Goal: Communication & Community: Answer question/provide support

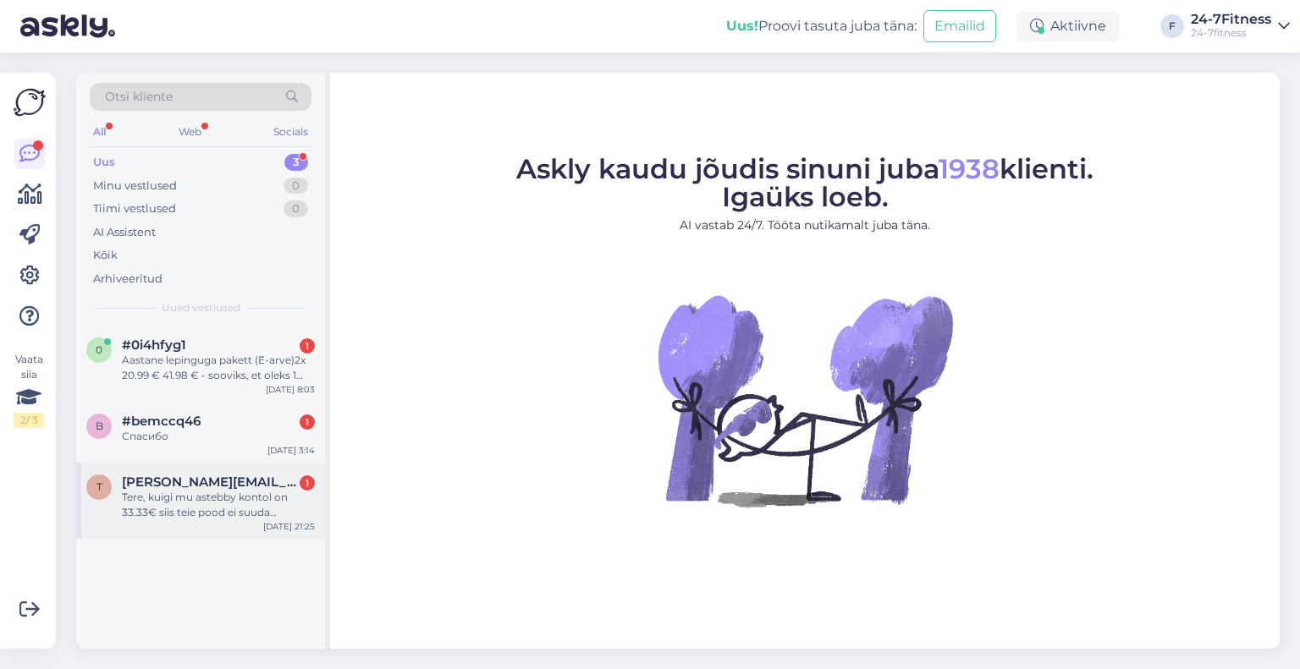
click at [185, 525] on div "t [PERSON_NAME][EMAIL_ADDRESS][DOMAIN_NAME] 1 Tere, kuigi mu astebby kontol on …" at bounding box center [200, 501] width 249 height 76
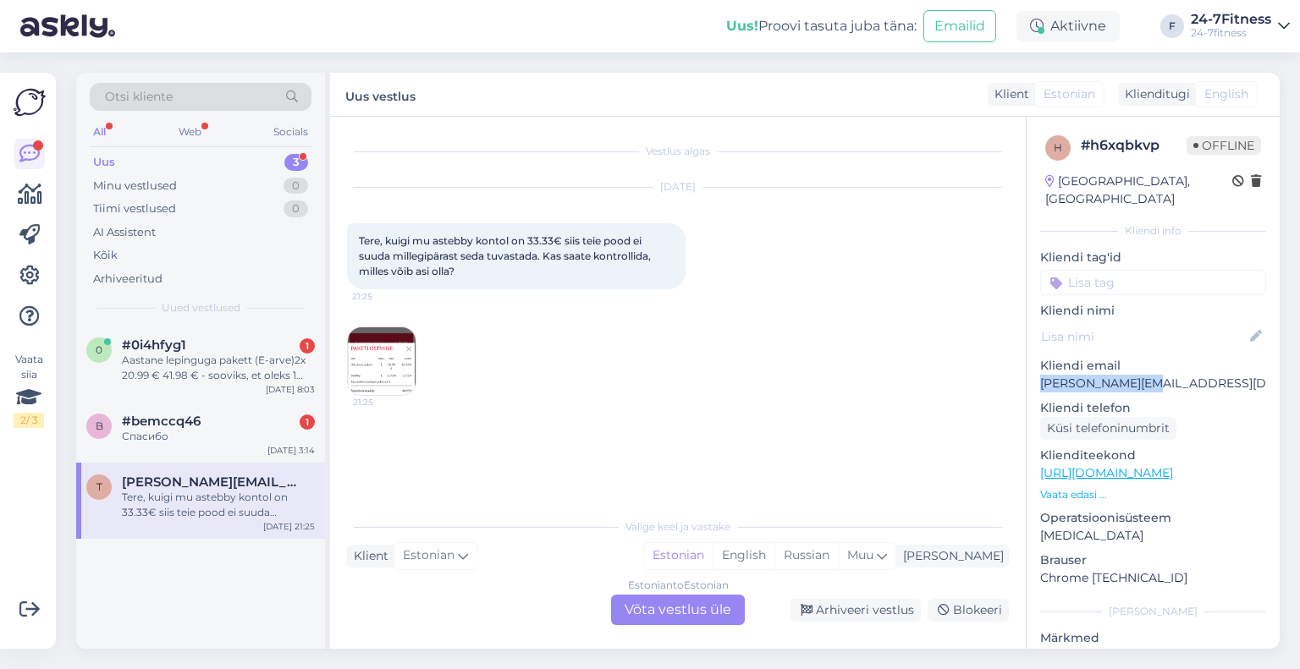
drag, startPoint x: 1159, startPoint y: 366, endPoint x: 1025, endPoint y: 374, distance: 133.9
click at [1026, 374] on div "h # h6xqbkvp Offline [GEOGRAPHIC_DATA], [GEOGRAPHIC_DATA] Kliendi info Kliendi …" at bounding box center [1152, 473] width 253 height 713
copy p "[PERSON_NAME][EMAIL_ADDRESS][DOMAIN_NAME]"
click at [401, 377] on img at bounding box center [382, 361] width 68 height 68
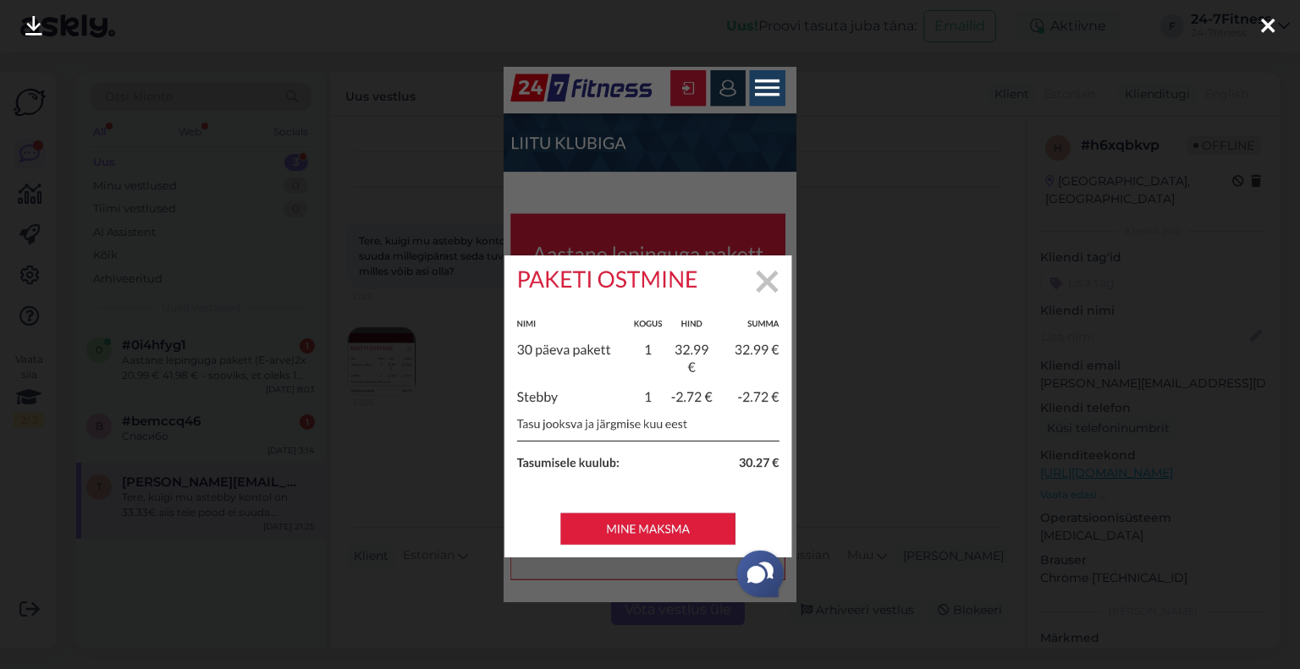
click at [1262, 16] on icon at bounding box center [1268, 27] width 14 height 22
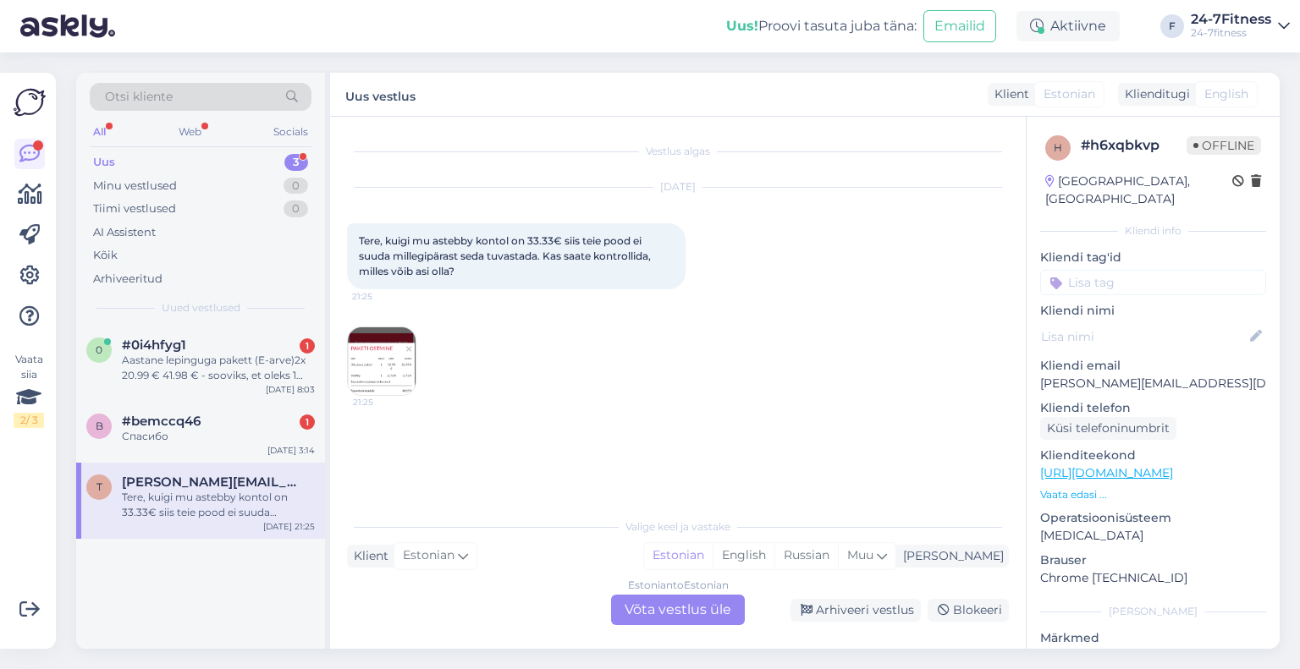
click at [693, 608] on div "Estonian to Estonian Võta vestlus üle" at bounding box center [678, 610] width 134 height 30
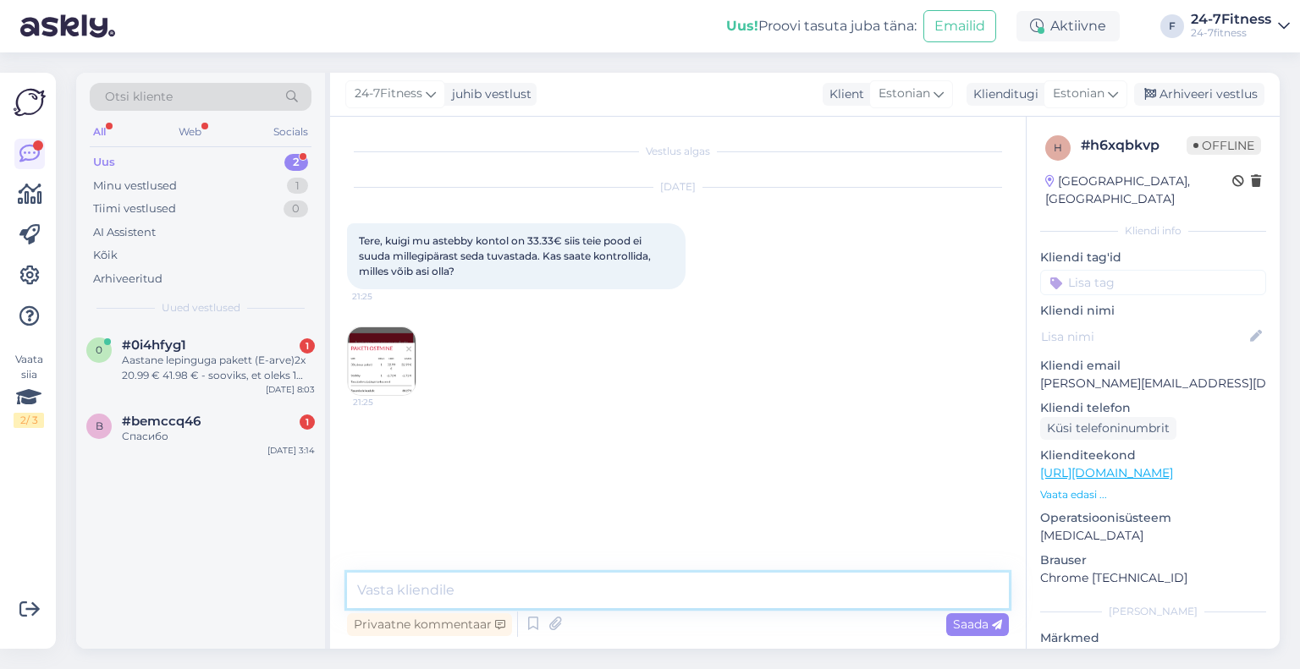
click at [625, 586] on textarea at bounding box center [678, 591] width 662 height 36
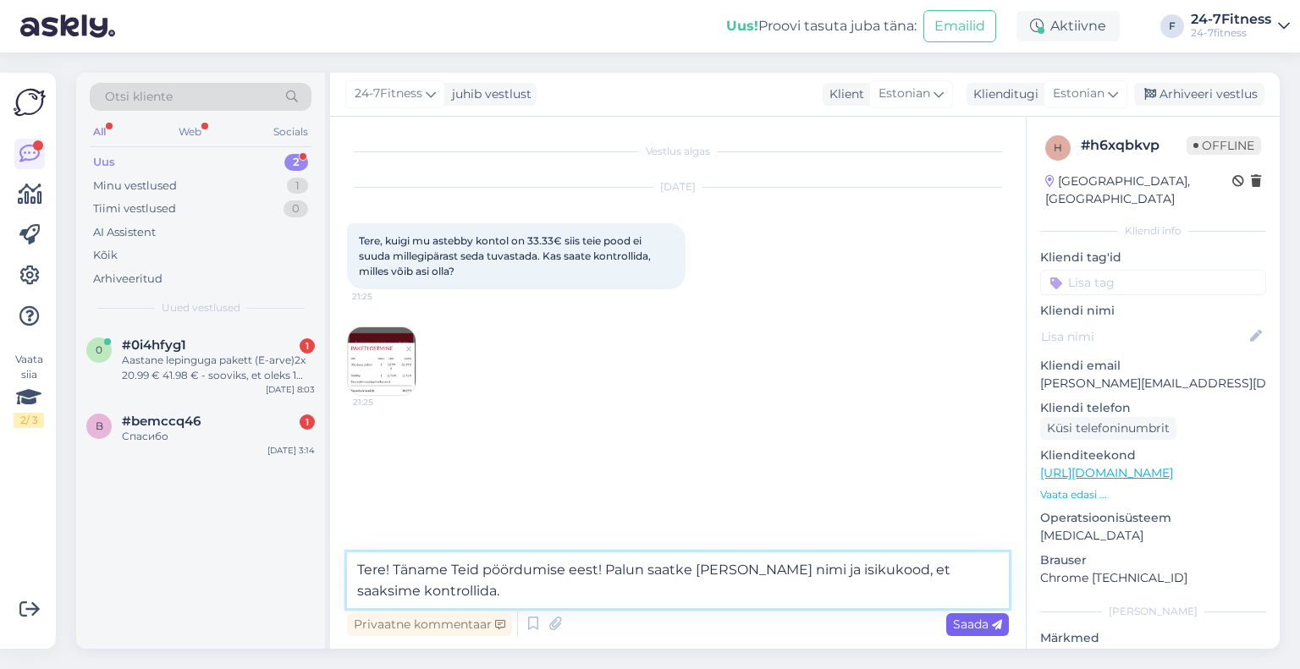
type textarea "Tere! Täname Teid pöördumise eest! Palun saatke [PERSON_NAME] nimi ja isikukood…"
click at [965, 629] on span "Saada" at bounding box center [977, 624] width 49 height 15
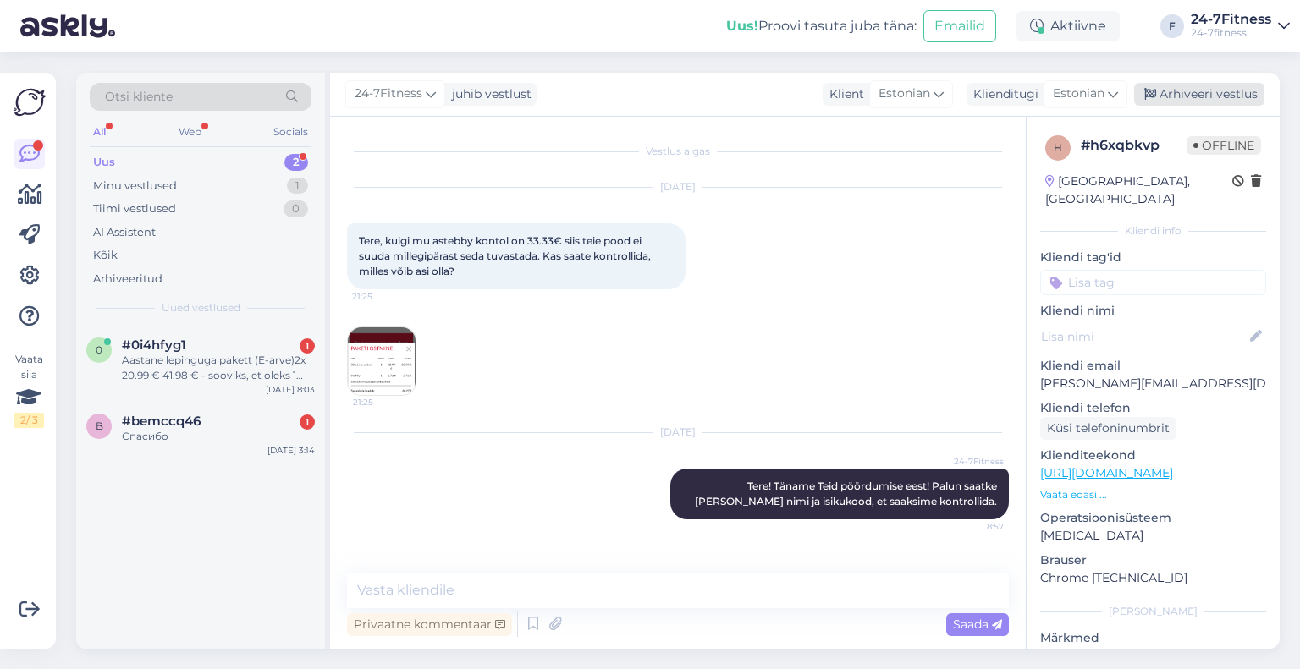
click at [1218, 100] on div "Arhiveeri vestlus" at bounding box center [1199, 94] width 130 height 23
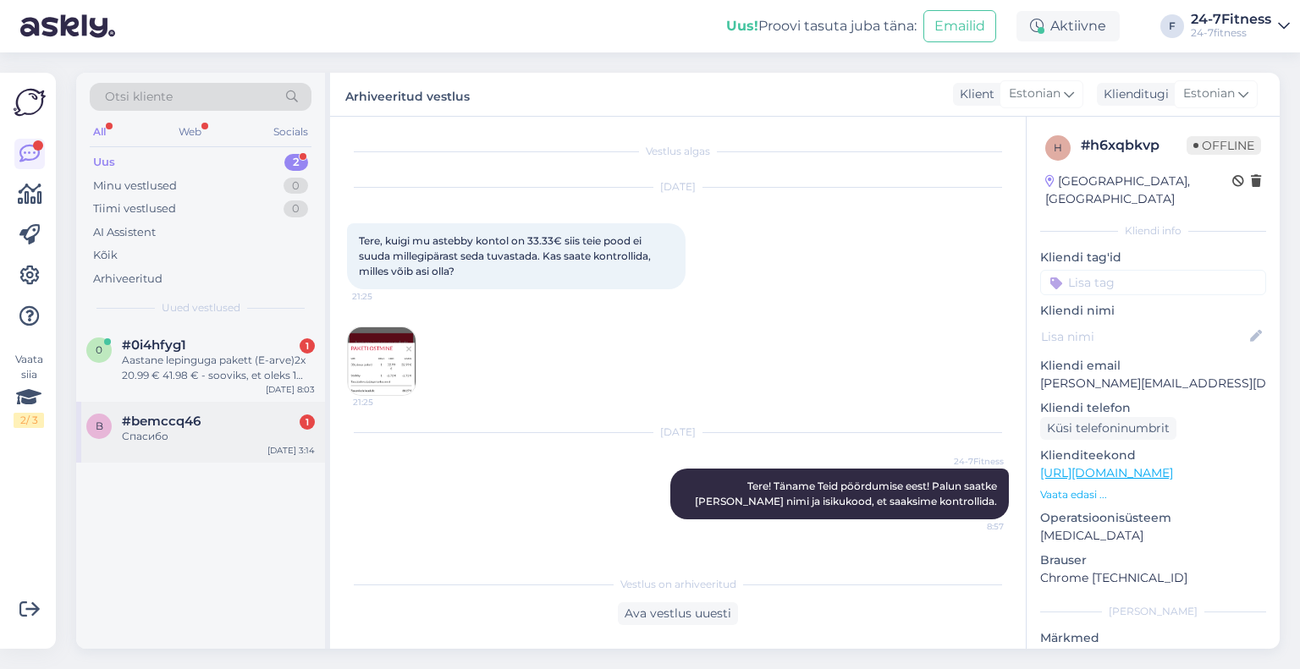
click at [202, 432] on div "Спасибо" at bounding box center [218, 436] width 193 height 15
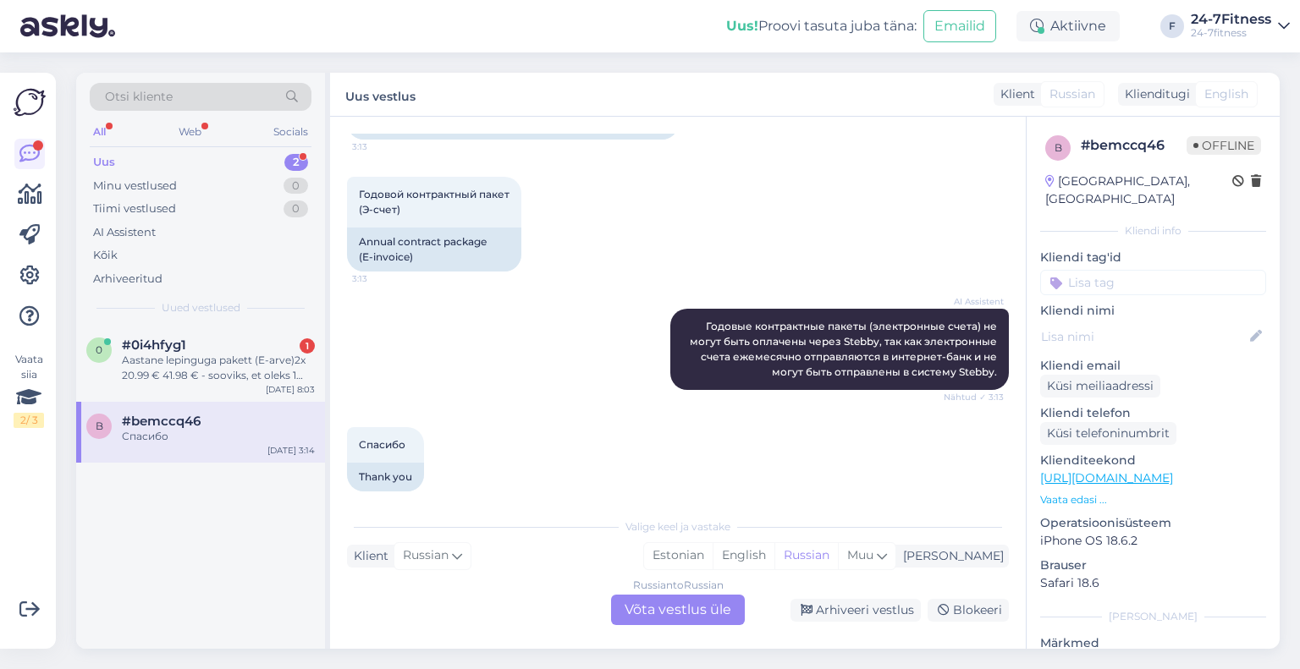
scroll to position [552, 0]
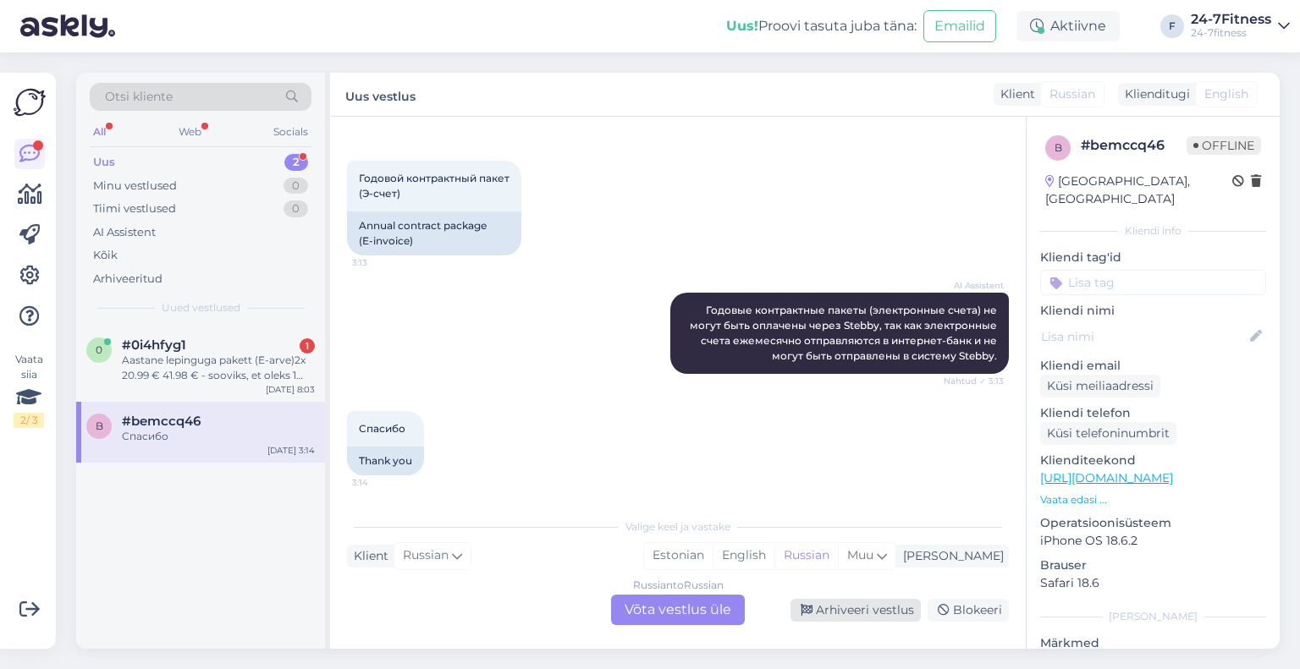
click at [838, 614] on div "Arhiveeri vestlus" at bounding box center [855, 610] width 130 height 23
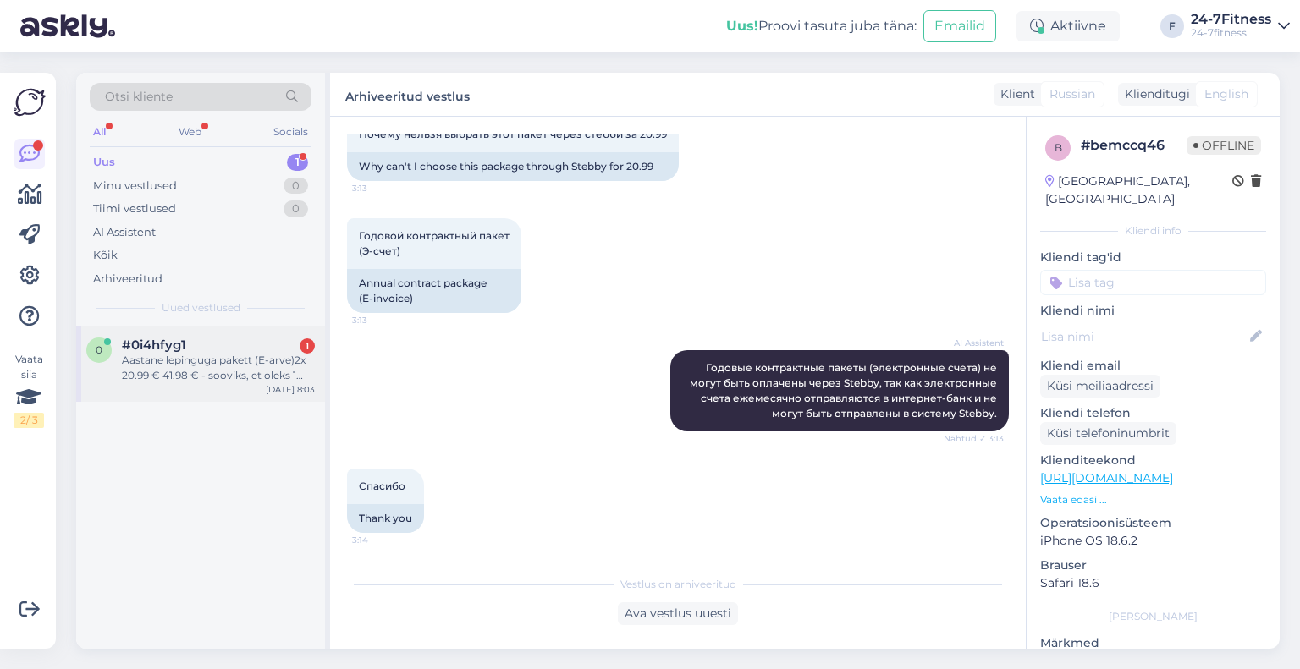
click at [213, 366] on div "Aastane lepinguga pakett (E-arve)2x 20.99 € 41.98 € - sooviks, et oleks 1 seal …" at bounding box center [218, 368] width 193 height 30
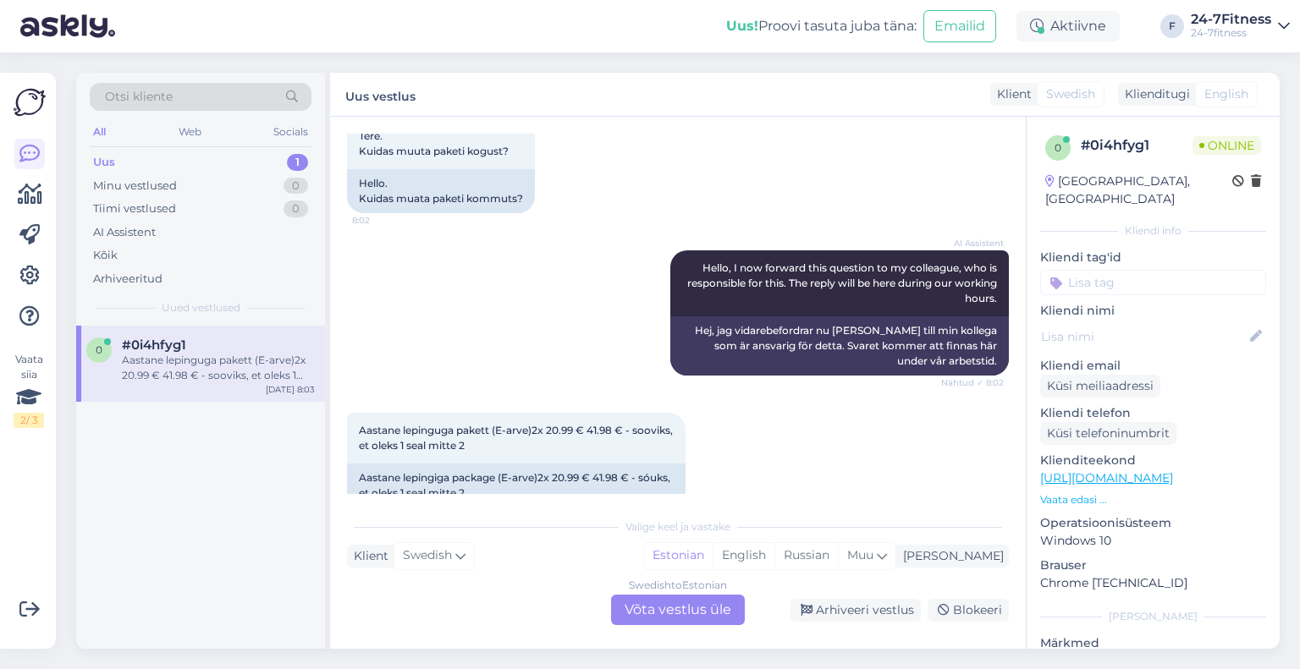
scroll to position [136, 0]
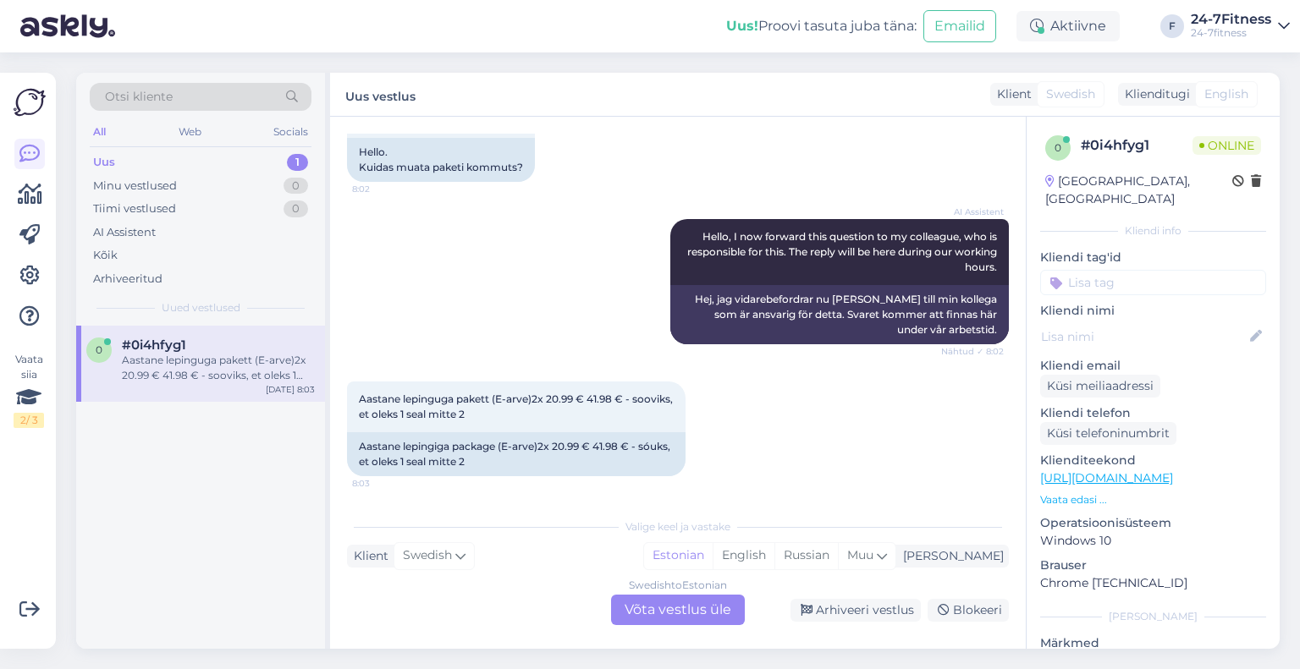
click at [645, 618] on div "Swedish to Estonian Võta vestlus üle" at bounding box center [678, 610] width 134 height 30
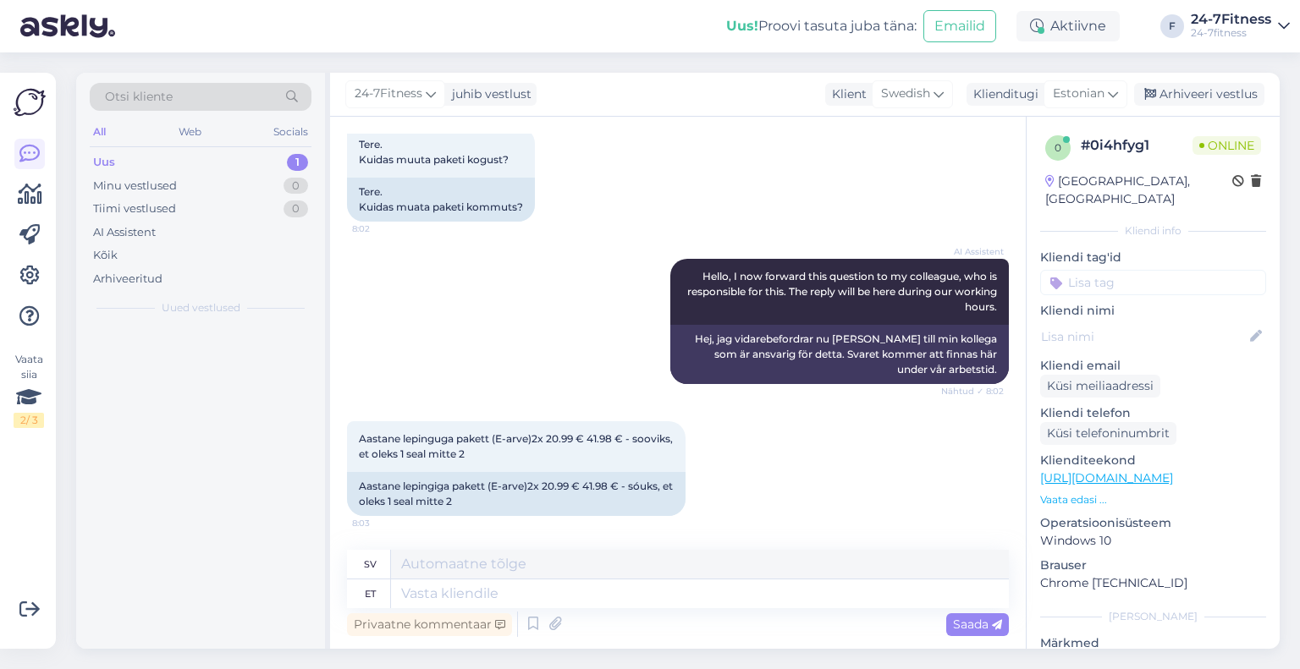
scroll to position [96, 0]
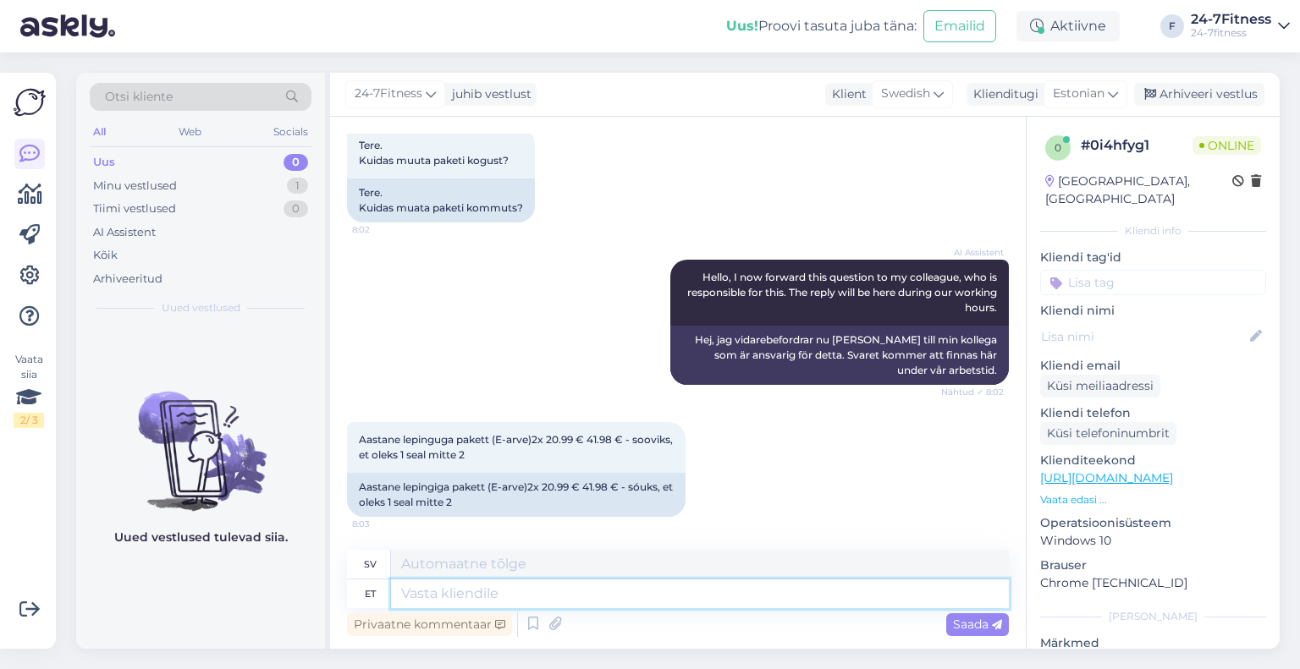
click at [610, 598] on textarea at bounding box center [700, 594] width 618 height 29
type textarea "Tere!"
type textarea "Hej!"
type textarea "Tere! Täname T"
type textarea "Hej! Tack"
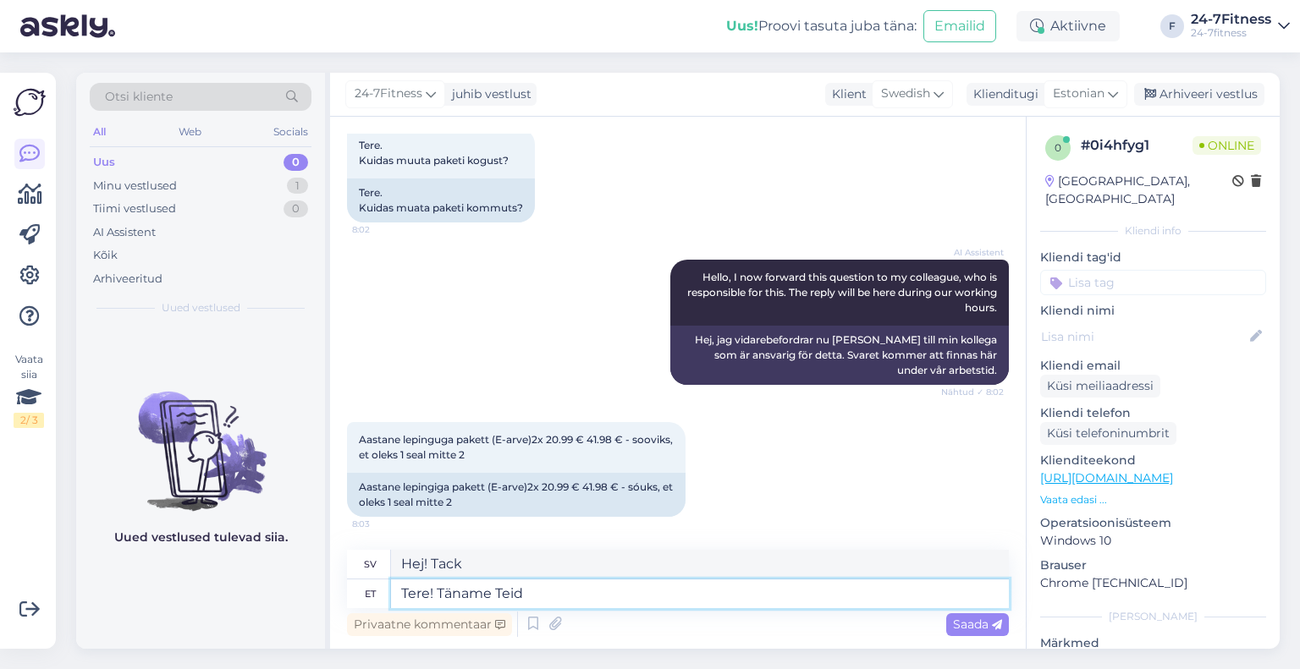
type textarea "Tere! Täname Teid"
type textarea "Hej! Tack."
type textarea "Tere! Täname Teid pöördumise e"
type textarea "Hej! [PERSON_NAME] för att du kontaktade oss."
type textarea "Tere! Täname Teid pöördumise eest!"
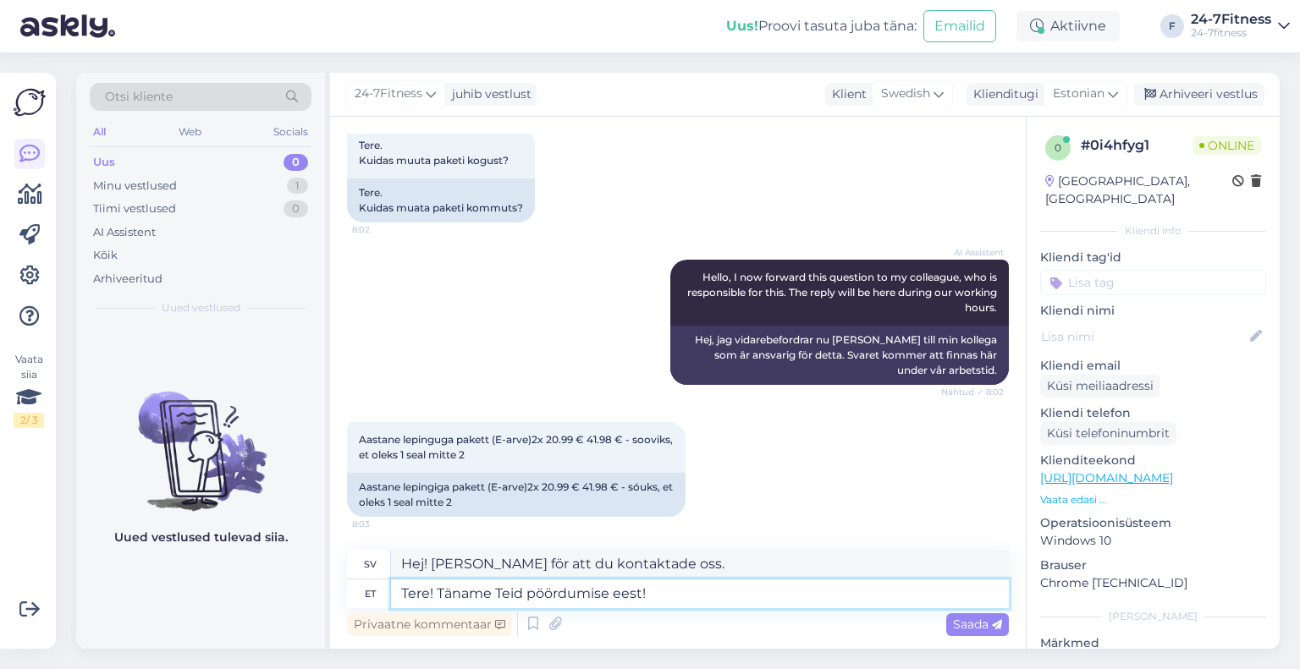
type textarea "Hej! [PERSON_NAME] för att du kontaktade oss!"
paste textarea "Aastase lepinguga paketi puhul tuleb esimese maksena tasuda jooksva kuu järele …"
type textarea "Tere! Täname Teid pöördumise eest! Aastase lepinguga paketi puhul tuleb esimese…"
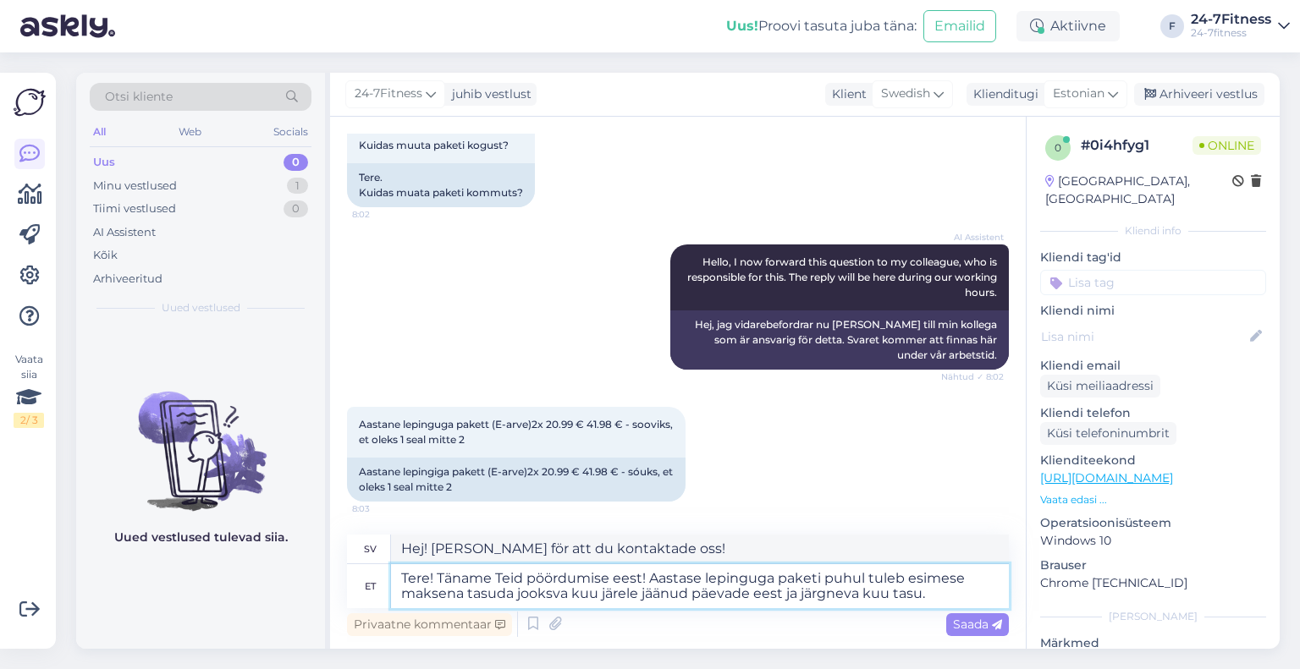
type textarea "Hej! Tack för att du kontaktar oss! För ett paket med årsavtal gäller den först…"
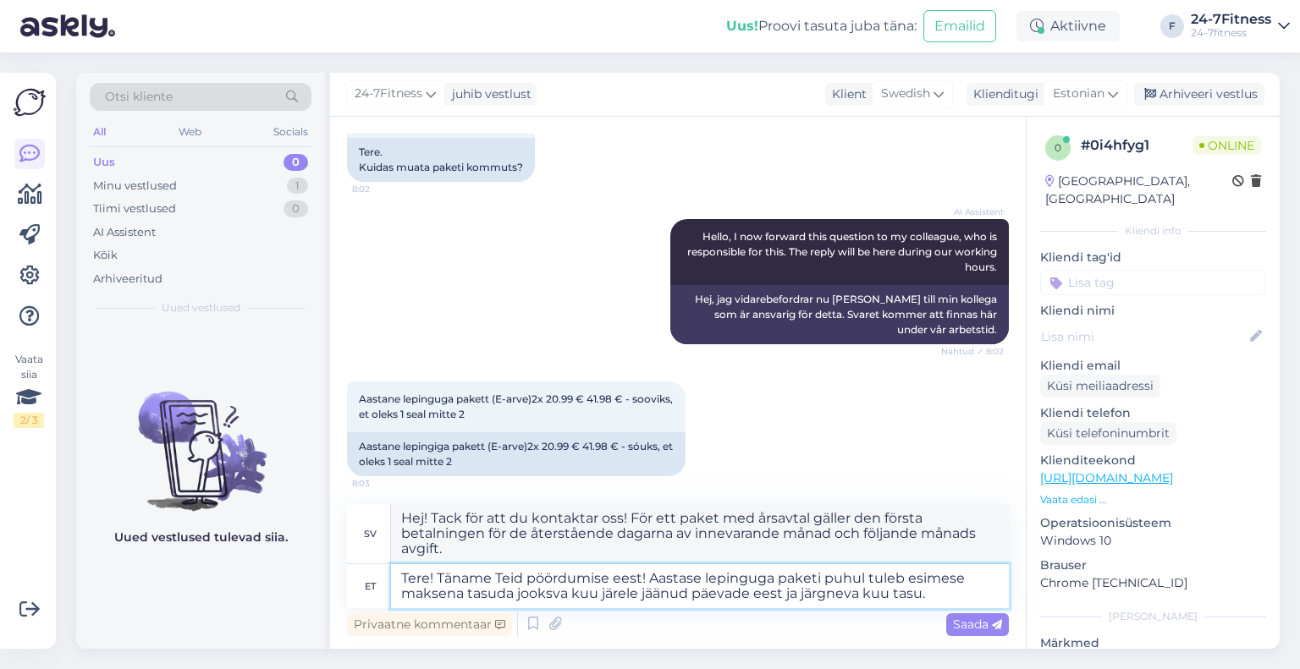
drag, startPoint x: 749, startPoint y: 597, endPoint x: 608, endPoint y: 597, distance: 140.5
click at [608, 597] on textarea "Tere! Täname Teid pöördumise eest! Aastase lepinguga paketi puhul tuleb esimese…" at bounding box center [700, 586] width 618 height 44
type textarea "Tere! Täname Teid pöördumise eest! Aastase lepinguga paketi puhul tuleb esimese…"
type textarea "Hej! Tack för att du kontaktar oss! För ett paket med årsavtal är den första be…"
type textarea "Tere! Täname Teid pöördumise eest! Aastase lepinguga paketi puhul tuleb esimese…"
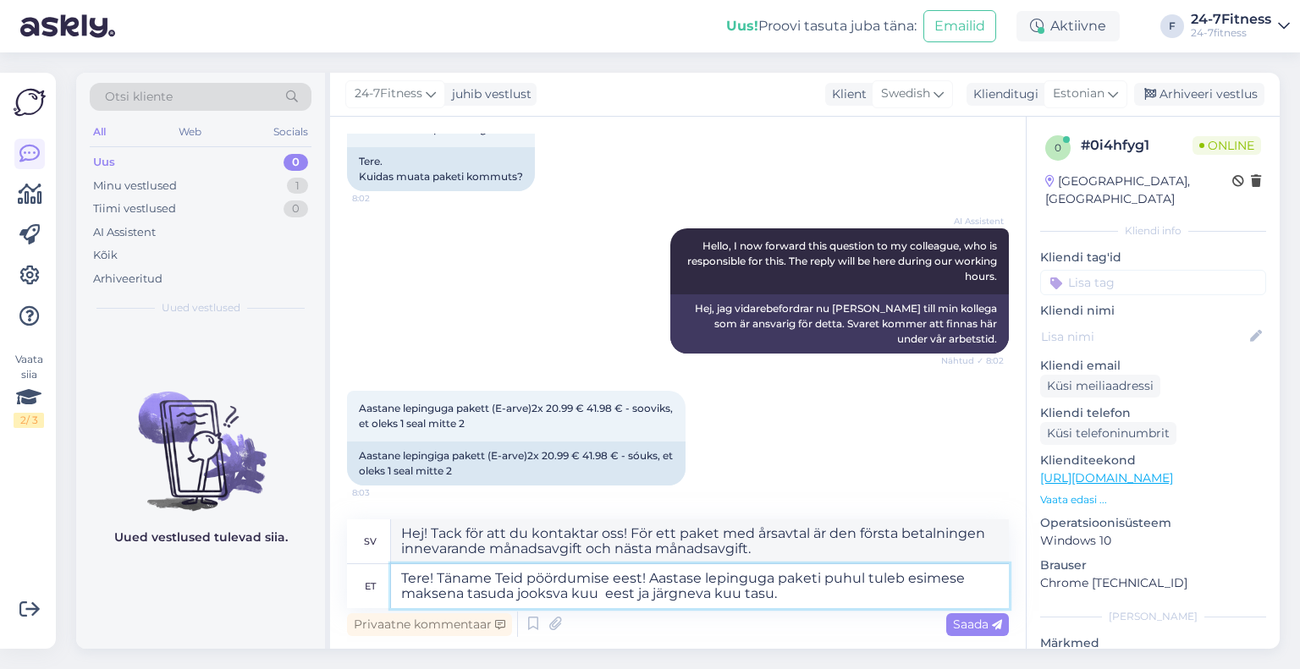
scroll to position [126, 0]
type textarea "Hej! Tack för att du kontaktar oss! För ett paket med årsavtal är den första be…"
click at [782, 600] on textarea "Tere! Täname Teid pöördumise eest! Aastase lepinguga paketi puhul tuleb esimese…" at bounding box center [700, 586] width 618 height 44
drag, startPoint x: 646, startPoint y: 578, endPoint x: 668, endPoint y: 581, distance: 21.4
click at [646, 578] on textarea "Tere! Täname Teid pöördumise eest! Aastase lepinguga paketi puhul tuleb esimese…" at bounding box center [700, 586] width 618 height 44
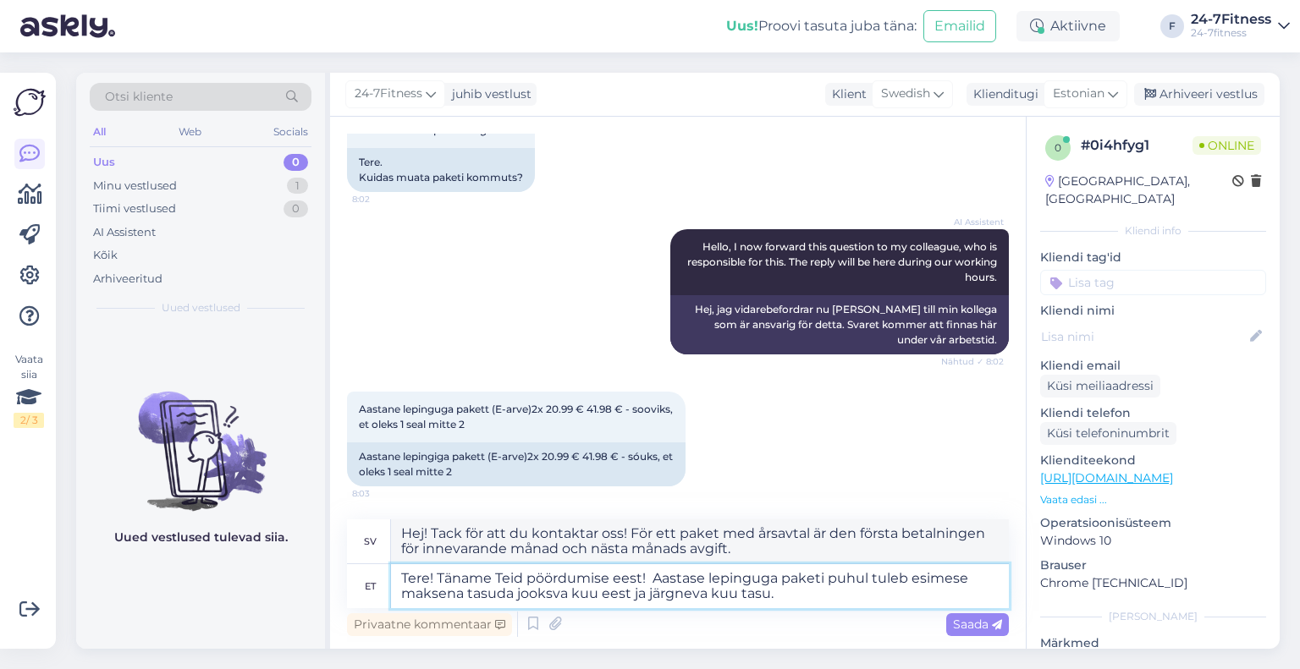
paste textarea "Kogus näitab maksmisele kuuluvat kuude arvu."
type textarea "Tere! Täname Teid pöördumise eest! Kogus näitab maksmisele kuuluvat kuude arvu.…"
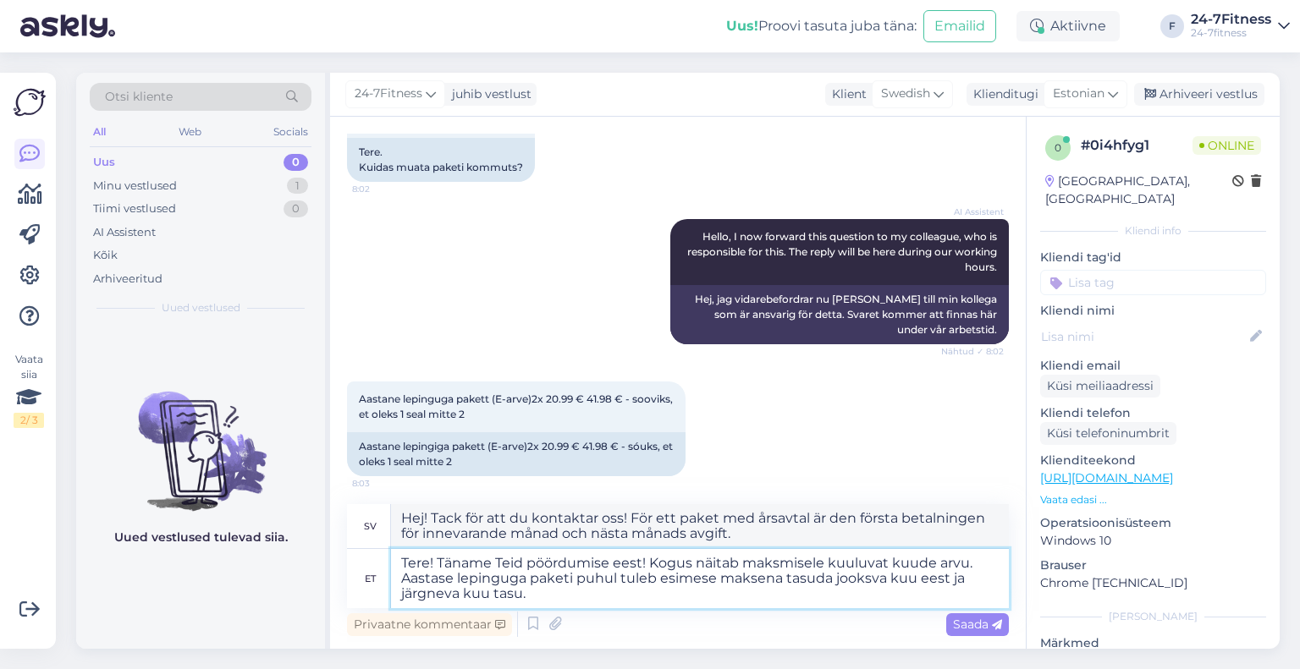
type textarea "Hej! Tack för att du kontaktar oss! Beloppet anger antalet månader som ska beta…"
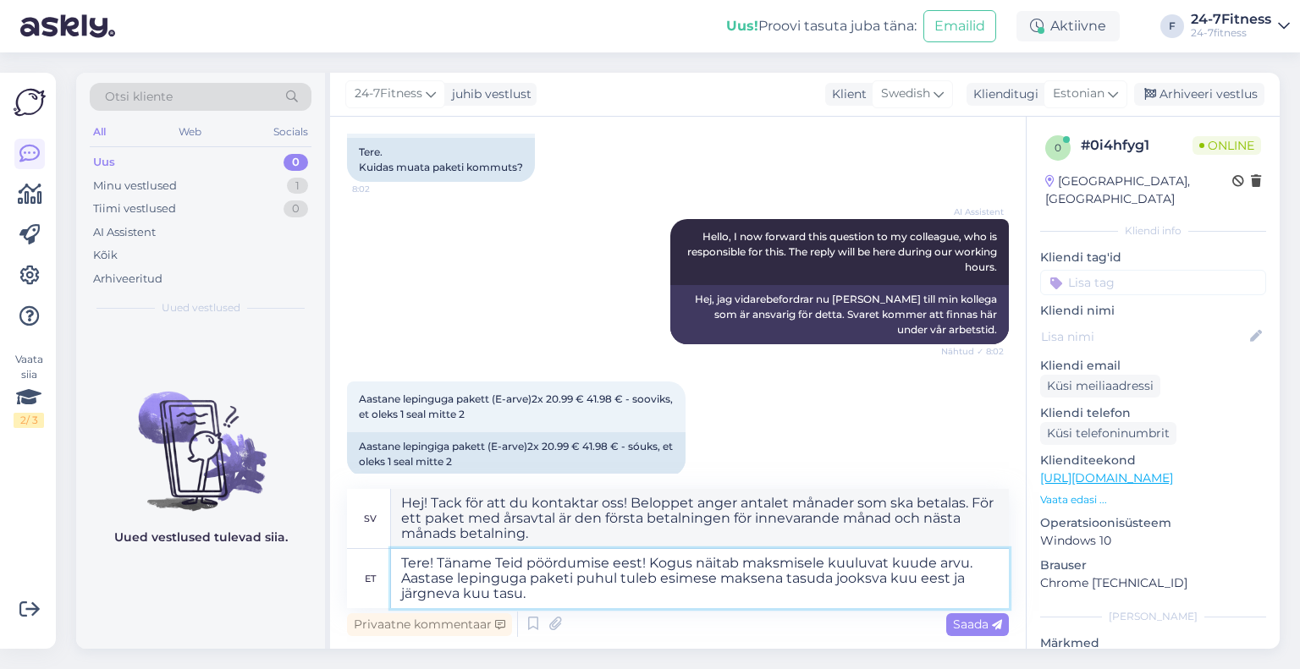
click at [624, 607] on textarea "Tere! Täname Teid pöördumise eest! Kogus näitab maksmisele kuuluvat kuude arvu.…" at bounding box center [700, 578] width 618 height 59
type textarea "Tere! Täname Teid pöördumise eest! Kogus näitab maksmisele kuuluvat kuude arvu.…"
click at [965, 621] on span "Saada" at bounding box center [977, 624] width 49 height 15
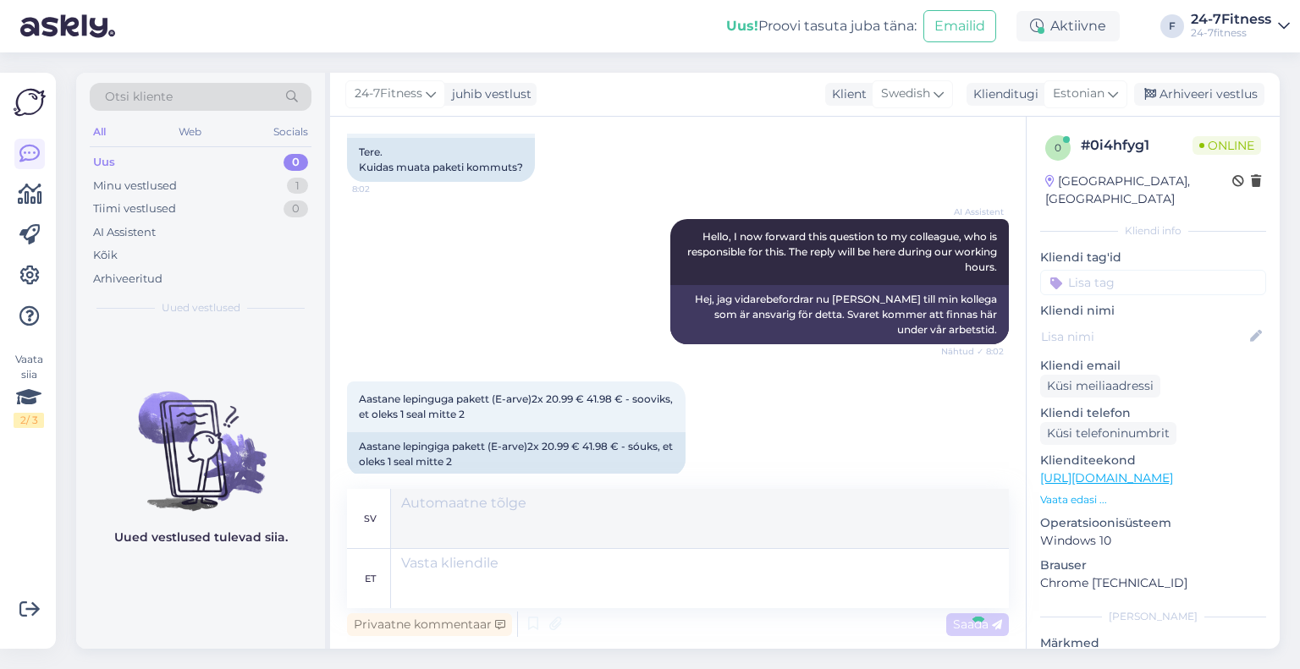
scroll to position [289, 0]
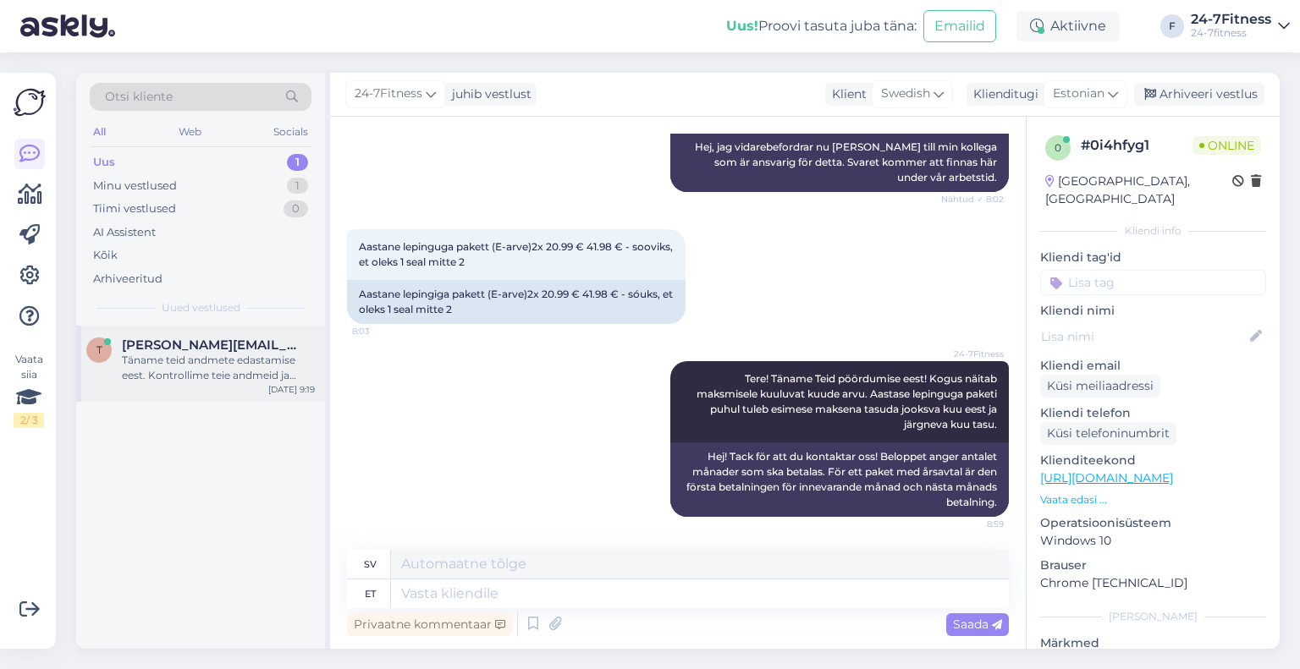
click at [184, 377] on div "Täname teid andmete edastamise eest. Kontrollime teie andmeid ja võtame teiega …" at bounding box center [218, 368] width 193 height 30
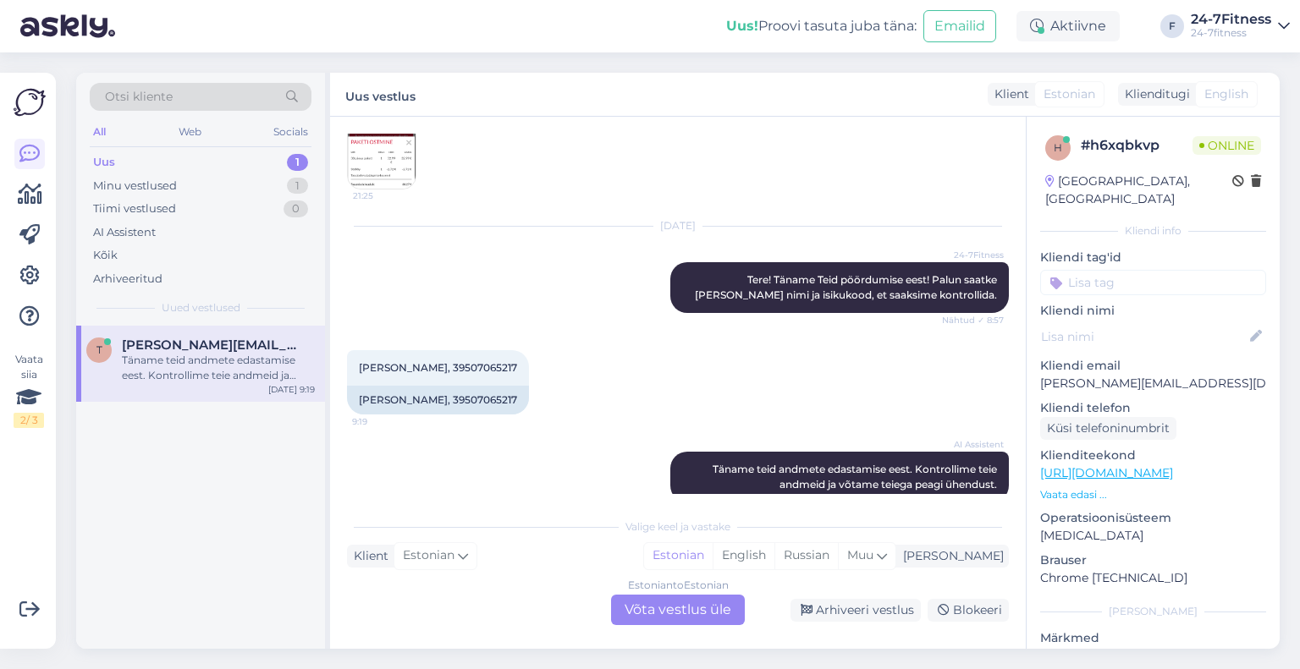
scroll to position [233, 0]
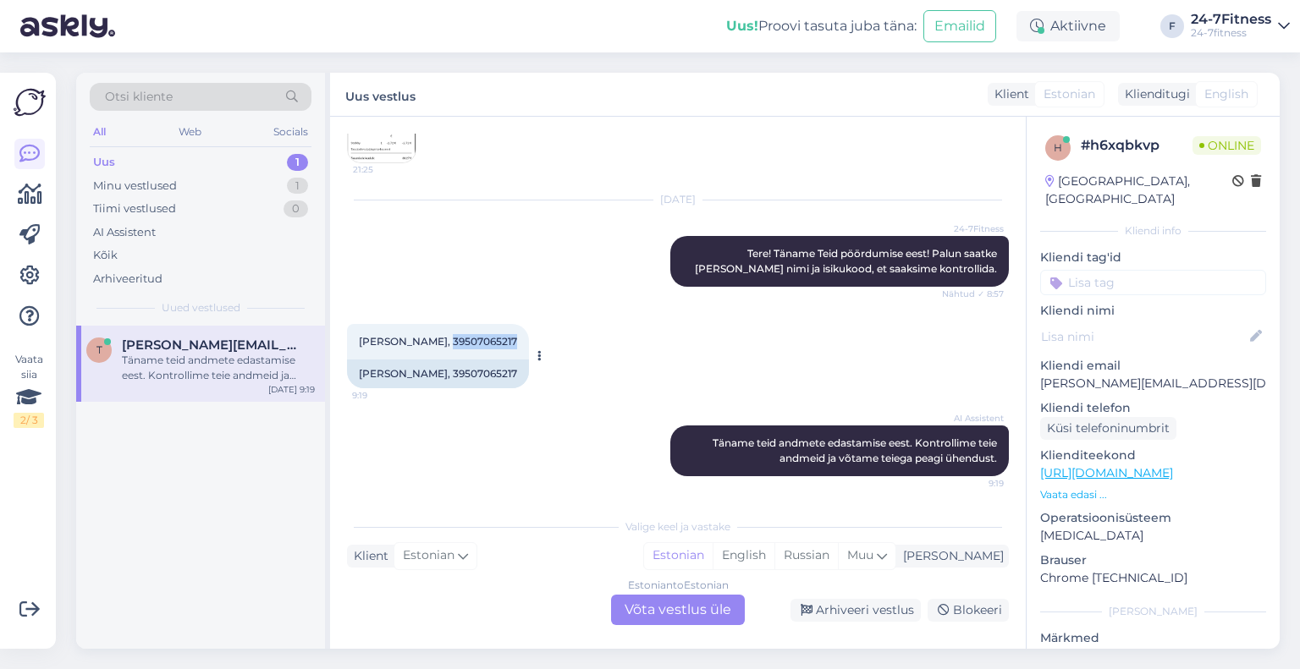
drag, startPoint x: 521, startPoint y: 341, endPoint x: 452, endPoint y: 339, distance: 69.4
click at [452, 339] on div "[PERSON_NAME], 39507065217 9:19" at bounding box center [438, 342] width 182 height 36
copy span "39507065217"
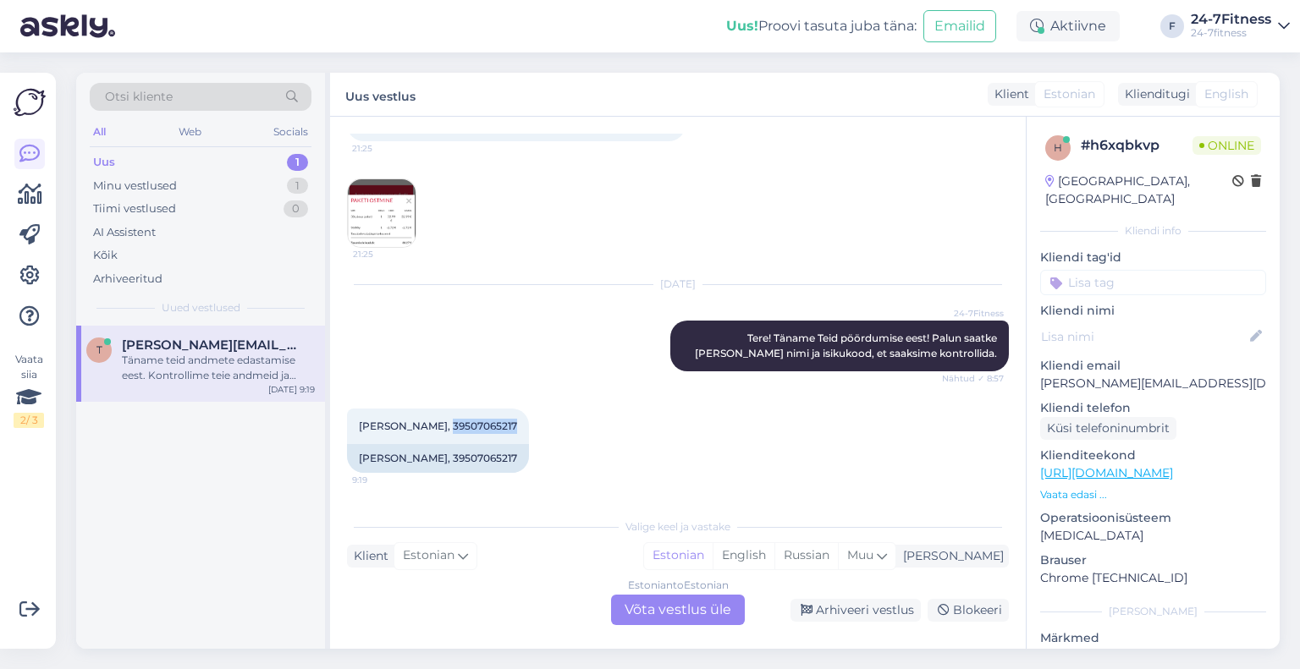
scroll to position [0, 0]
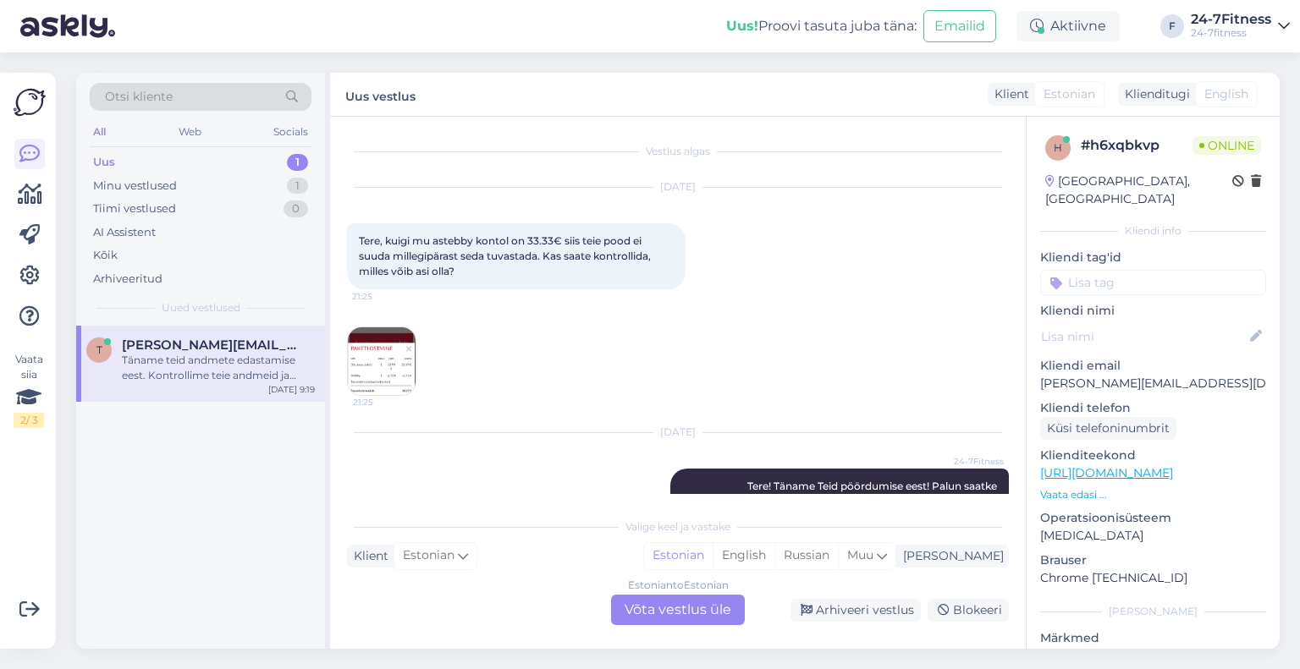
click at [385, 357] on img at bounding box center [382, 361] width 68 height 68
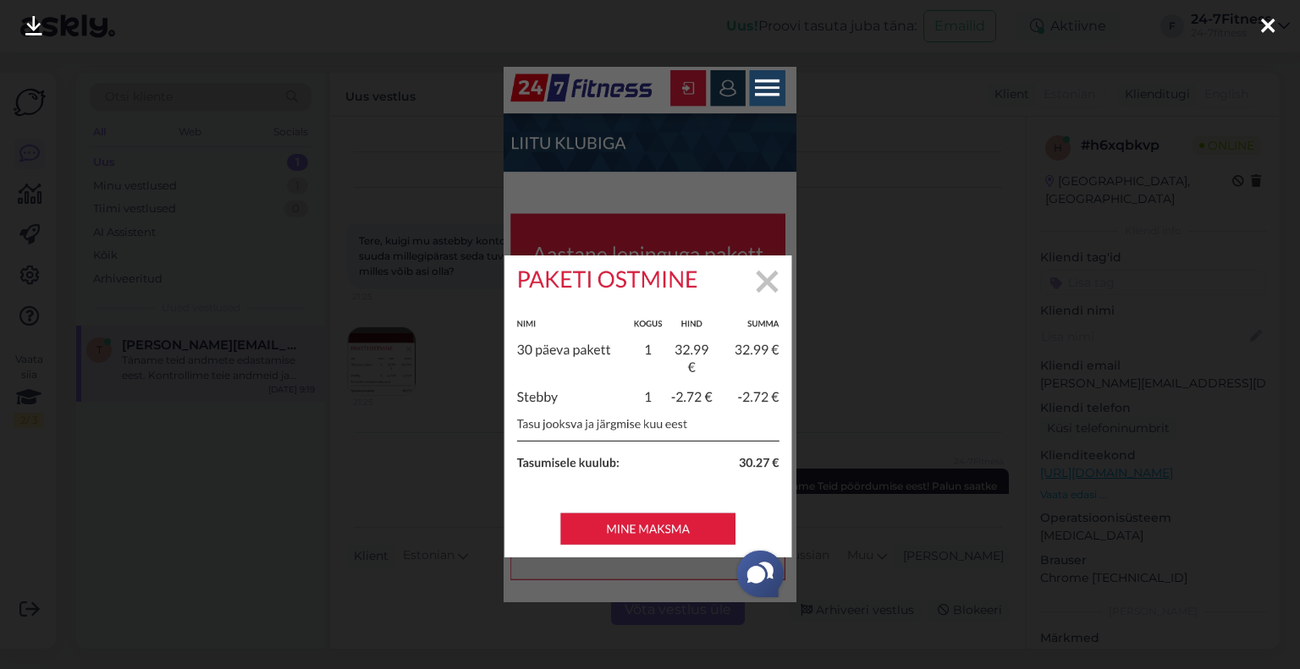
click at [1261, 24] on icon at bounding box center [1268, 27] width 14 height 22
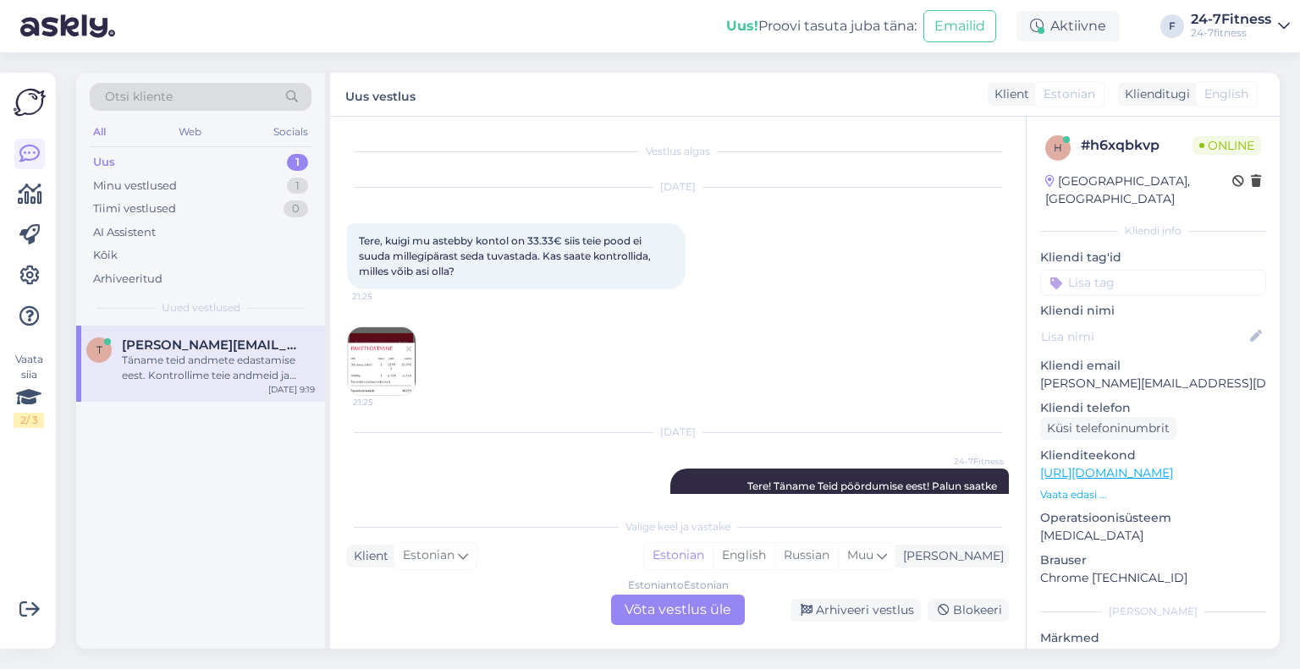
click at [642, 612] on div "Estonian to Estonian Võta vestlus üle" at bounding box center [678, 610] width 134 height 30
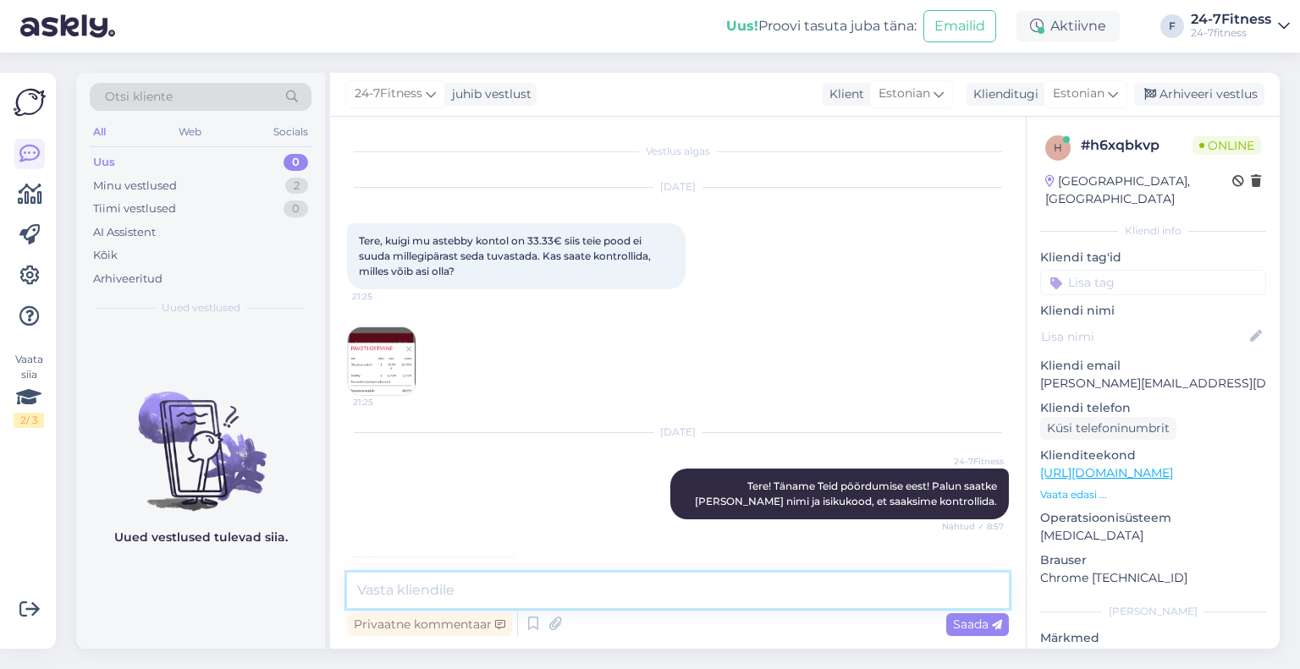
click at [434, 592] on textarea at bounding box center [678, 591] width 662 height 36
paste textarea "Paraku näitab Stebby süsteem, et Teil puuduvad vabad vahendid. Palun uurige töö…"
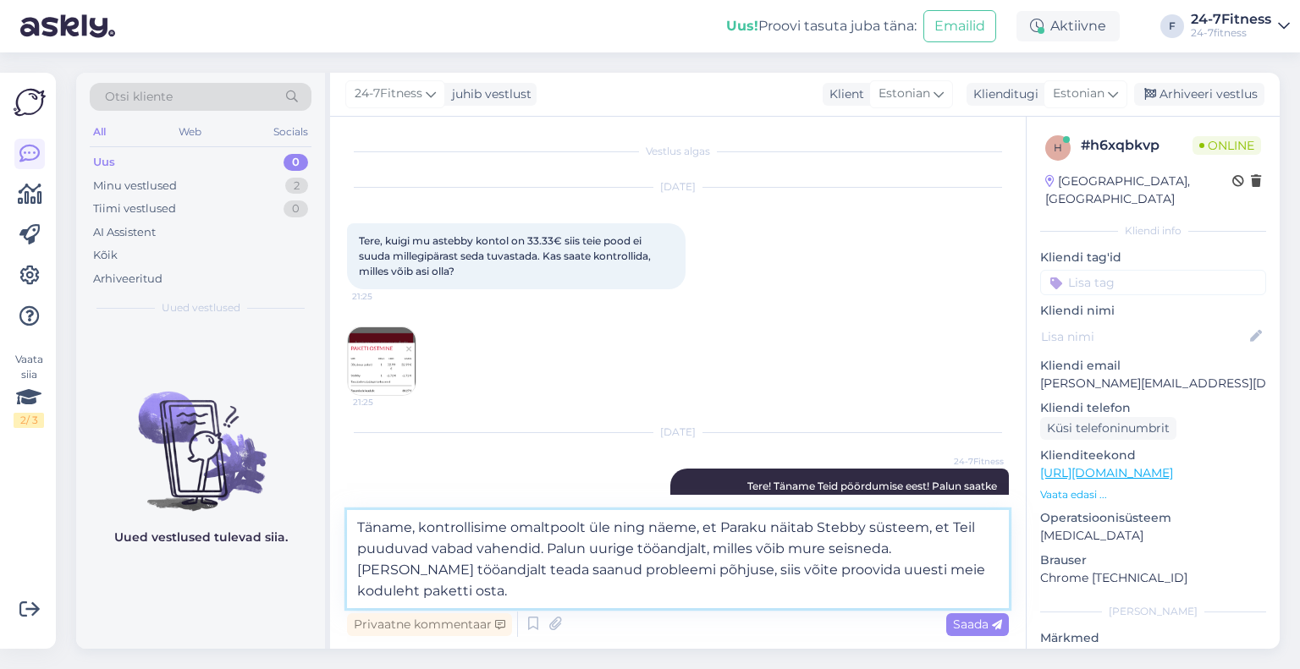
drag, startPoint x: 815, startPoint y: 526, endPoint x: 651, endPoint y: 526, distance: 163.3
click at [651, 526] on textarea "Täname, kontrollisime omaltpoolt üle ning näeme, et Paraku näitab Stebby süstee…" at bounding box center [678, 559] width 662 height 98
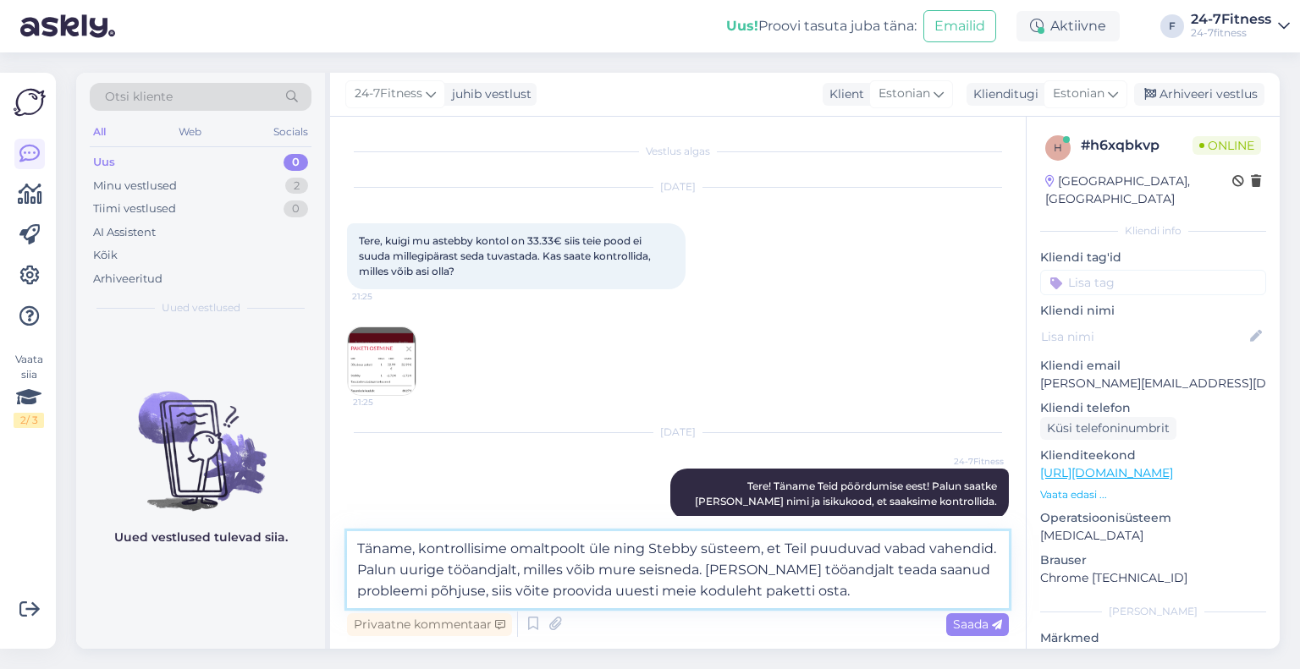
click at [756, 551] on textarea "Täname, kontrollisime omaltpoolt üle ning Stebby süsteem, et Teil puuduvad vaba…" at bounding box center [678, 569] width 662 height 77
click at [921, 591] on textarea "Täname, kontrollisime omaltpoolt üle ning Stebby süsteem näitab, et Teil puuduv…" at bounding box center [678, 569] width 662 height 77
type textarea "Täname, kontrollisime omaltpoolt üle ning Stebby süsteem näitab, et Teil puuduv…"
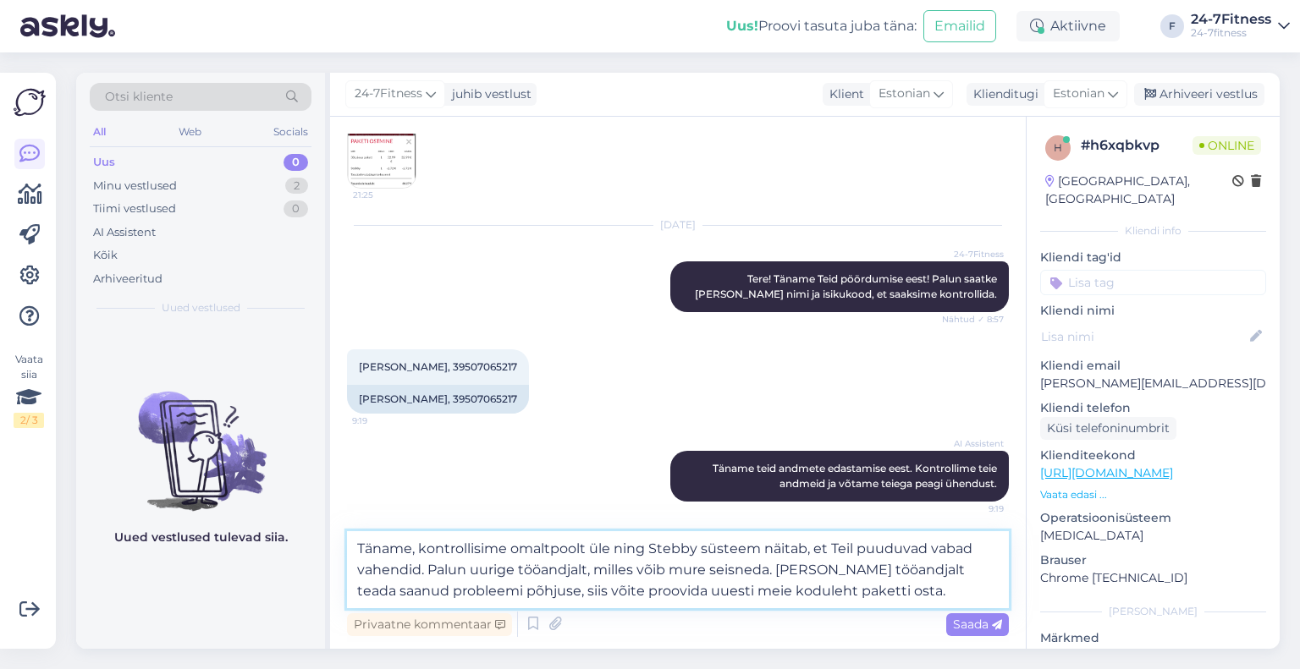
scroll to position [211, 0]
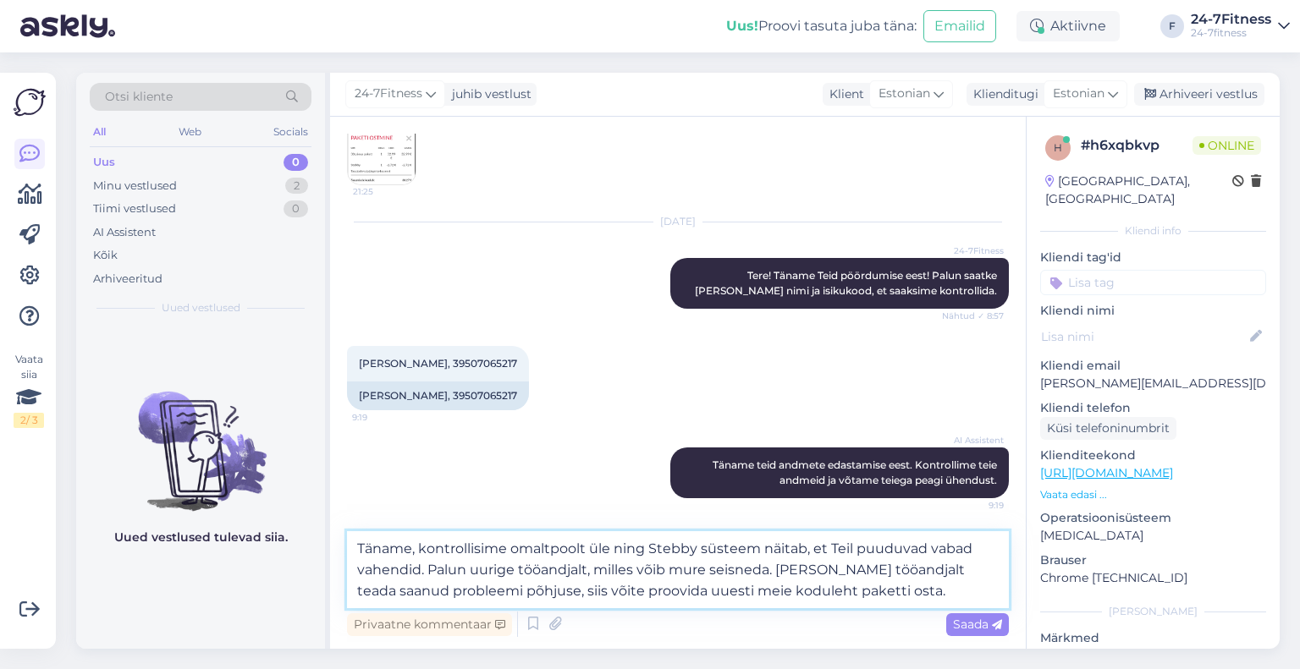
click at [914, 597] on textarea "Täname, kontrollisime omaltpoolt üle ning Stebby süsteem näitab, et Teil puuduv…" at bounding box center [678, 569] width 662 height 77
click at [975, 632] on div "Saada" at bounding box center [977, 624] width 63 height 23
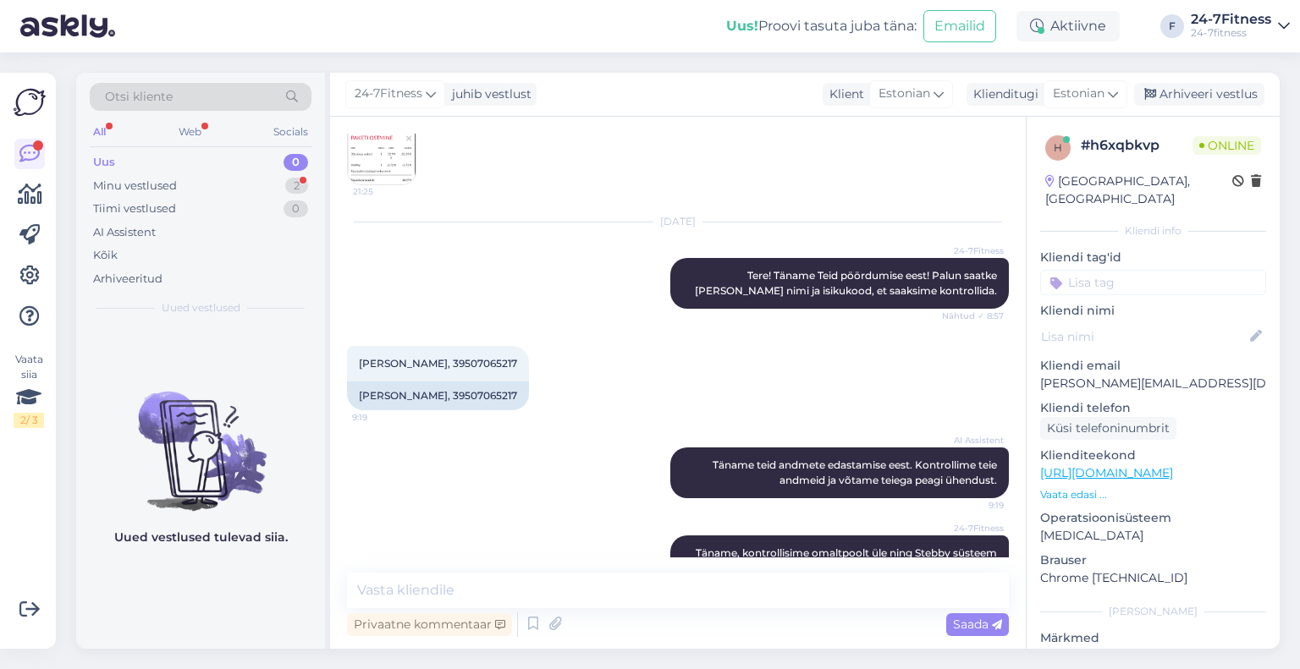
scroll to position [303, 0]
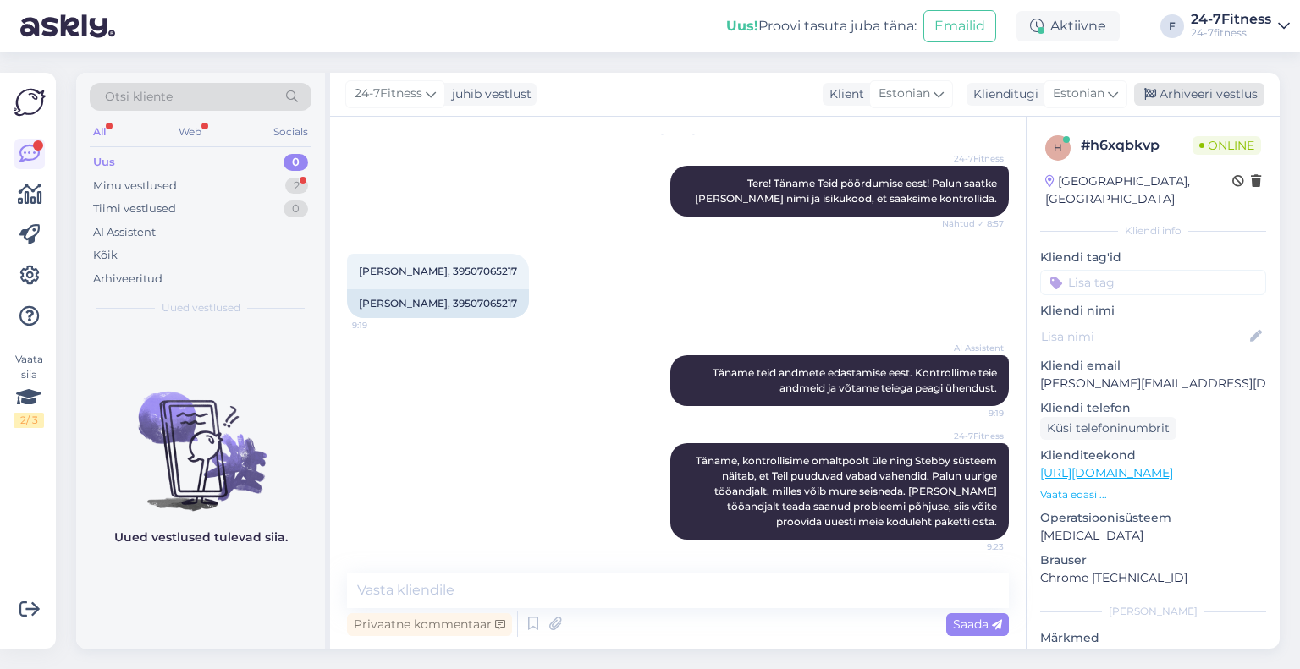
click at [1185, 94] on div "Arhiveeri vestlus" at bounding box center [1199, 94] width 130 height 23
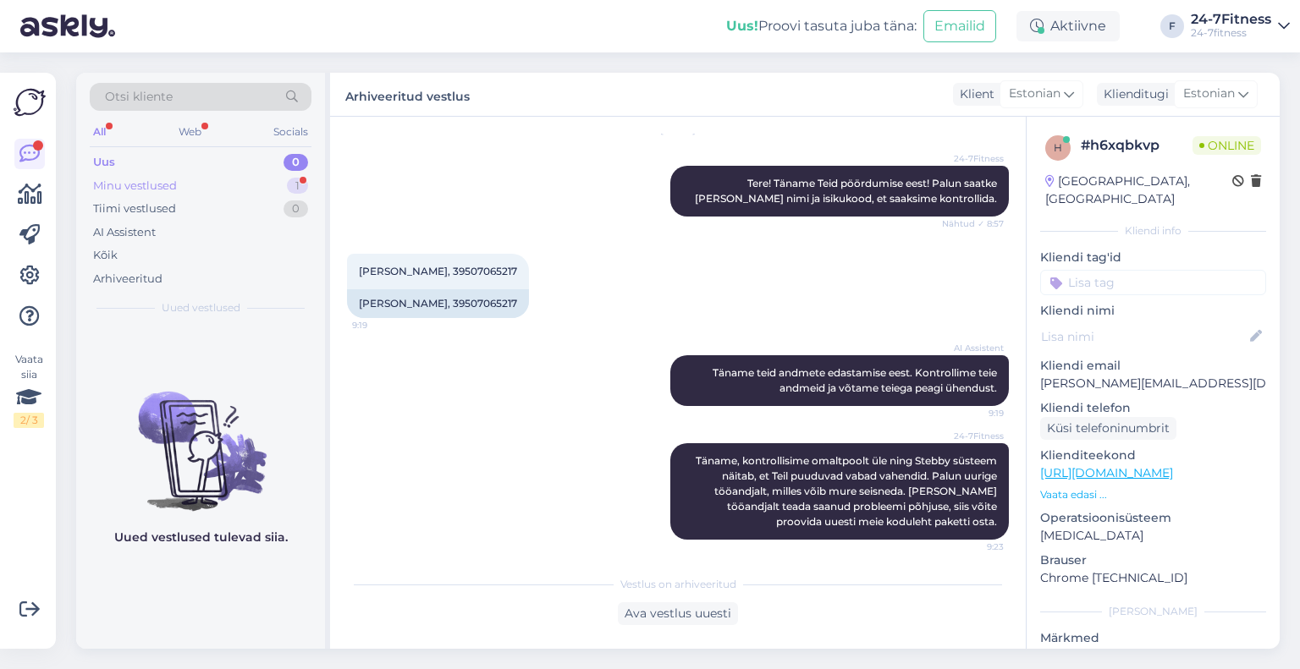
click at [185, 185] on div "Minu vestlused 1" at bounding box center [201, 186] width 222 height 24
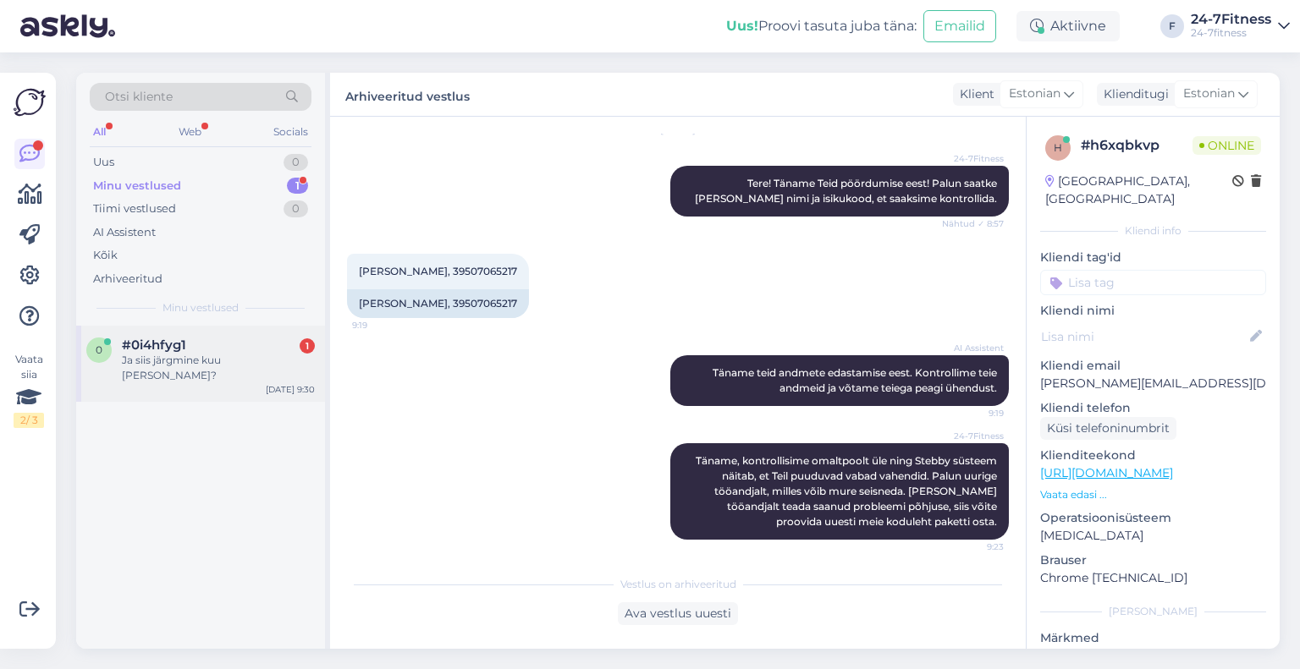
click at [212, 370] on div "0 #0i4hfyg1 1 Ja siis järgmine kuu [PERSON_NAME]? [DATE] 9:30" at bounding box center [200, 364] width 249 height 76
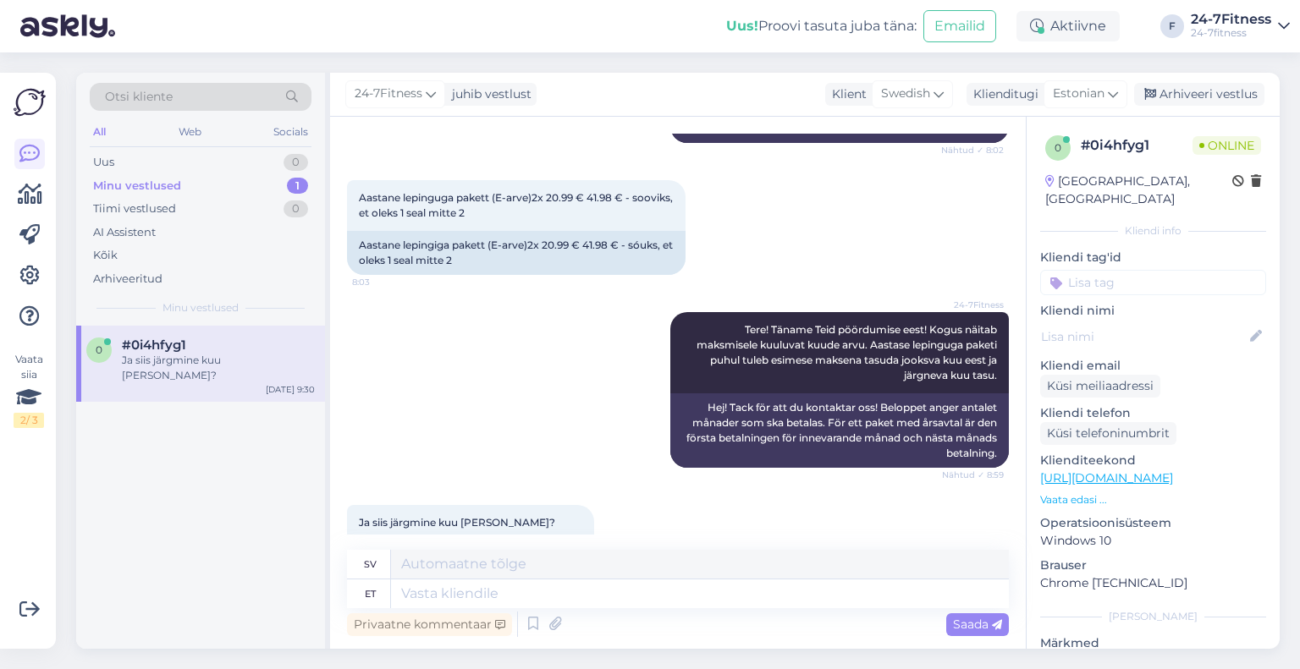
scroll to position [390, 0]
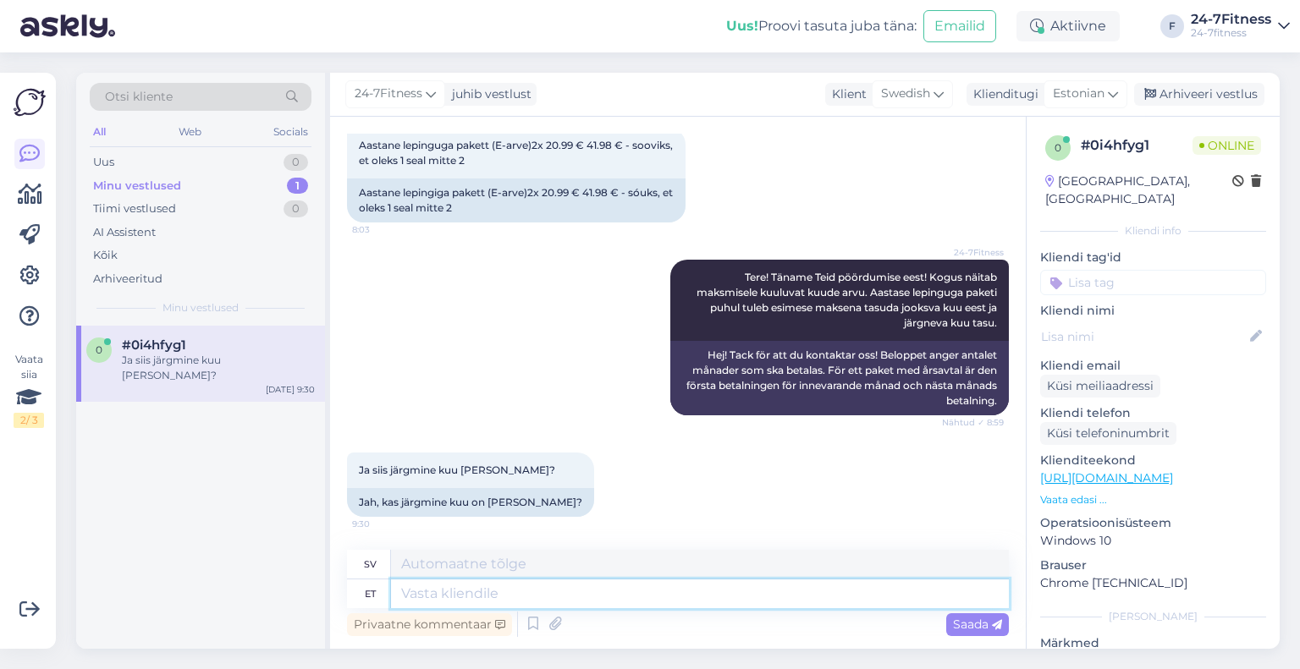
click at [600, 602] on textarea at bounding box center [700, 594] width 618 height 29
type textarea "[PERSON_NAME]"
type textarea "Om"
type textarea "Kui ostate"
type textarea "Om du köper"
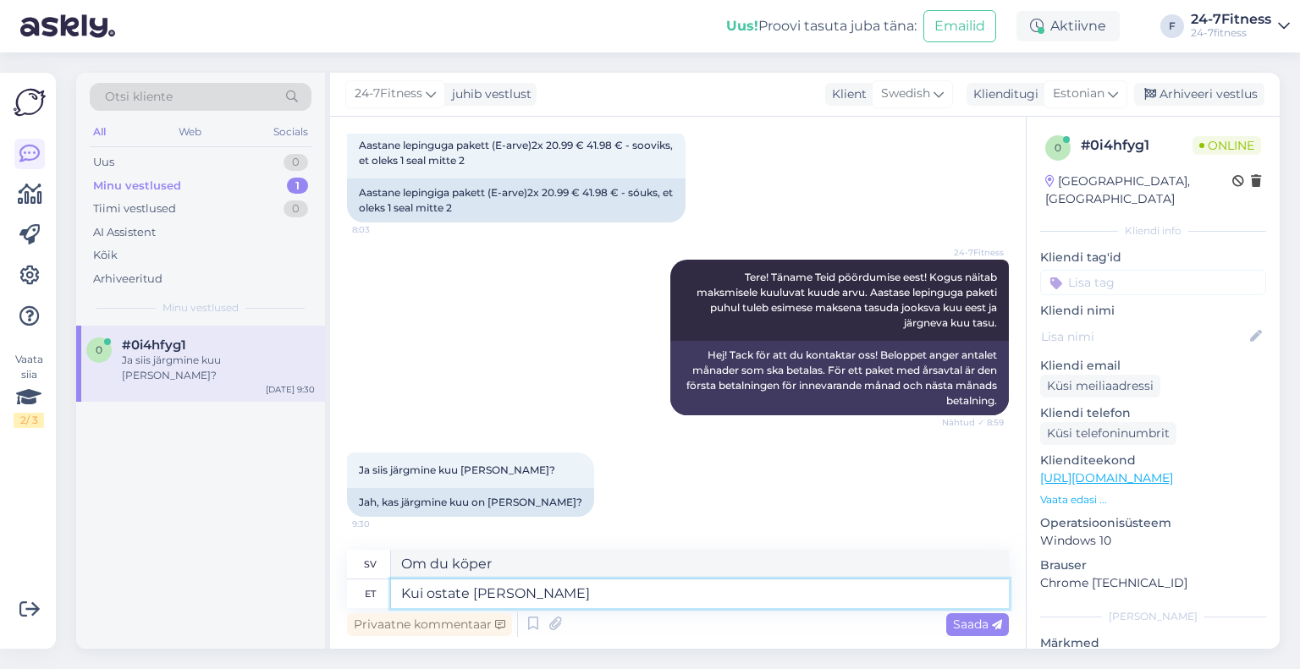
type textarea "Kui ostate [PERSON_NAME] a"
type textarea "Om du köper idag"
type textarea "Kui ostate [PERSON_NAME] aastase"
type textarea "Om du köper ett år idag"
type textarea "Kui ostate [PERSON_NAME] aastase lepinguga pak"
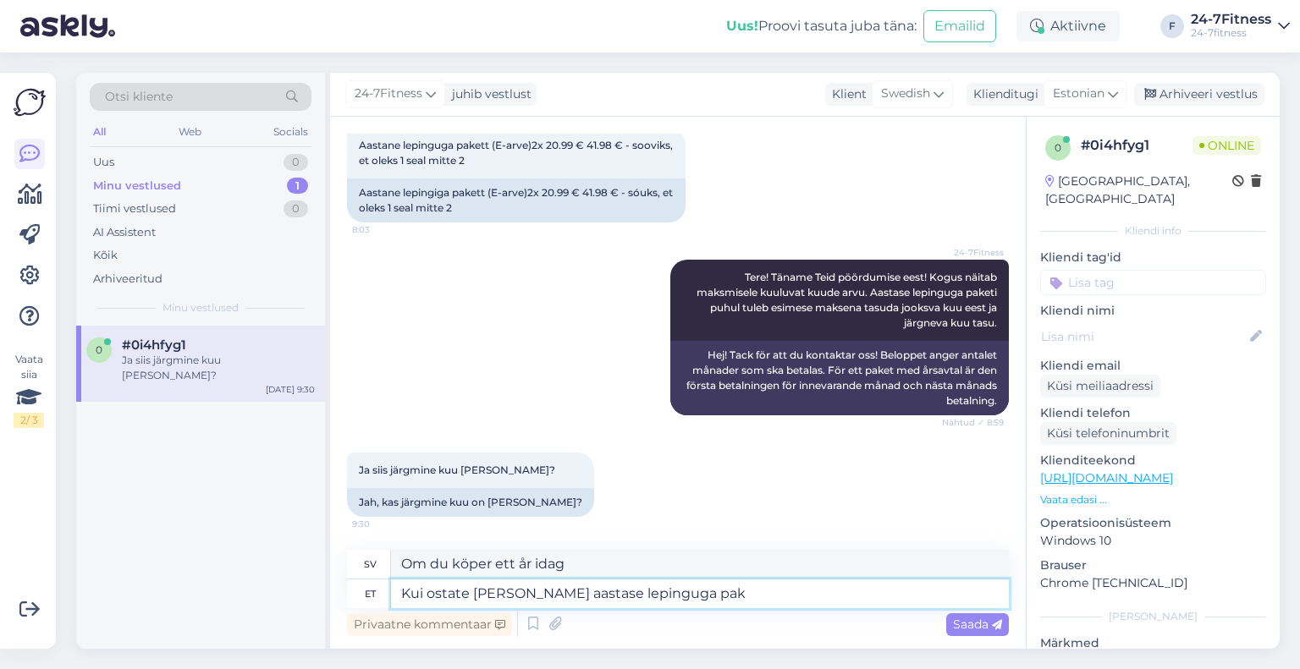
type textarea "Om du köper idag med ett ettårskontrakt"
type textarea "Kui ostate [PERSON_NAME] aastase lepinguga paketi, siis"
type textarea "Om du köper ett paket med ett årsavtal idag,"
type textarea "Kui ostate [PERSON_NAME] aastase lepinguga paketi, siis esimese maks"
type textarea "Om du köper ett paket med ett årskontrakt idag, det första"
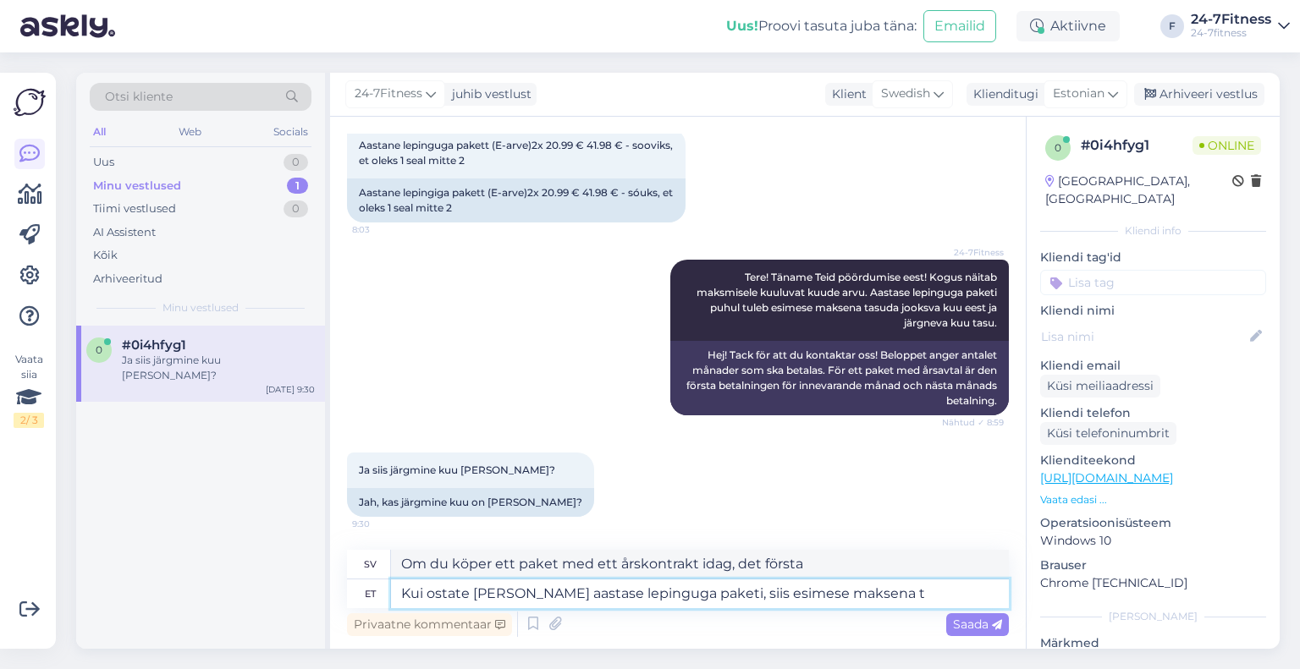
type textarea "Kui ostate [PERSON_NAME] aastase lepinguga paketi, siis esimese maksena ta"
type textarea "Om du köper ett paket med ett årsavtal idag, som en första betalning"
type textarea "Kui ostate [PERSON_NAME] aastase lepinguga paketi, siis esimese maksena tasute"
type textarea "Om du köper ett paket med ett årsavtal idag blir din första betalning"
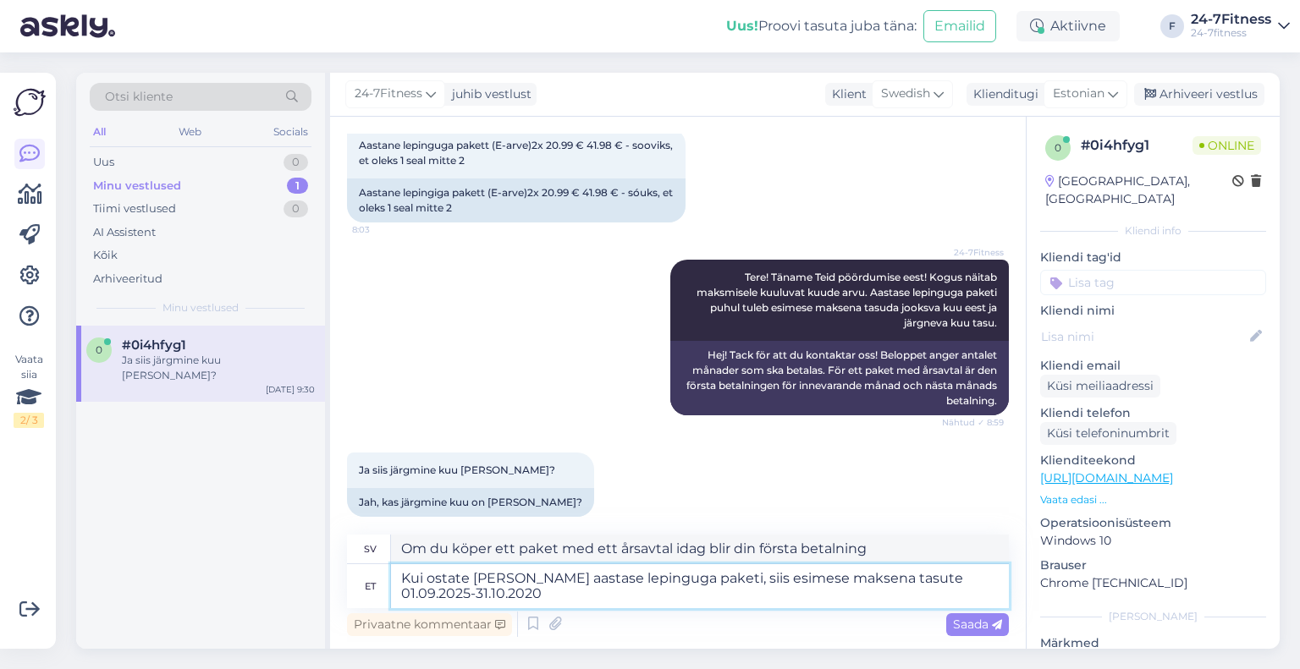
type textarea "Kui ostate [PERSON_NAME] aastase lepinguga paketi, siis esimese maksena tasute …"
type textarea "Om du köper ett paket med ett årsavtal idag kommer din första betalning att gör…"
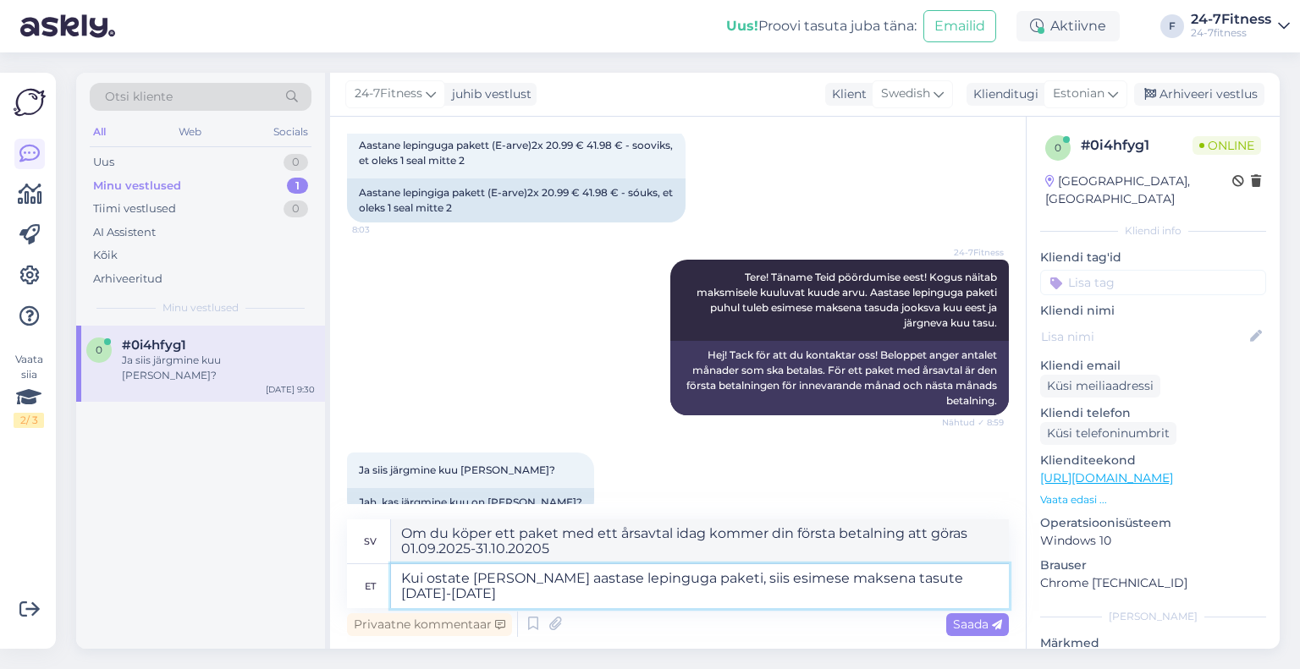
type textarea "Kui ostate [PERSON_NAME] aastase lepinguga paketi, siis esimese maksena tasute …"
type textarea "Om du köper ett paket med ett årsavtal idag kommer din första betalning att gör…"
type textarea "Kui ostate [PERSON_NAME] aastase lepinguga paketi, siis esimese maksena tasute …"
type textarea "Om du köper ett paket med ett årsavtal idag kommer den första betalningen att […"
type textarea "Kui ostate [PERSON_NAME] aastase lepinguga paketi, siis esimese maksena tasute …"
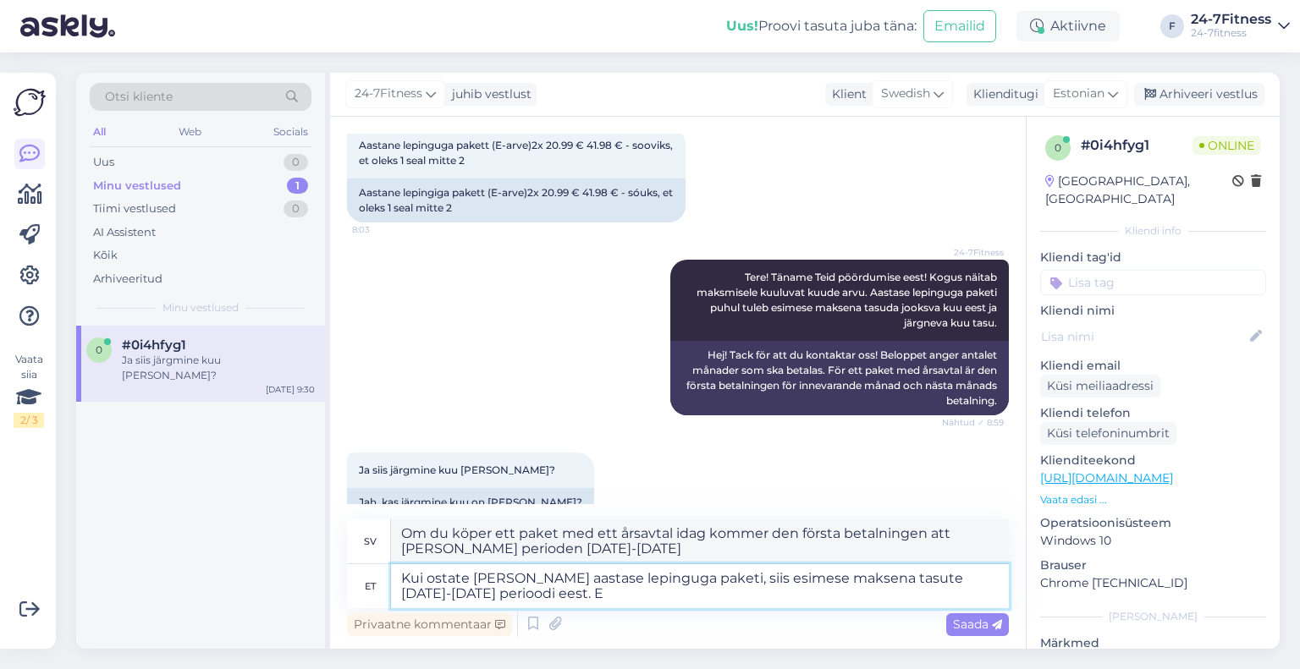
type textarea "Om du köper ett paket med ett årsavtal idag kommer din första betalning att var…"
type textarea "Kui ostate [PERSON_NAME] aastase lepinguga paketi, siis esimese maksena tasute …"
type textarea "Om du köper ett paket med ett årsavtal idag kommer den första betalningen att v…"
type textarea "Kui ostate [PERSON_NAME] aastase lepinguga paketi, siis esimese maksena tasute …"
type textarea "Om du köper ett paket med ett årsavtal idag kommer din första betalning att var…"
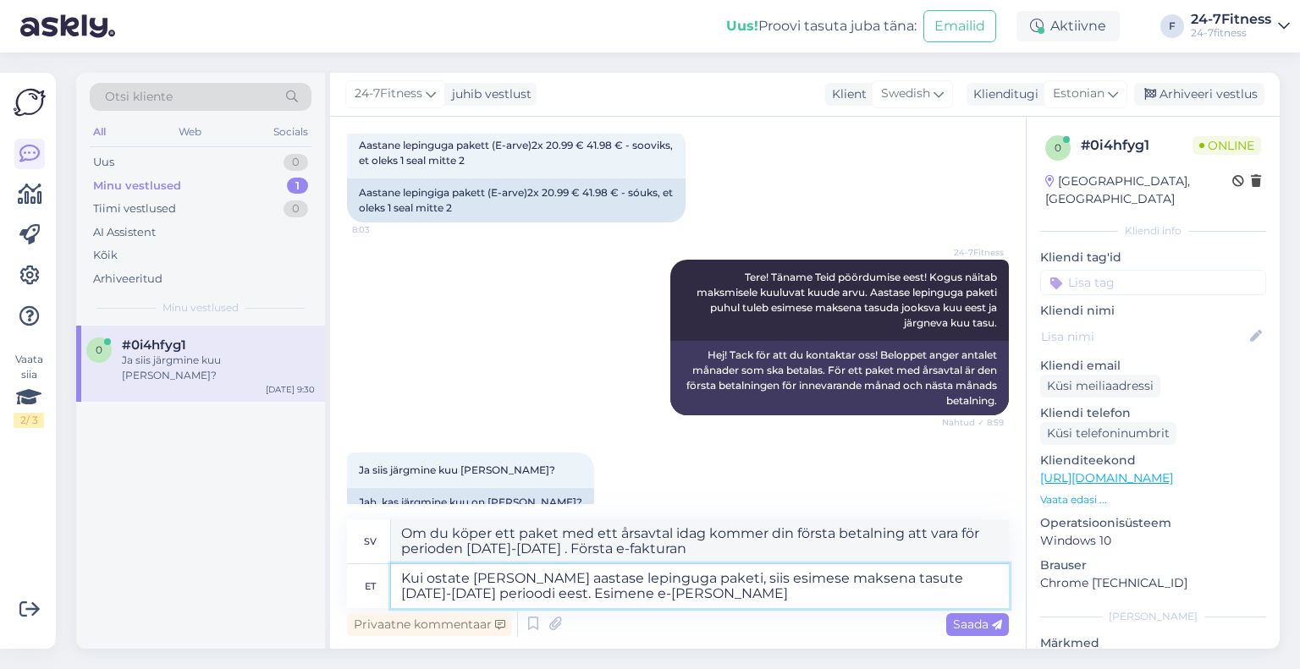
type textarea "Kui ostate [PERSON_NAME] aastase lepinguga paketi, siis esimese maksena tasute …"
type textarea "Om du köper ett paket med ett årsavtal idag kommer den första betalningen att v…"
type textarea "Kui ostate [PERSON_NAME] aastase lepinguga paketi, siis esimese maksena tasute …"
type textarea "Om du köper ett paket med ett årsavtal idag kommer den första betalningen att v…"
type textarea "Kui ostate [PERSON_NAME] aastase lepinguga paketi, siis esimese maksena tasute …"
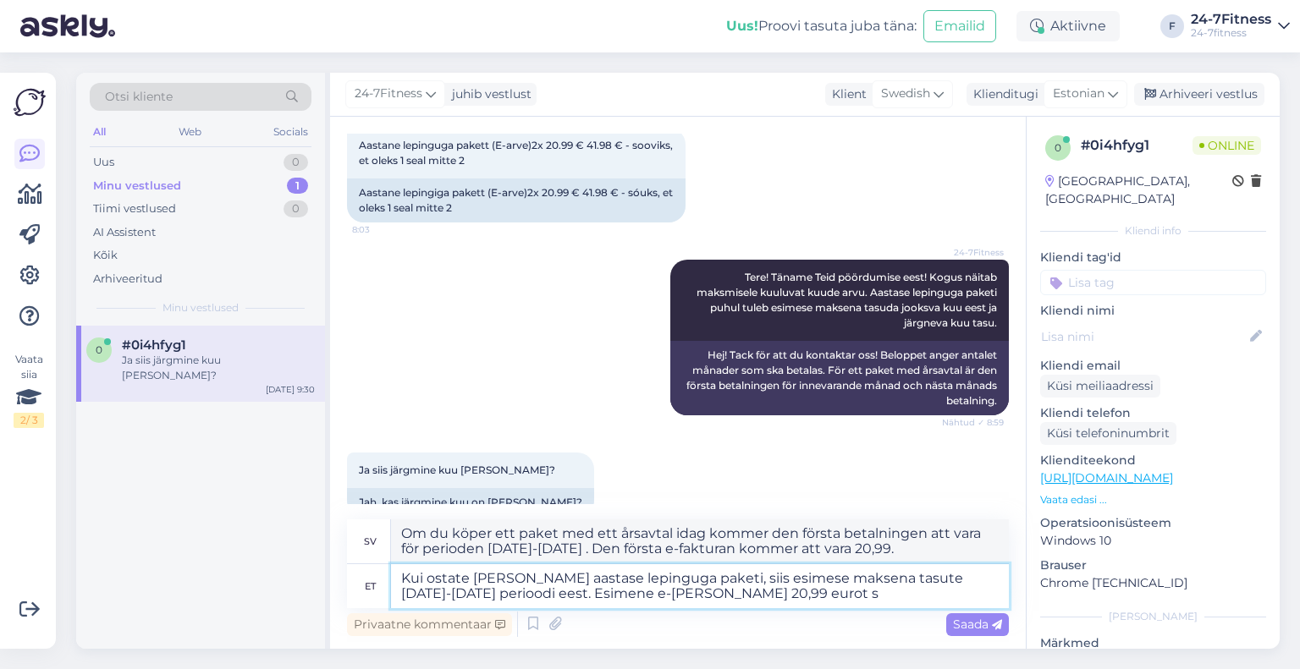
type textarea "Om du köper ett paket med ett årsavtal idag kommer den första betalningen att v…"
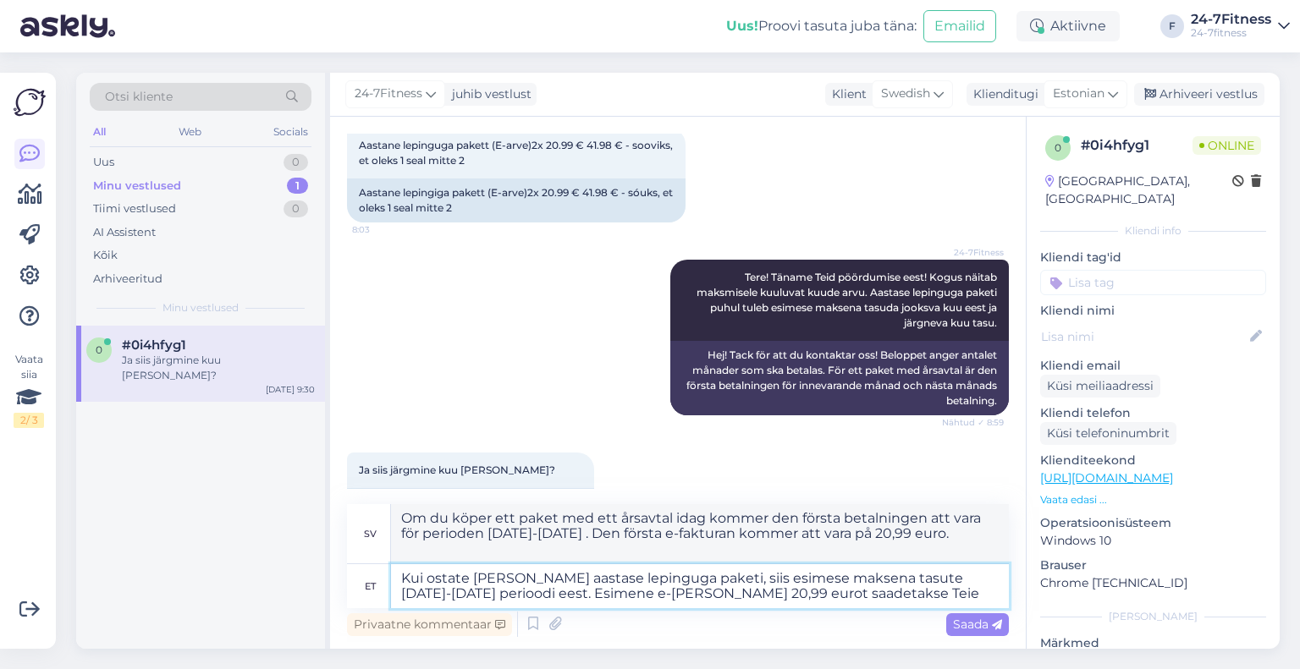
type textarea "Kui ostate [PERSON_NAME] aastase lepinguga paketi, siis esimese maksena tasute …"
type textarea "Om du köper ett paket med ett årsavtal idag kommer den första betalningen att v…"
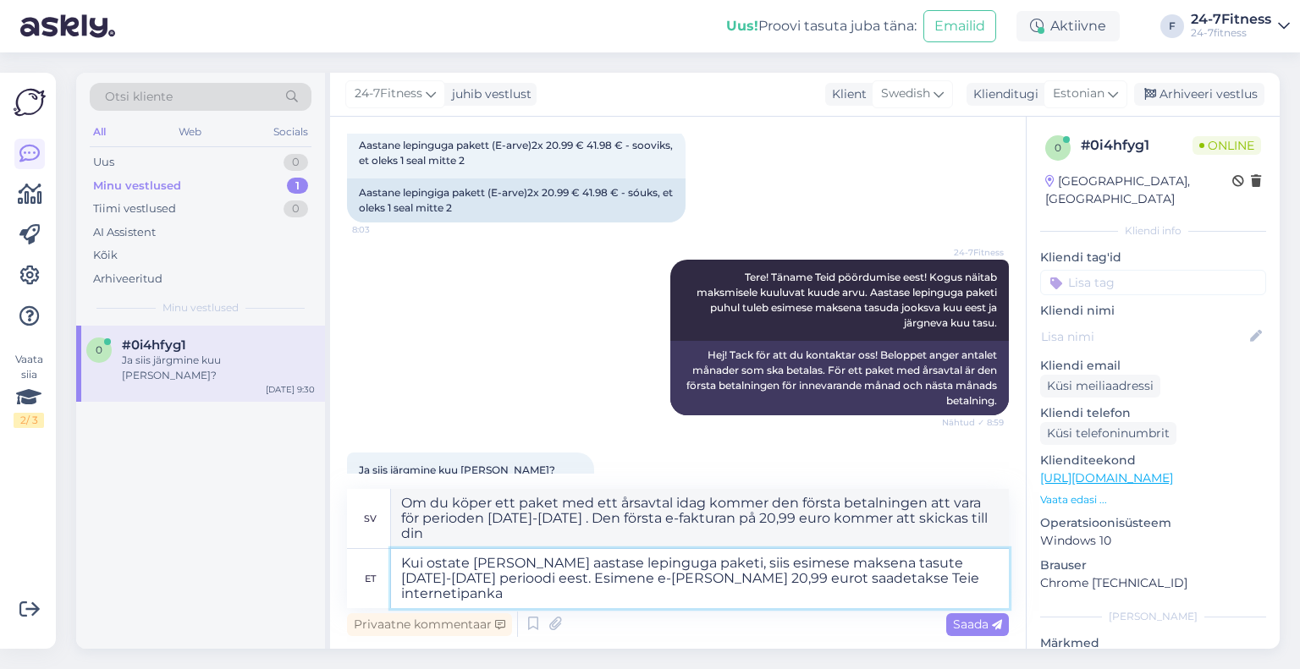
type textarea "Kui ostate [PERSON_NAME] aastase lepinguga paketi, siis esimese maksena tasute …"
type textarea "Om du köper ett paket med ett årsavtal idag kommer din första betalning att var…"
type textarea "Kui ostate [PERSON_NAME] aastase lepinguga paketi, siis esimese maksena tasute …"
type textarea "Om du köper ett paket med ett årsavtal idag kommer din första betalning att var…"
type textarea "Kui ostate [PERSON_NAME] aastase lepinguga paketi, siis esimese maksena tasute …"
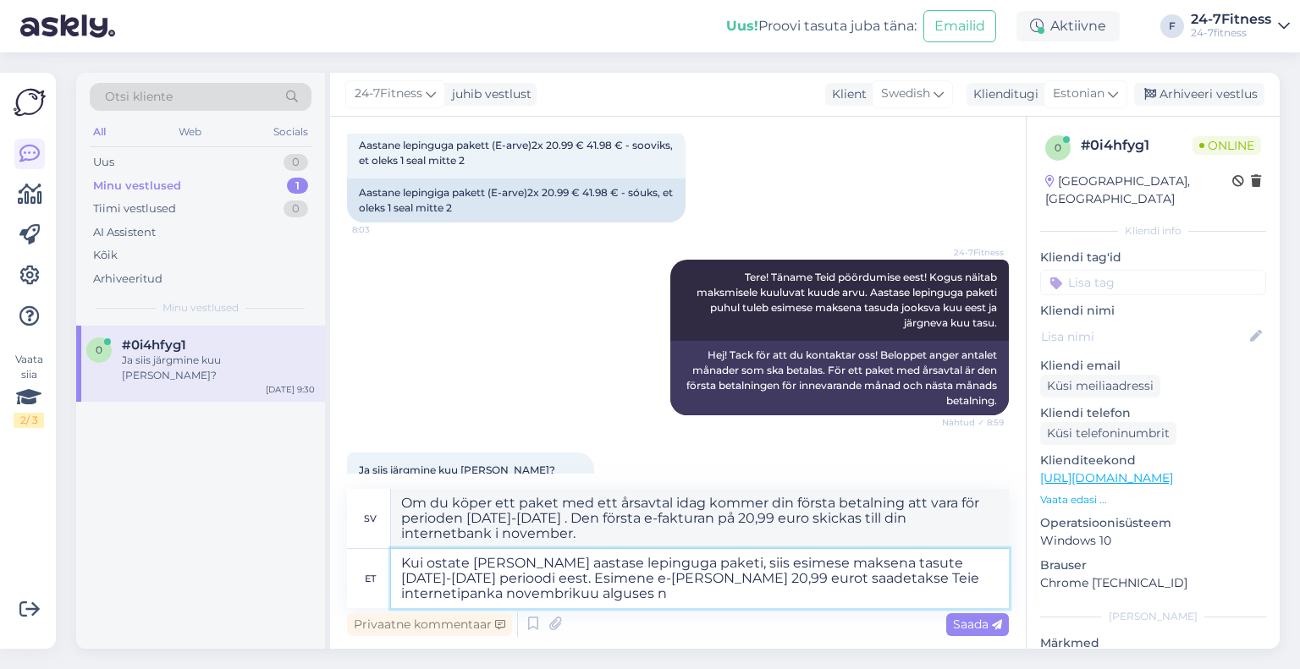
type textarea "Om du köper ett paket med ett årsavtal idag kommer din första betalning att var…"
type textarea "Kui ostate [PERSON_NAME] aastase lepinguga paketi, siis esimese maksena tasute …"
type textarea "Om du köper ett paket med ett årsavtal idag kommer den första betalningen att v…"
type textarea "Kui ostate [PERSON_NAME] aastase lepinguga paketi, siis esimese maksena tasute …"
type textarea "Om du köper ett paket med ett årsavtal idag kommer din första betalning att var…"
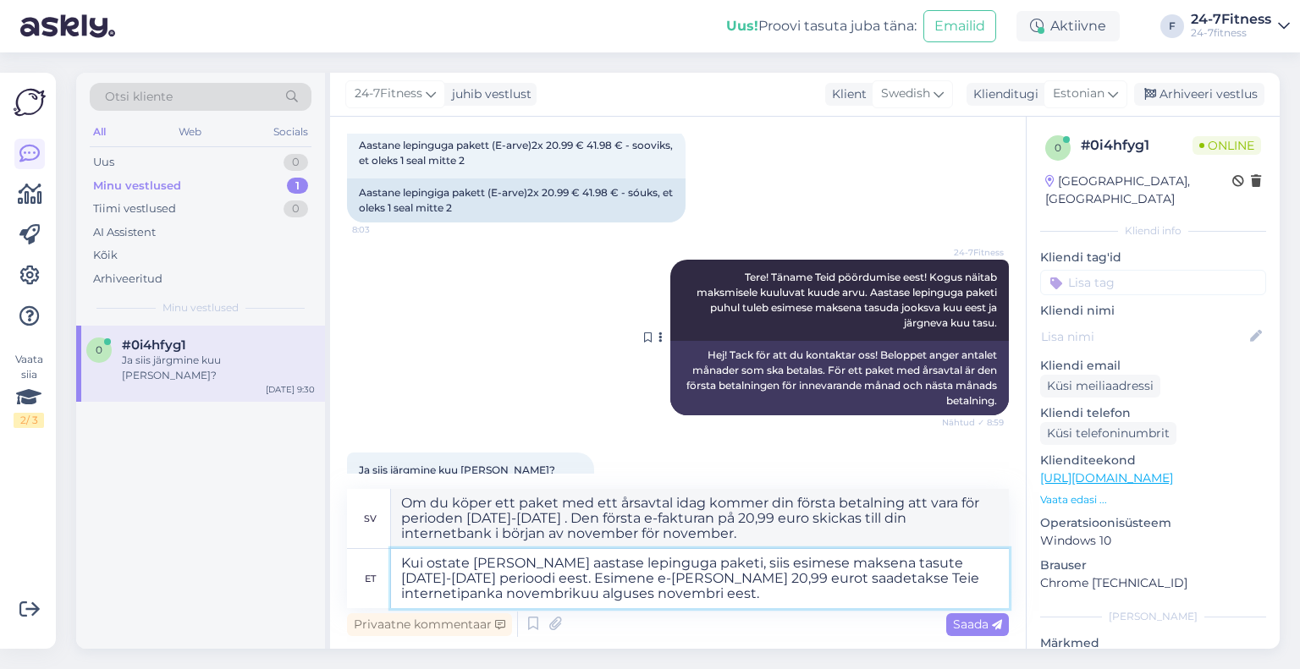
scroll to position [451, 0]
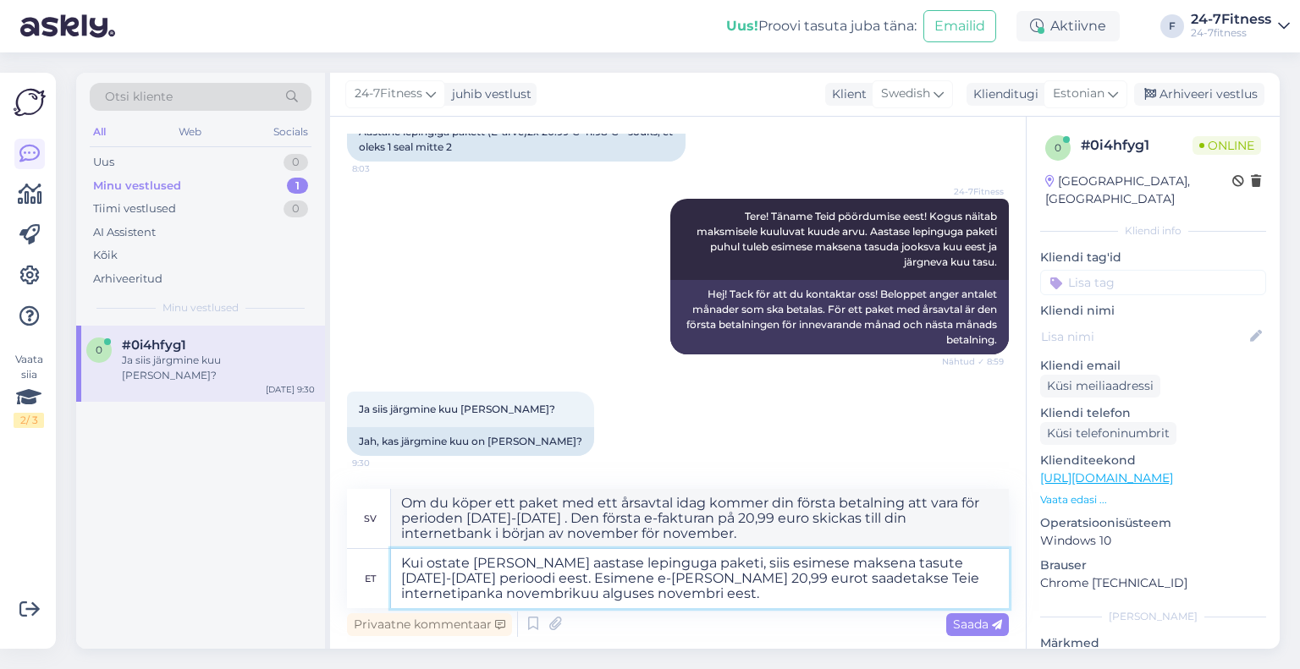
click at [793, 602] on textarea "Kui ostate [PERSON_NAME] aastase lepinguga paketi, siis esimese maksena tasute …" at bounding box center [700, 578] width 618 height 59
type textarea "Kui ostate [PERSON_NAME] aastase lepinguga paketi, siis esimese maksena tasute …"
click at [965, 629] on span "Saada" at bounding box center [977, 624] width 49 height 15
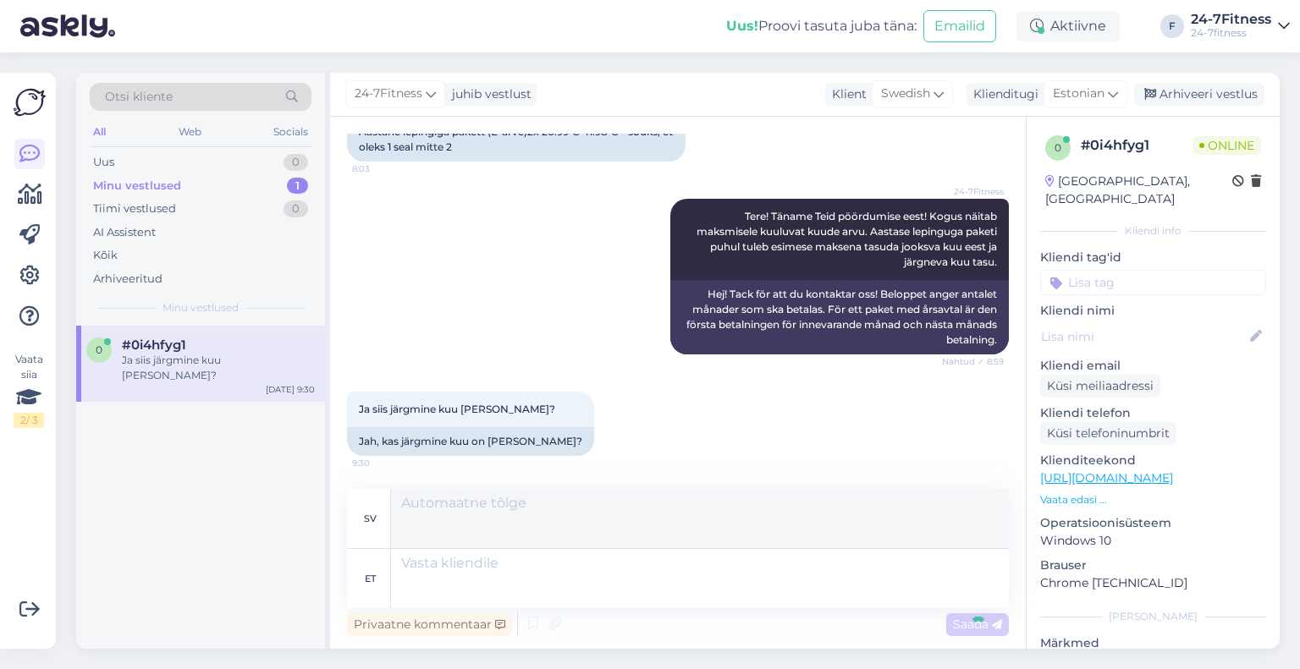
scroll to position [583, 0]
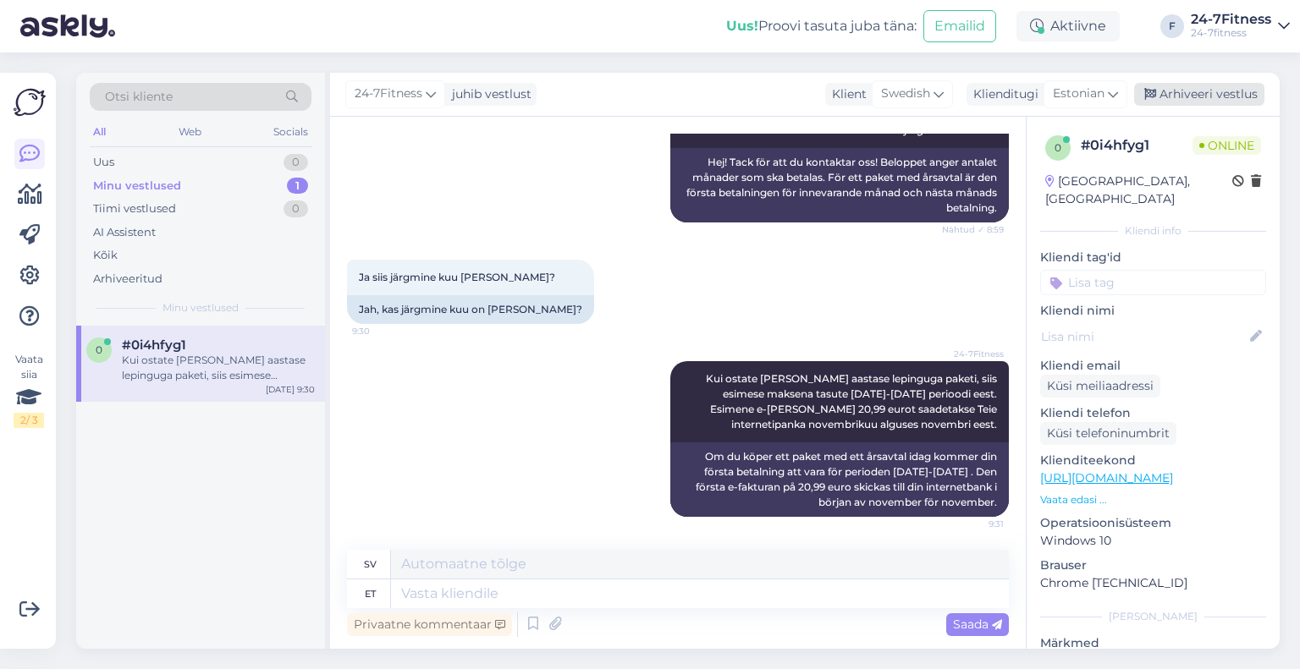
click at [1212, 97] on div "Arhiveeri vestlus" at bounding box center [1199, 94] width 130 height 23
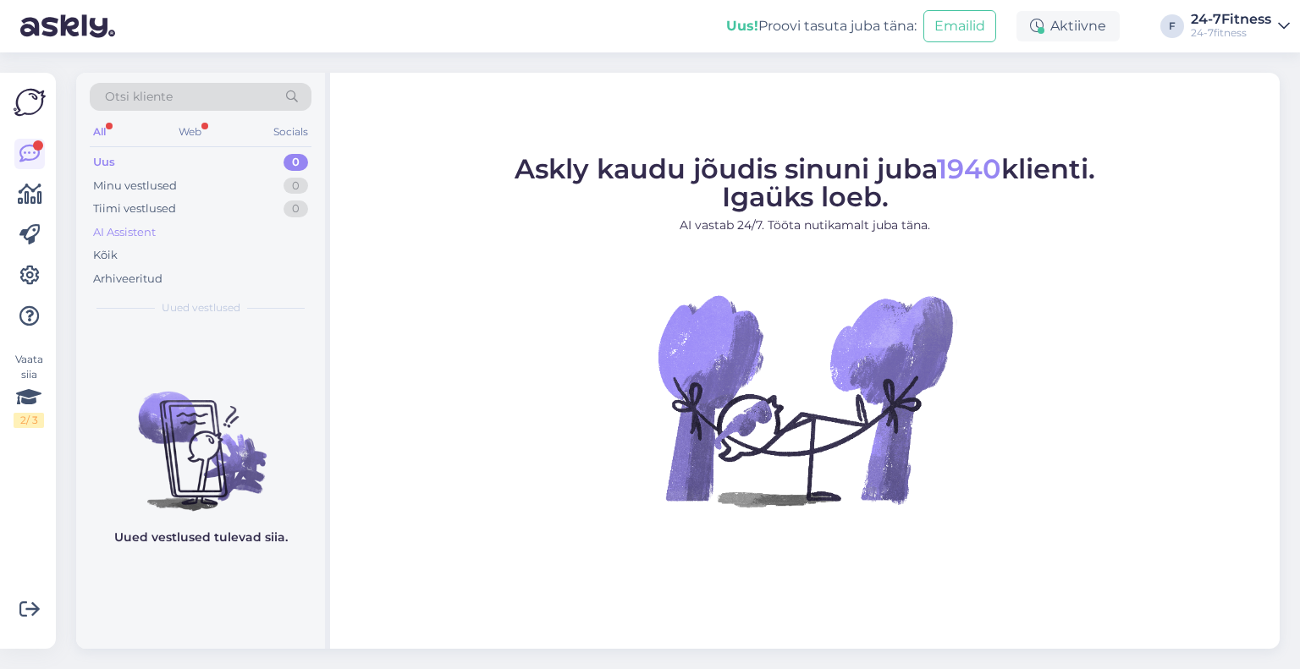
click at [129, 231] on div "AI Assistent" at bounding box center [124, 232] width 63 height 17
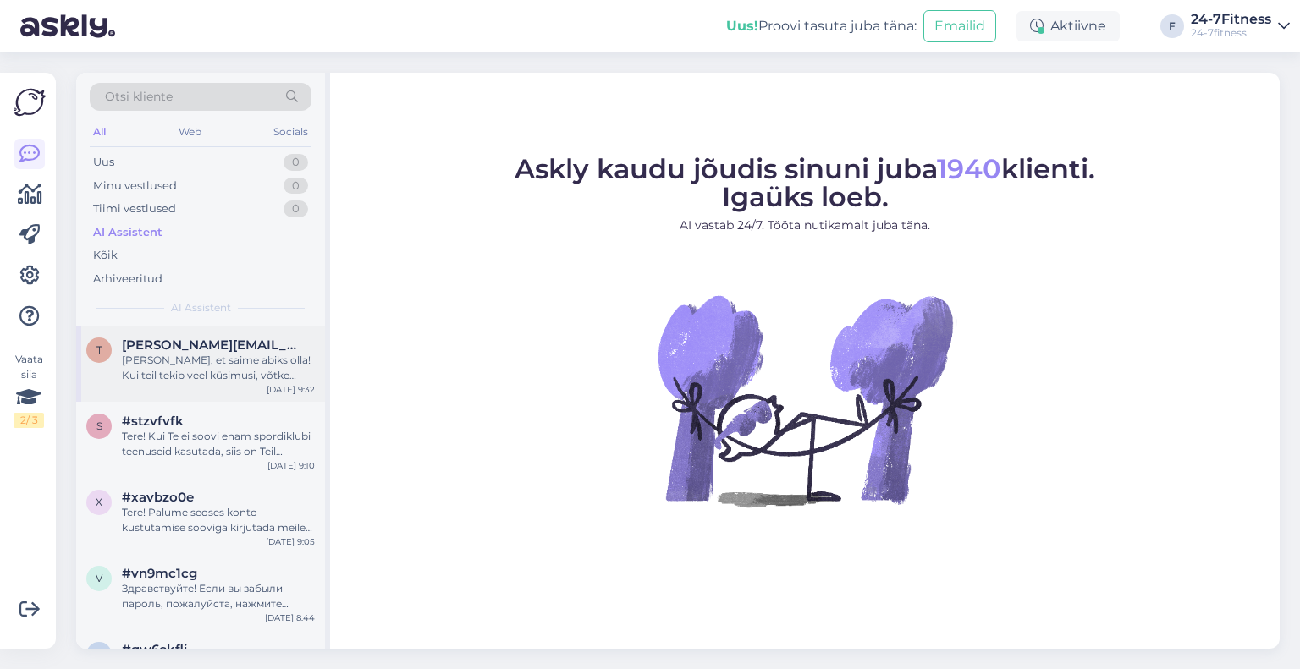
click at [195, 382] on div "Hea meel, et saime abiks olla! Kui teil tekib veel küsimusi, võtke julgelt ühen…" at bounding box center [218, 368] width 193 height 30
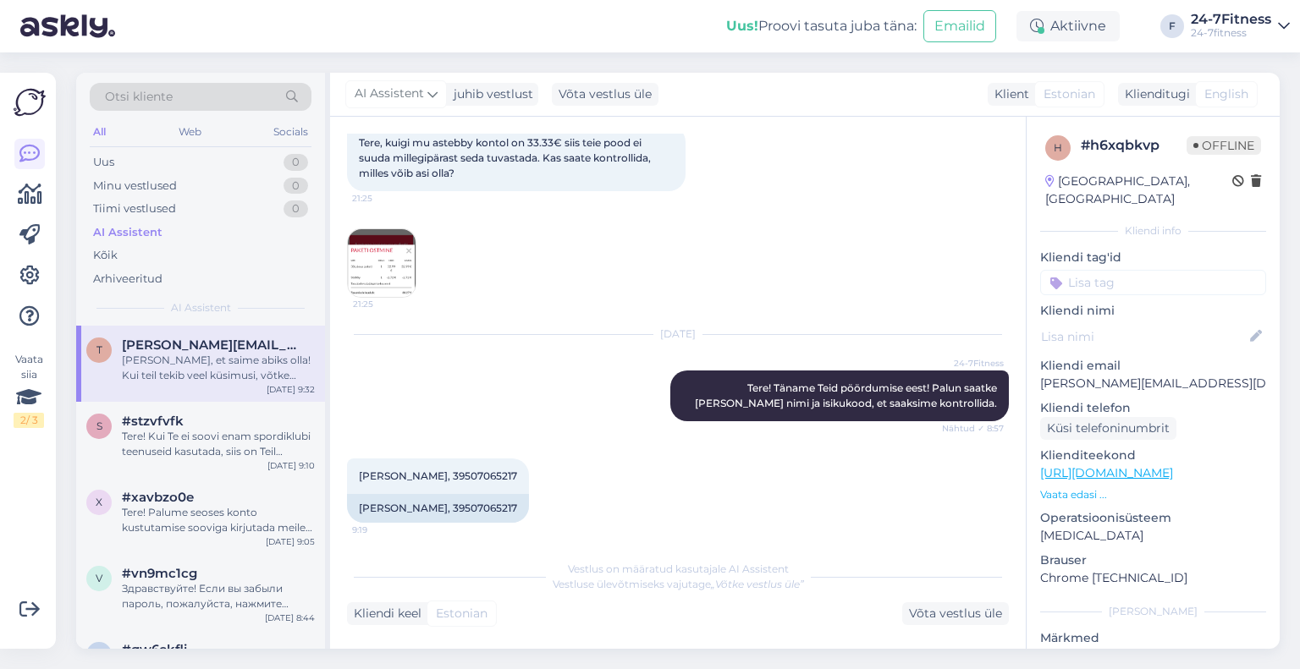
scroll to position [91, 0]
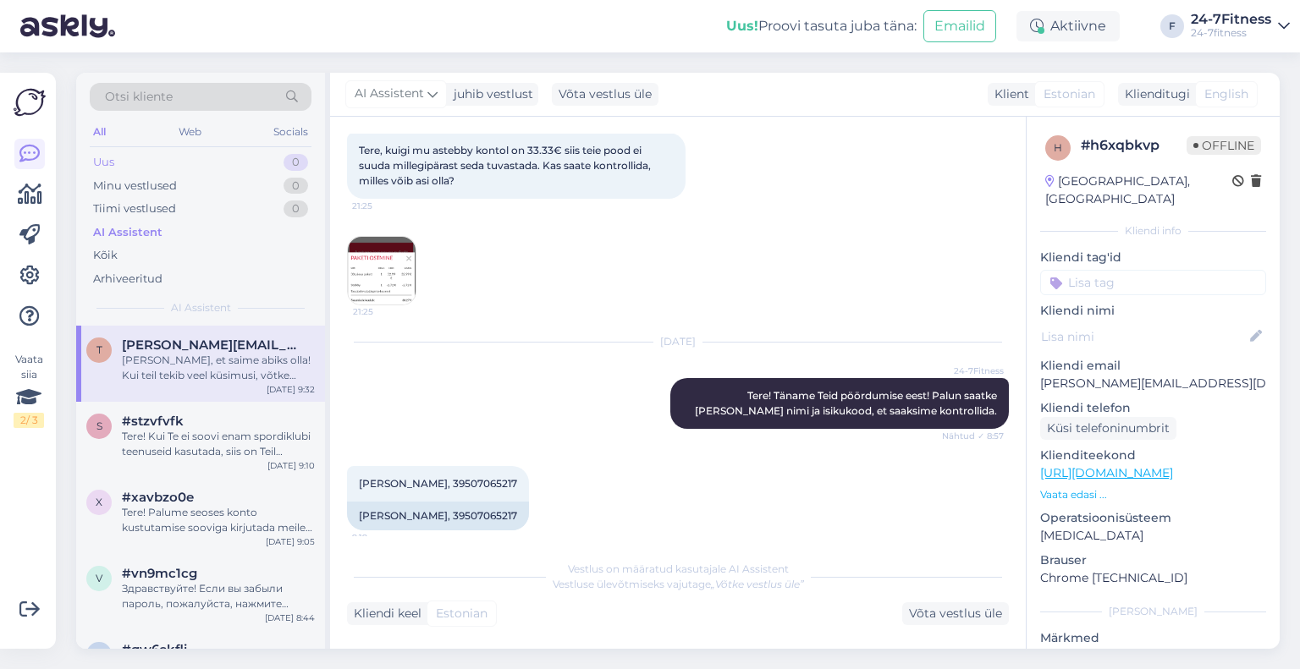
click at [112, 165] on div "Uus" at bounding box center [103, 162] width 21 height 17
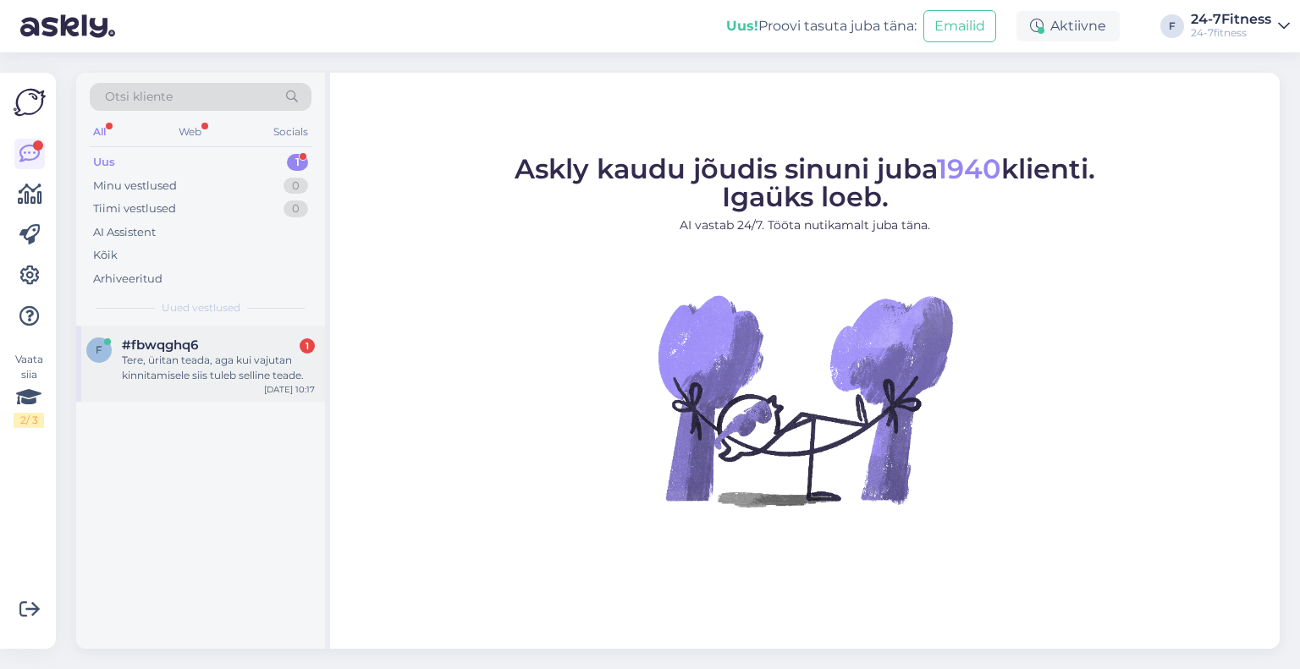
click at [156, 377] on div "Tere, üritan teada, aga kui vajutan kinnitamisele siis tuleb selline teade." at bounding box center [218, 368] width 193 height 30
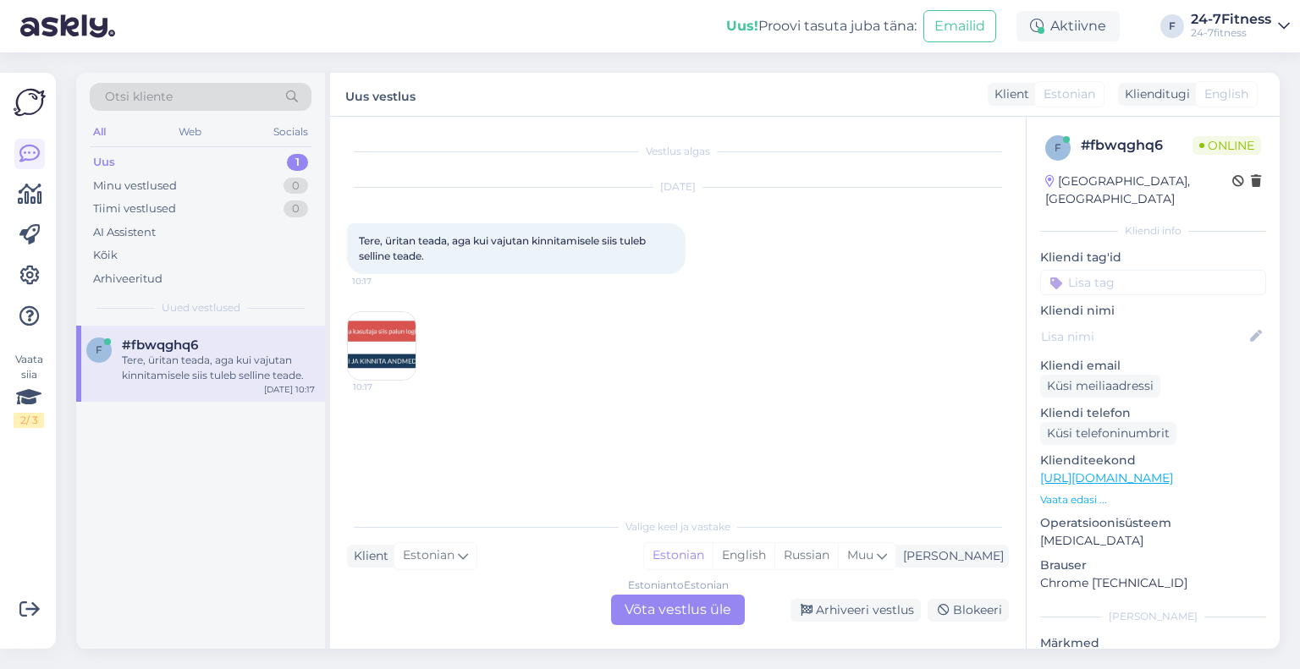
click at [383, 333] on img at bounding box center [382, 346] width 68 height 68
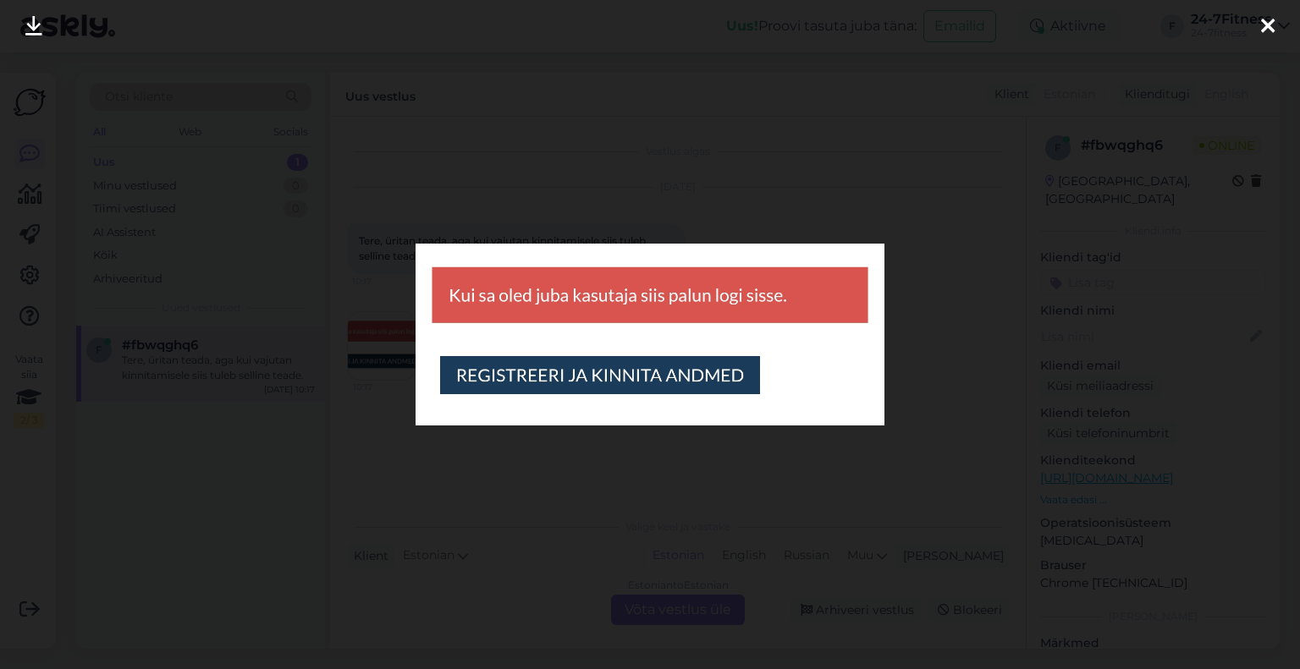
click at [1269, 19] on icon at bounding box center [1268, 27] width 14 height 22
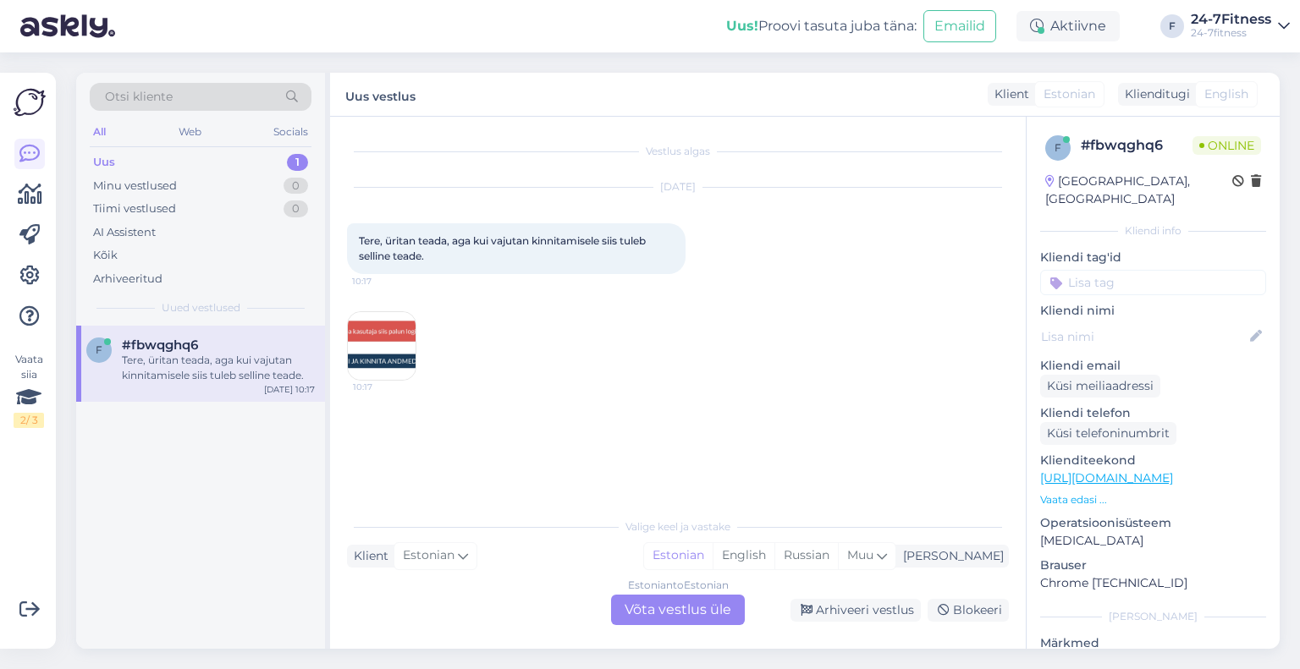
click at [684, 617] on div "Estonian to Estonian Võta vestlus üle" at bounding box center [678, 610] width 134 height 30
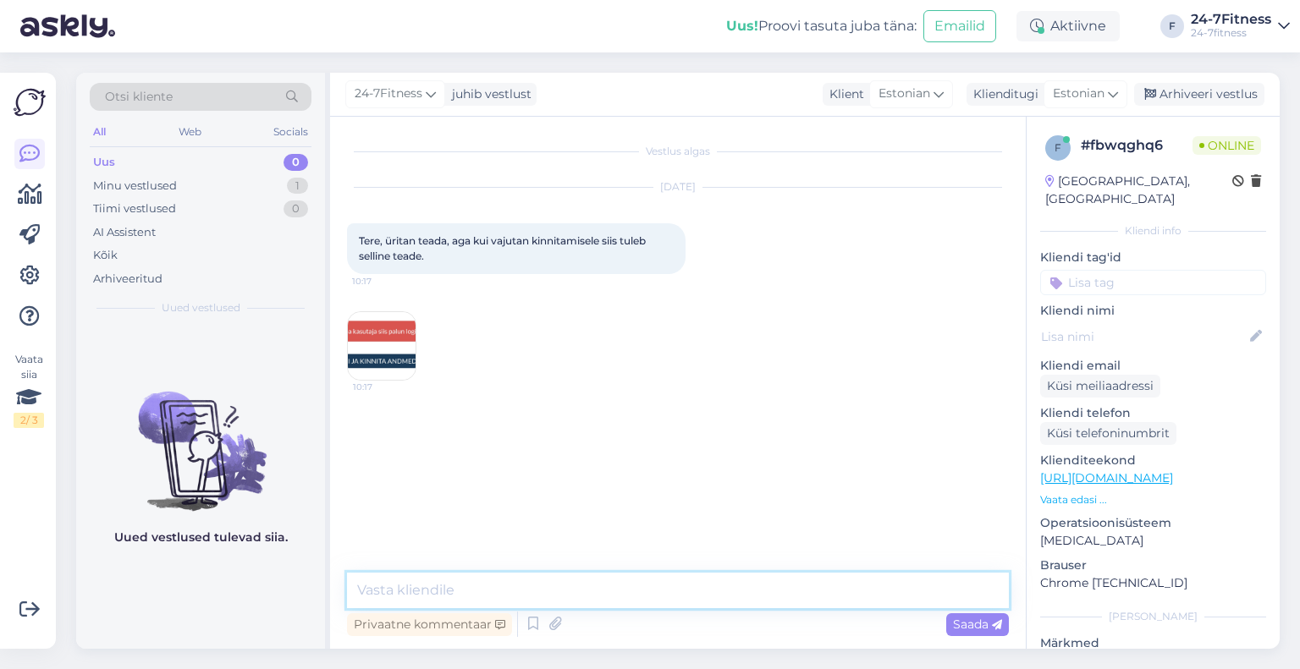
click at [570, 587] on textarea at bounding box center [678, 591] width 662 height 36
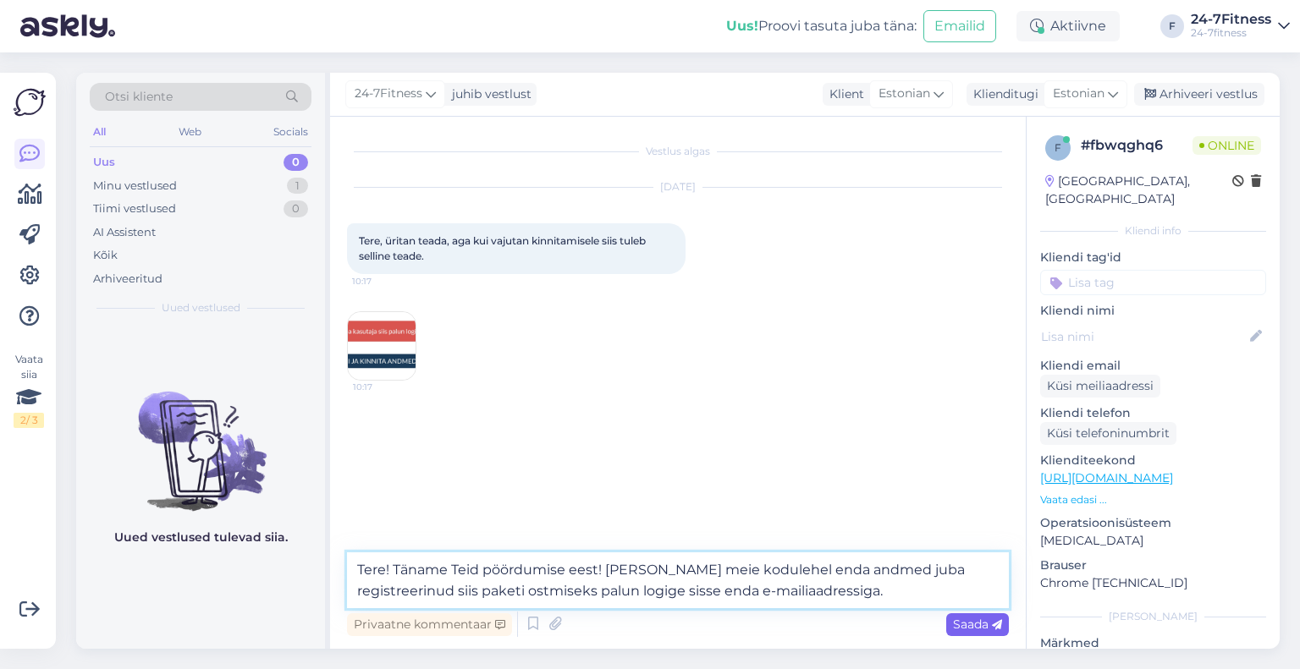
type textarea "Tere! Täname Teid pöördumise eest! Kui olete meie kodulehel enda andmed juba re…"
click at [955, 625] on span "Saada" at bounding box center [977, 624] width 49 height 15
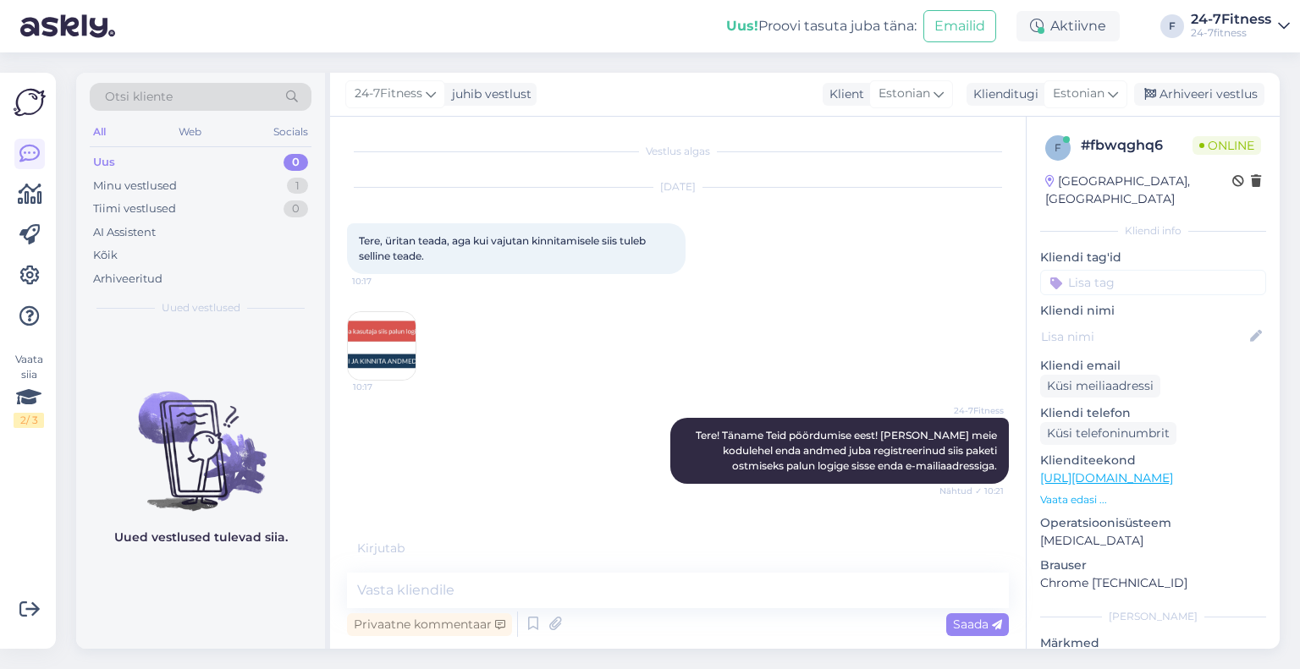
click at [379, 358] on img at bounding box center [382, 346] width 68 height 68
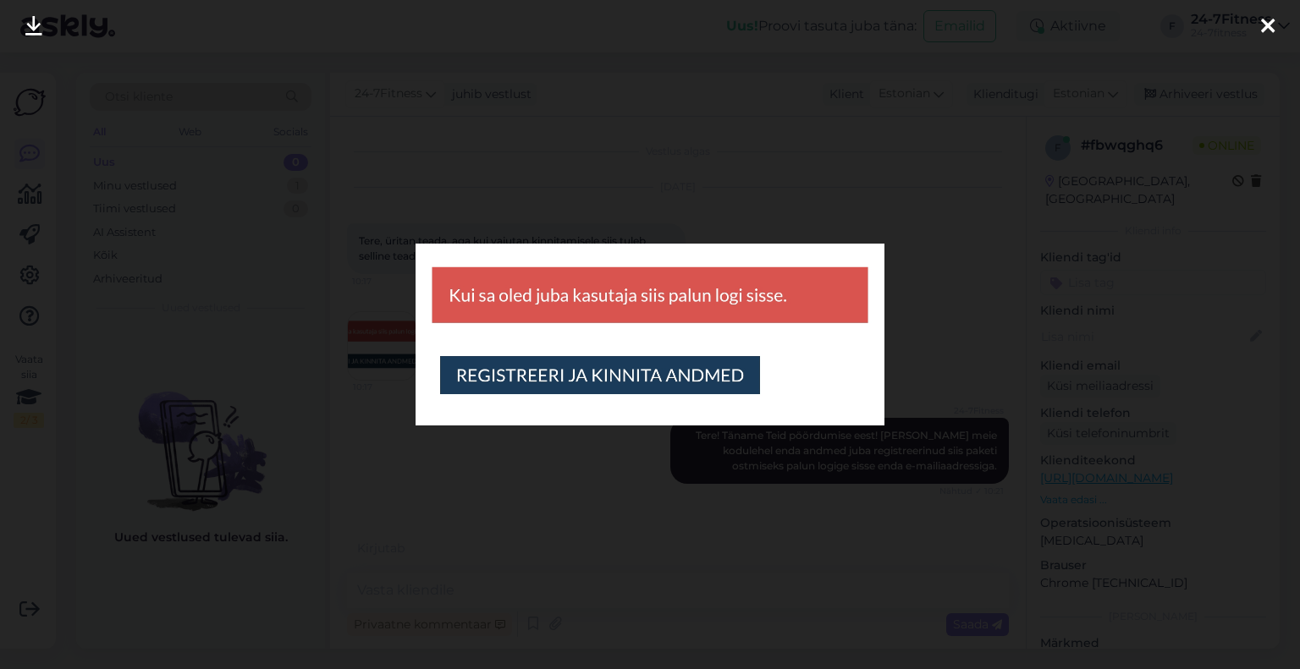
click at [1262, 19] on icon at bounding box center [1268, 27] width 14 height 22
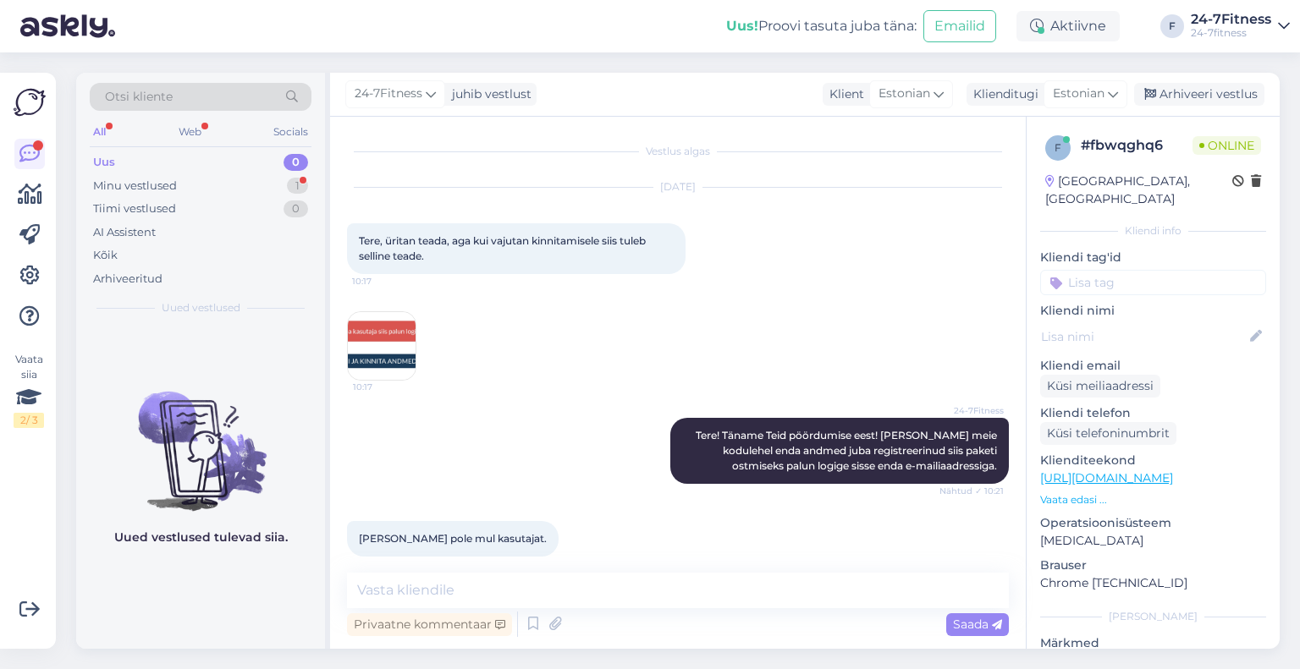
scroll to position [17, 0]
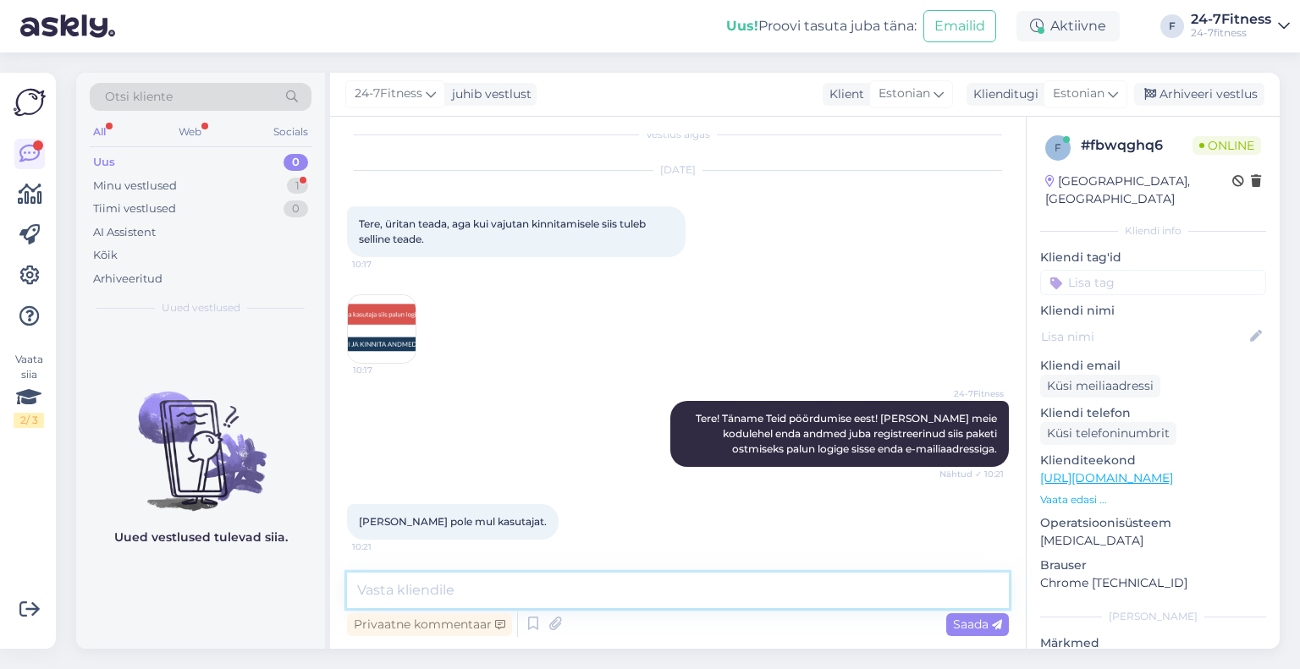
click at [525, 589] on textarea at bounding box center [678, 591] width 662 height 36
type textarea "Palun saatke meile enda nimi ja isikukood, et saaksime kontrollida."
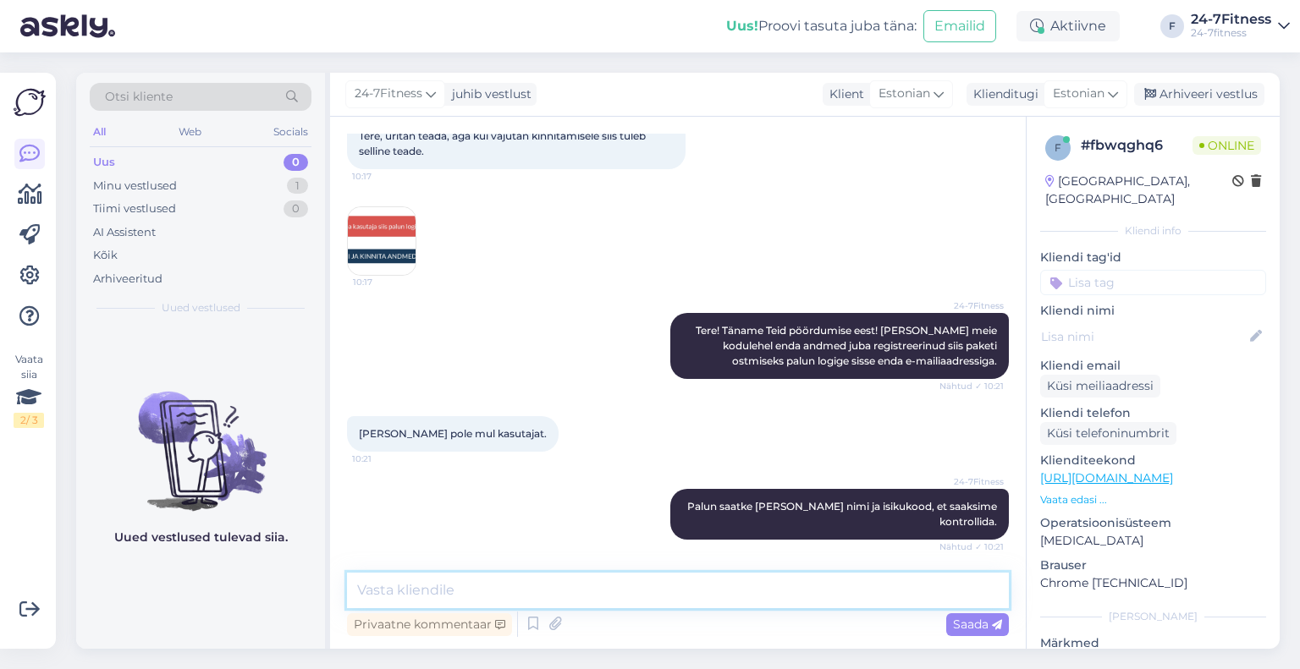
scroll to position [178, 0]
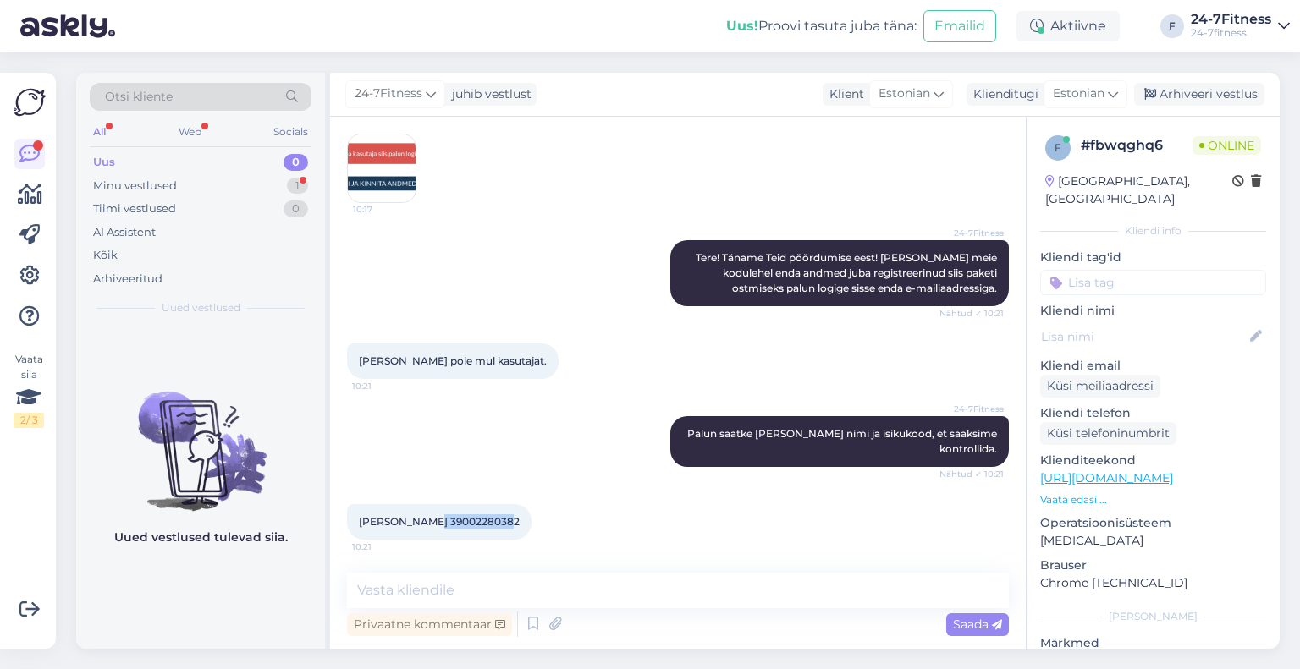
drag, startPoint x: 494, startPoint y: 521, endPoint x: 421, endPoint y: 526, distance: 73.8
click at [421, 526] on div "Tõnis Tippel 39002280382 10:21" at bounding box center [439, 522] width 184 height 36
copy span "39002280382"
click at [585, 609] on div "Privaatne kommentaar Saada" at bounding box center [678, 624] width 662 height 32
click at [589, 597] on textarea at bounding box center [678, 591] width 662 height 36
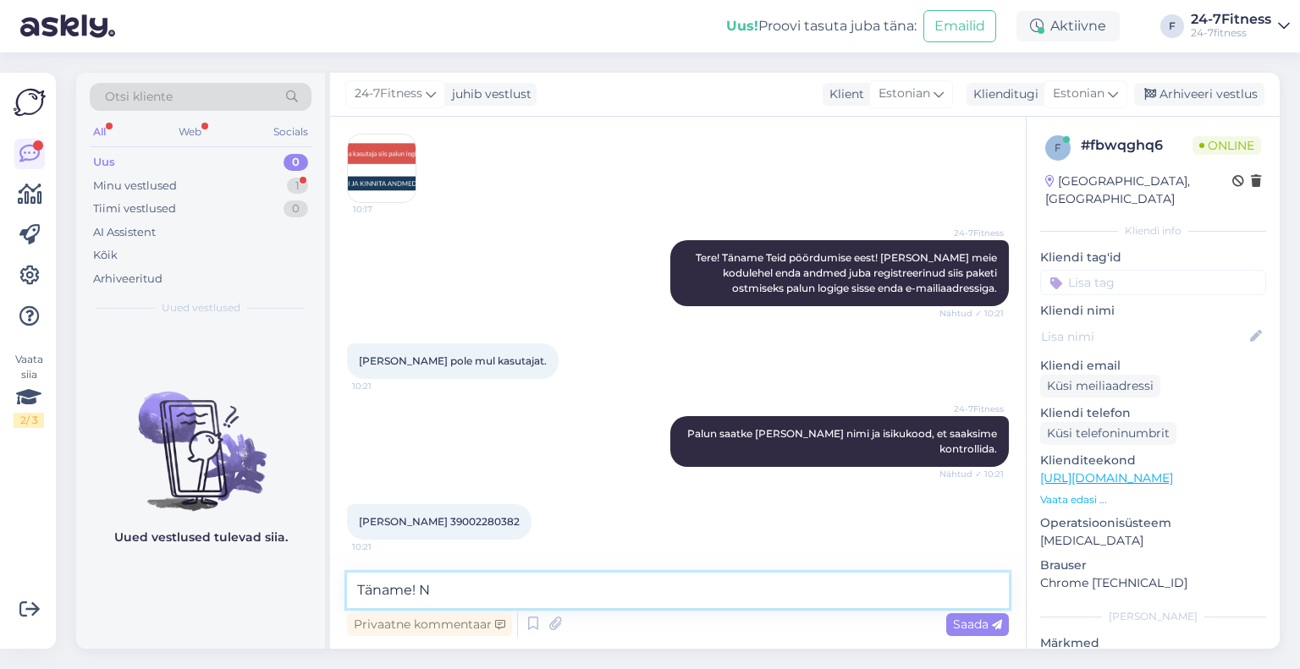
scroll to position [250, 0]
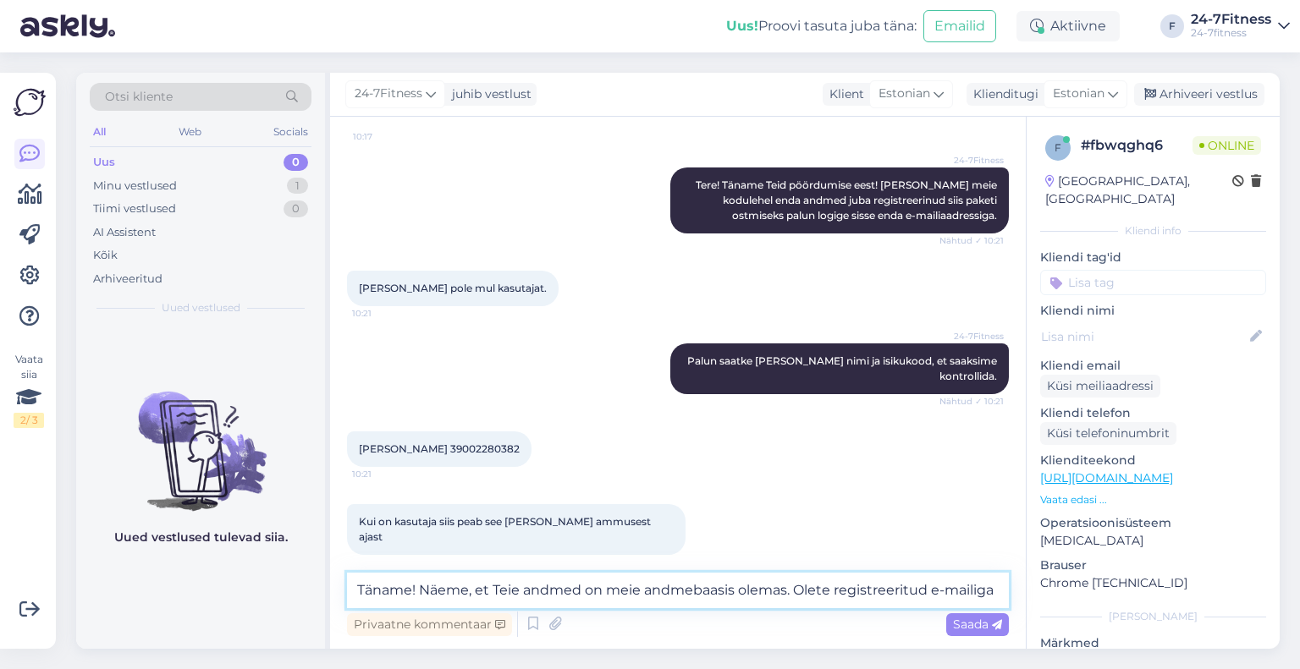
paste textarea "tonistippel@hotmail.com"
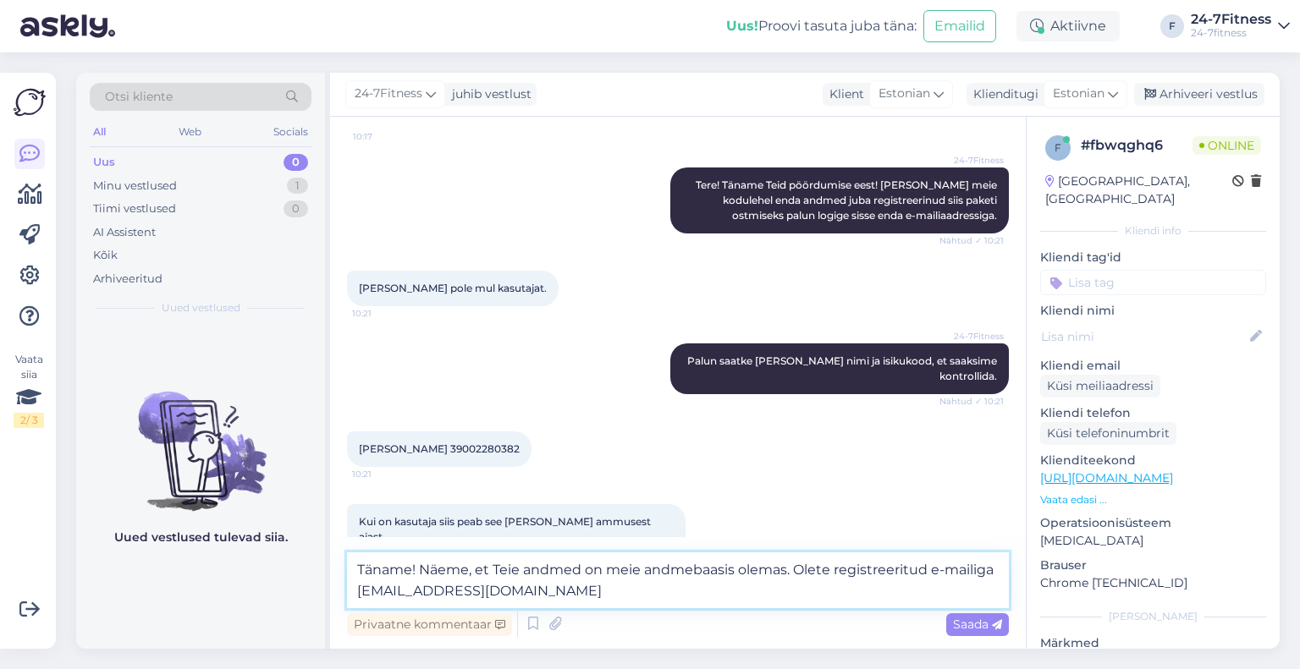
scroll to position [268, 0]
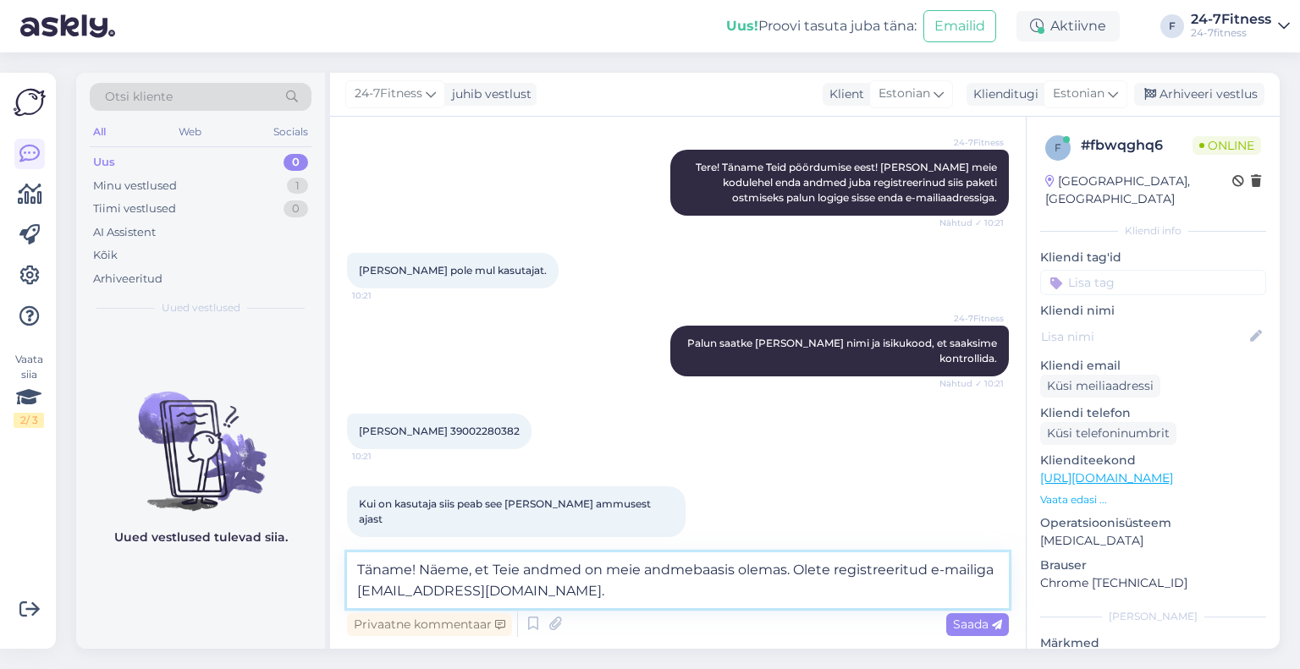
paste textarea "paketi ostmiseks palun minge meie kodulehele https://www.24-7fitness.ee/ ja log…"
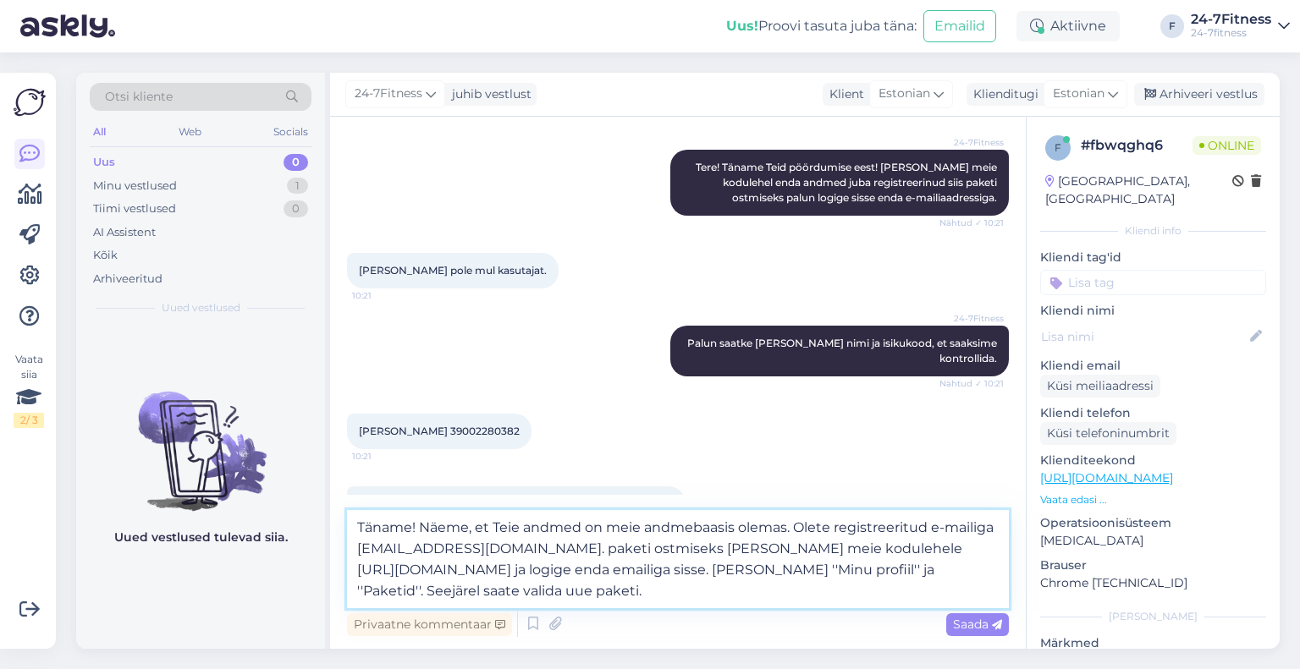
click at [536, 549] on textarea "Täname! Näeme, et Teie andmed on meie andmebaasis olemas. Olete registreeritud …" at bounding box center [678, 559] width 662 height 98
click at [539, 547] on textarea "Täname! Näeme, et Teie andmed on meie andmebaasis olemas. Olete registreeritud …" at bounding box center [678, 559] width 662 height 98
click at [541, 546] on textarea "Täname! Näeme, et Teie andmed on meie andmebaasis olemas. Olete registreeritud …" at bounding box center [678, 559] width 662 height 98
drag, startPoint x: 386, startPoint y: 596, endPoint x: 347, endPoint y: 591, distance: 39.2
click at [347, 591] on textarea "Täname! Näeme, et Teie andmed on meie andmebaasis olemas. Olete registreeritud …" at bounding box center [678, 559] width 662 height 98
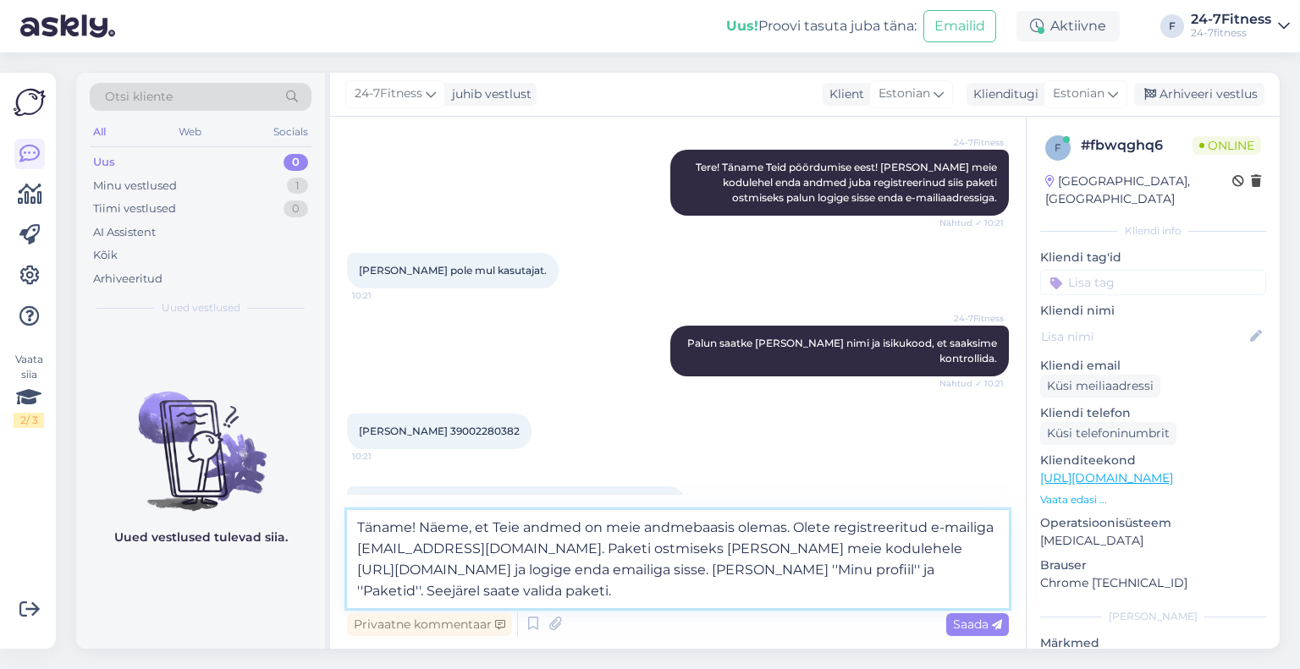
click at [442, 588] on textarea "Täname! Näeme, et Teie andmed on meie andmebaasis olemas. Olete registreeritud …" at bounding box center [678, 559] width 662 height 98
type textarea "Täname! Näeme, et Teie andmed on meie andmebaasis olemas. Olete registreeritud …"
click at [953, 631] on span "Saada" at bounding box center [977, 624] width 49 height 15
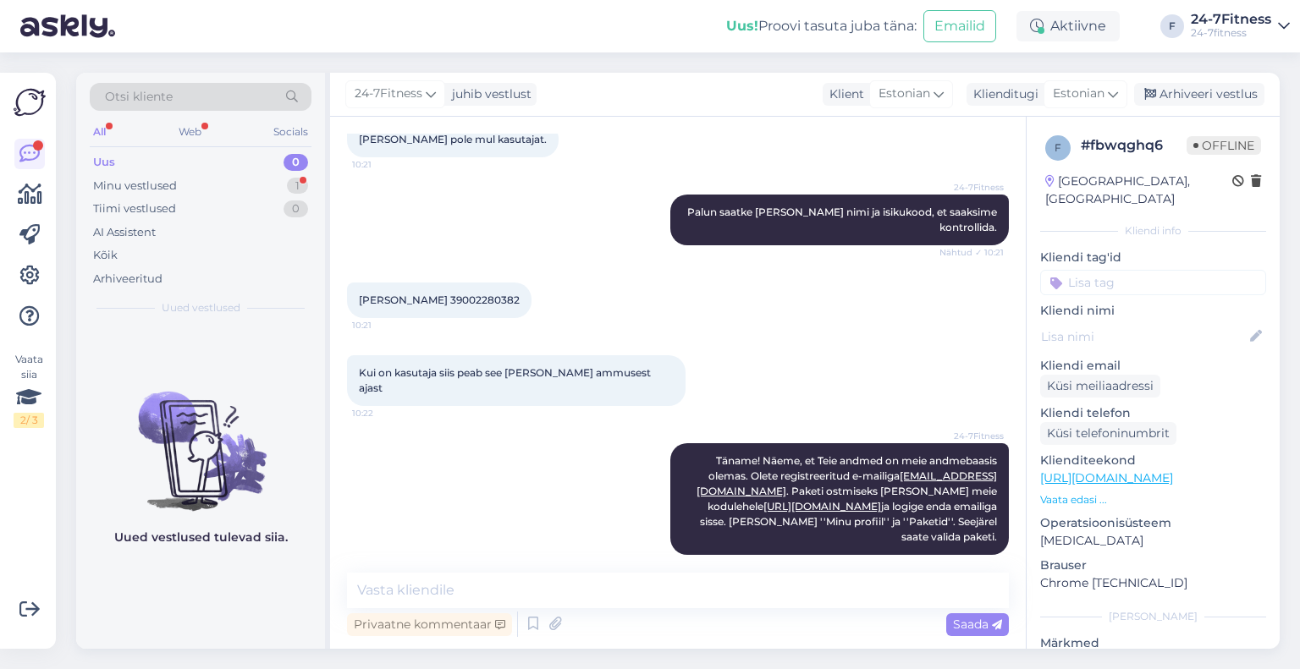
scroll to position [472, 0]
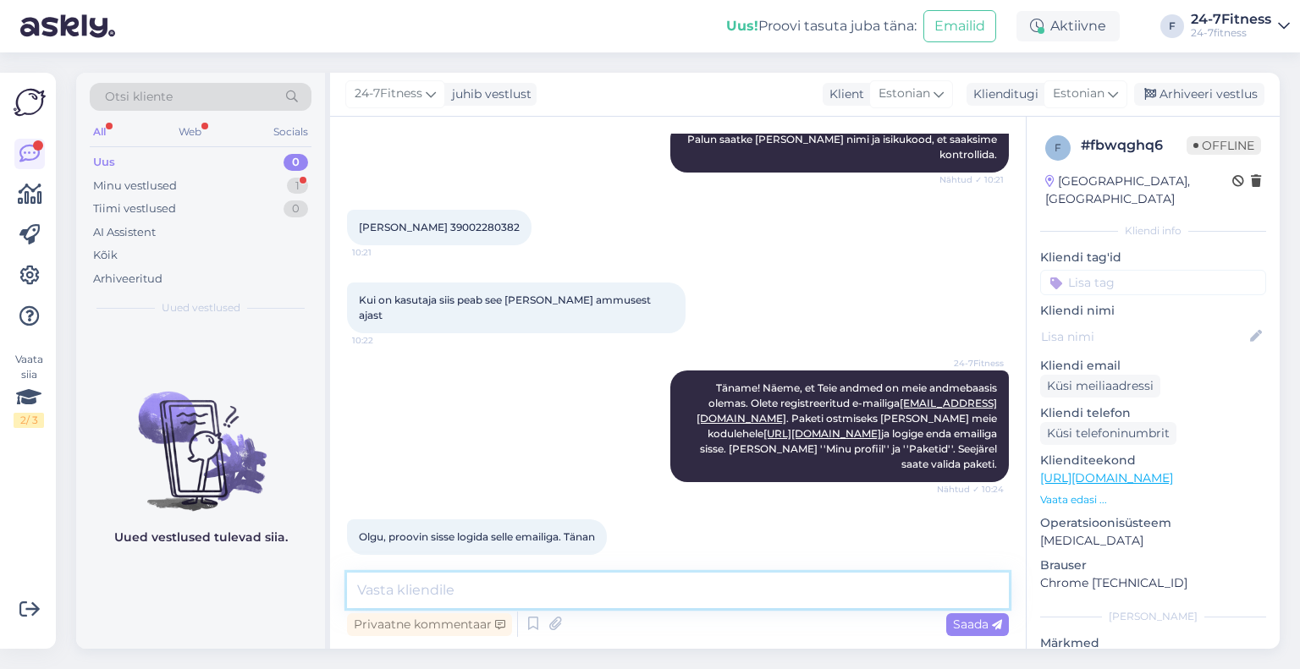
click at [518, 593] on textarea at bounding box center [678, 591] width 662 height 36
click at [1196, 96] on div "Arhiveeri vestlus" at bounding box center [1199, 94] width 130 height 23
